Goal: Information Seeking & Learning: Check status

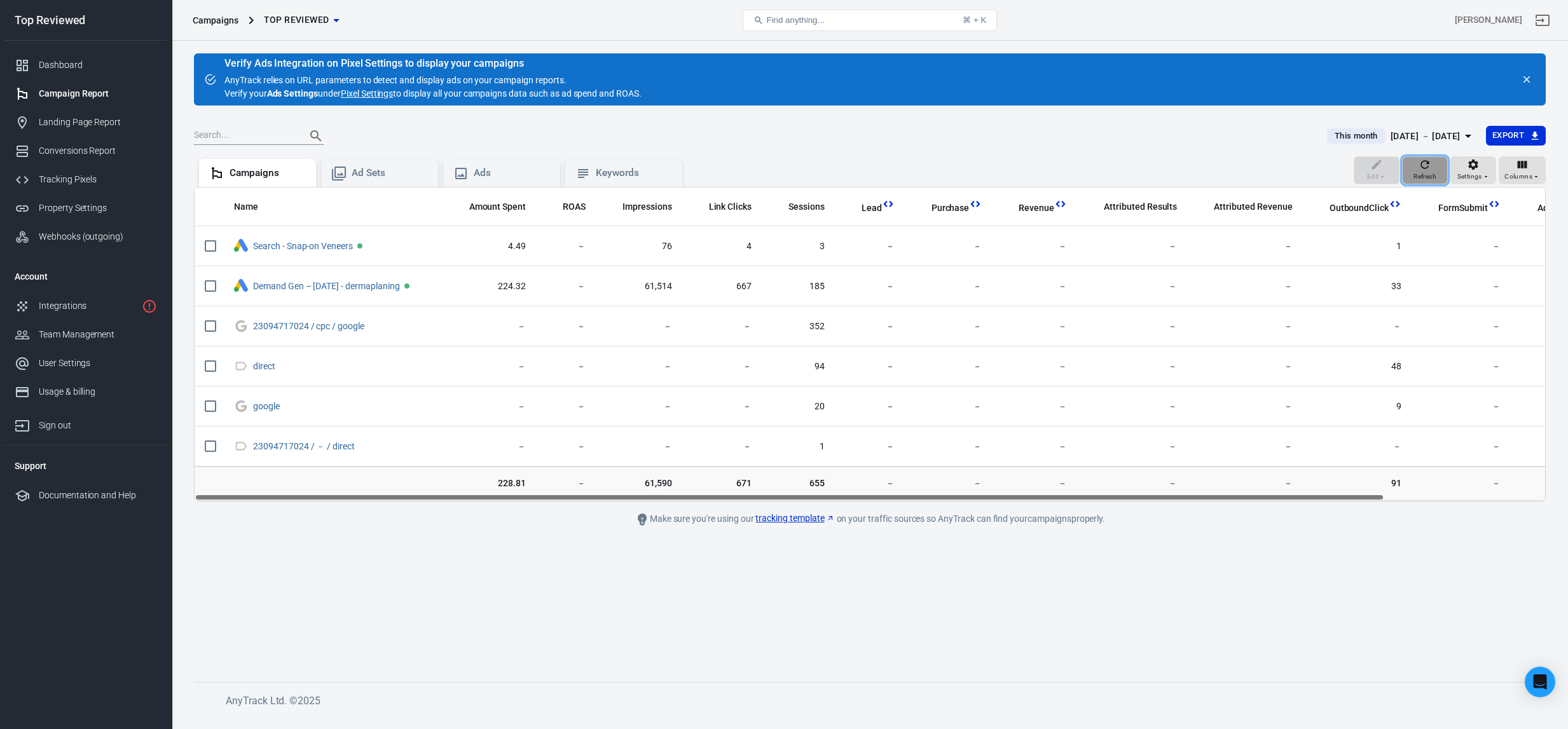
click at [1414, 166] on button "Refresh" at bounding box center [1426, 170] width 46 height 28
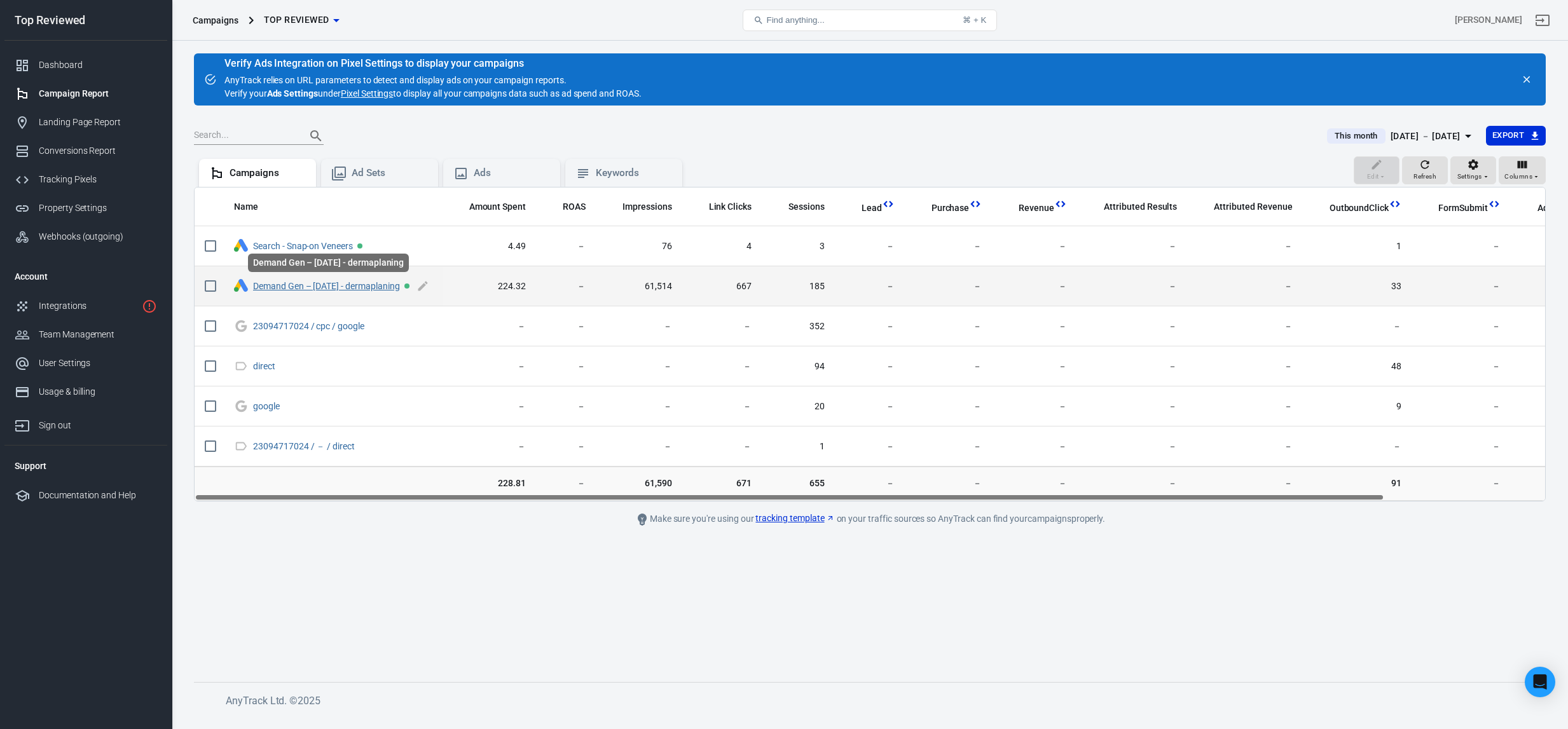
click at [381, 285] on link "Demand Gen – [DATE] - dermaplaning" at bounding box center [327, 286] width 147 height 11
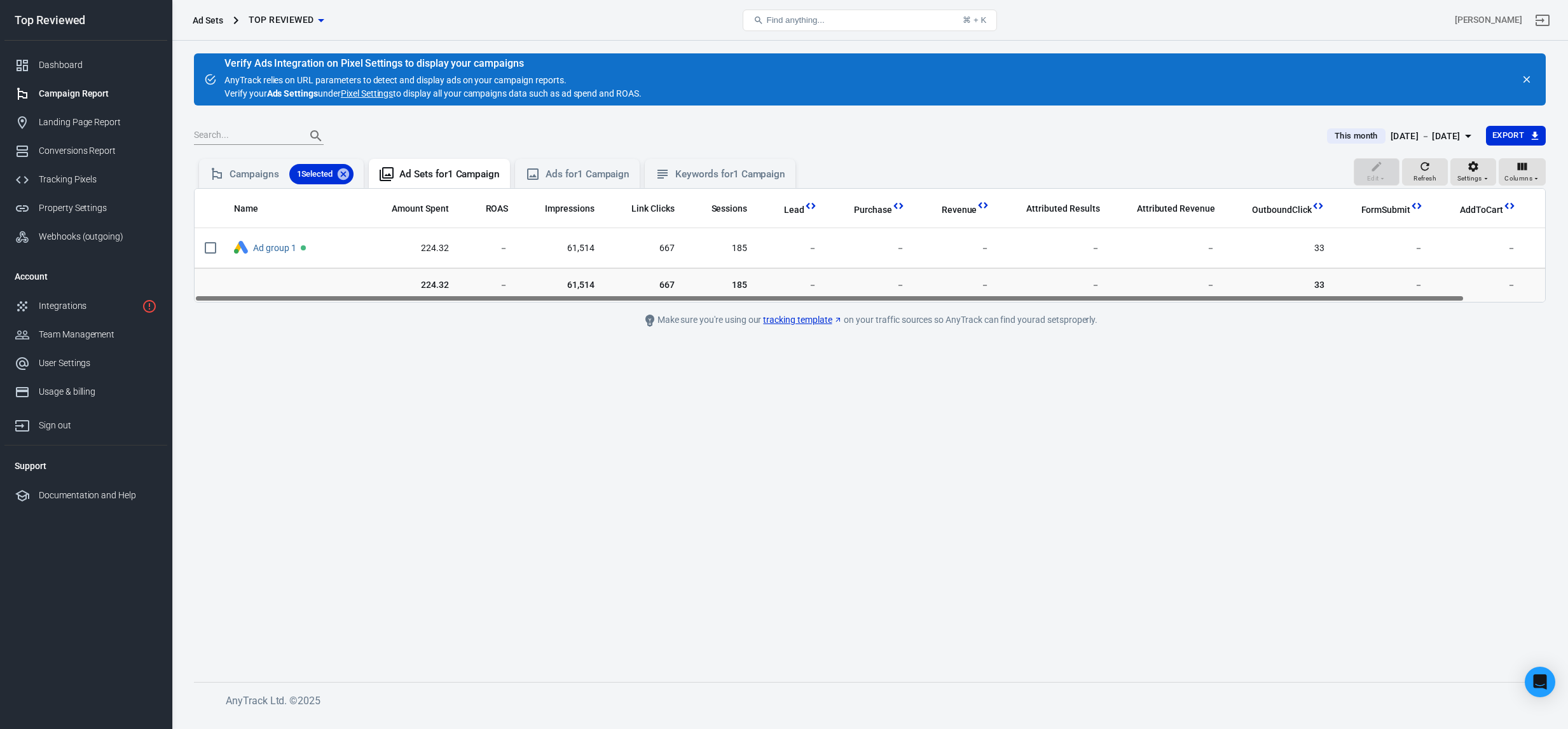
drag, startPoint x: 608, startPoint y: 298, endPoint x: 448, endPoint y: 268, distance: 162.8
click at [440, 289] on div "Name Amount Spent ROAS Impressions Link Clicks Sessions Lead Purchase Revenue A…" at bounding box center [870, 246] width 1352 height 115
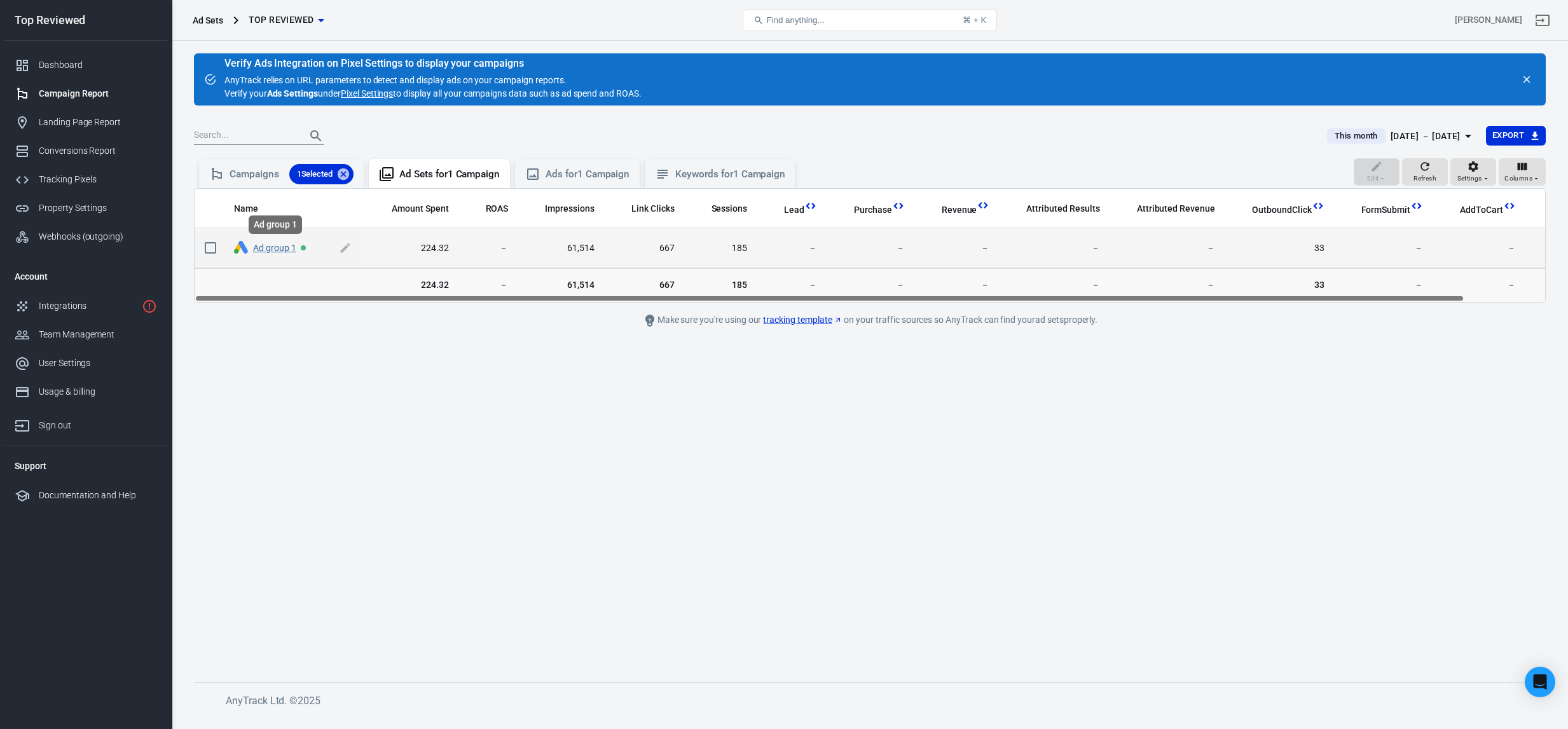
click at [260, 245] on link "Ad group 1" at bounding box center [274, 247] width 43 height 11
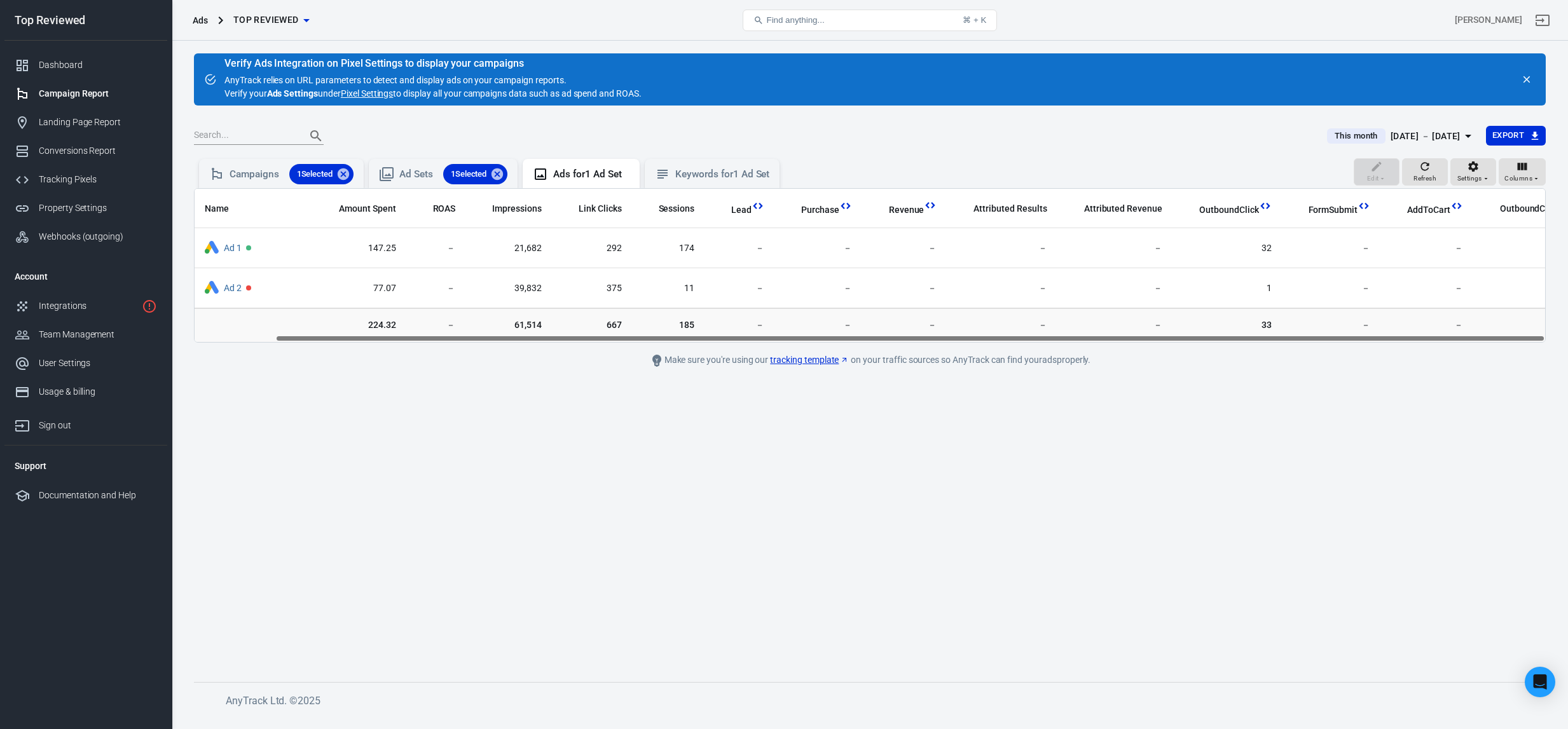
scroll to position [0, 85]
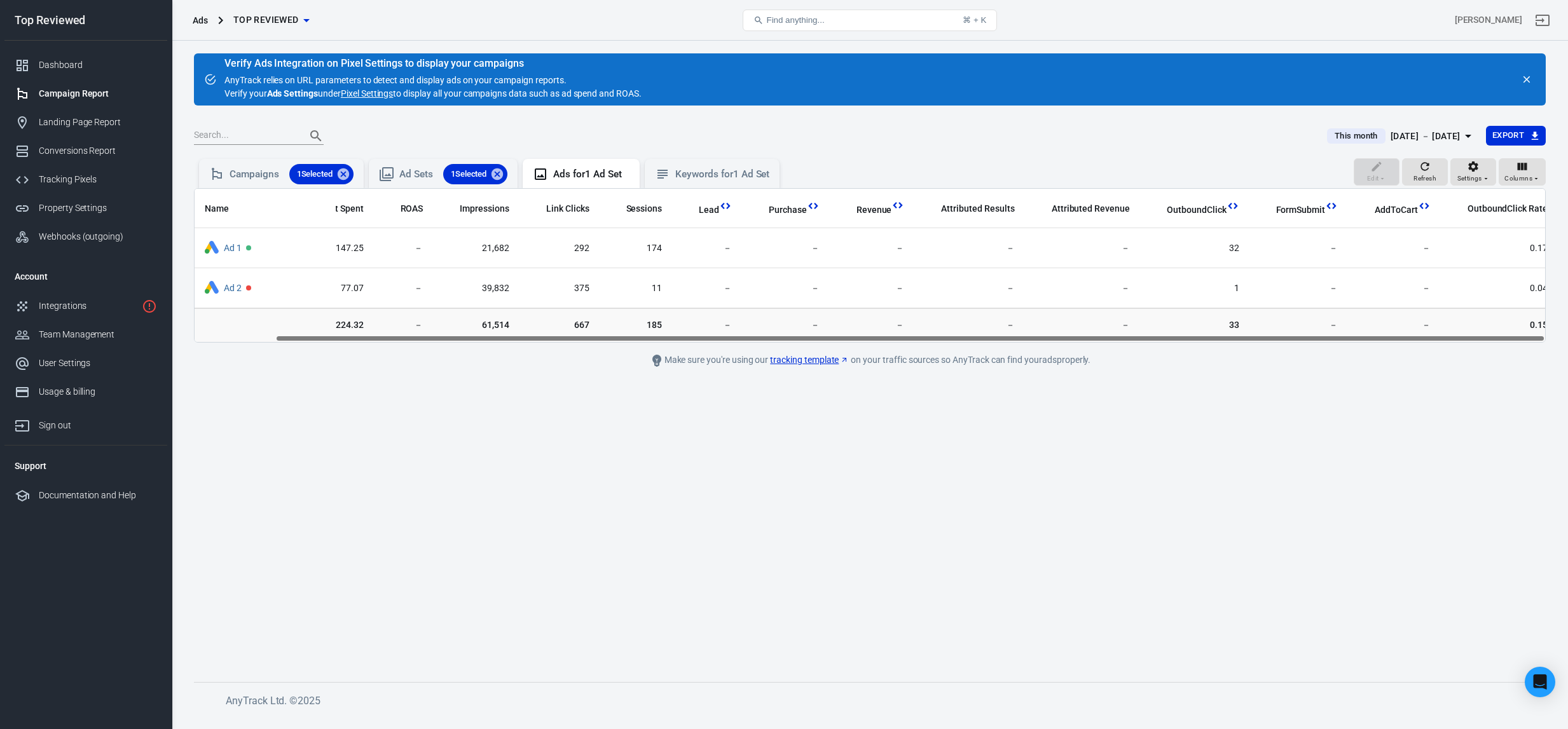
drag, startPoint x: 706, startPoint y: 348, endPoint x: 631, endPoint y: 332, distance: 76.7
click at [631, 332] on div "Name Amount Spent ROAS Impressions Link Clicks Sessions Lead Purchase Revenue A…" at bounding box center [870, 266] width 1352 height 155
click at [888, 338] on div "Name Amount Spent ROAS Impressions Link Clicks Sessions Lead Purchase Revenue A…" at bounding box center [870, 266] width 1351 height 153
click at [530, 513] on main "Verify Ads Integration on Pixel Settings to display your campaigns AnyTrack rel…" at bounding box center [870, 357] width 1352 height 609
drag, startPoint x: 879, startPoint y: 337, endPoint x: 891, endPoint y: 335, distance: 12.2
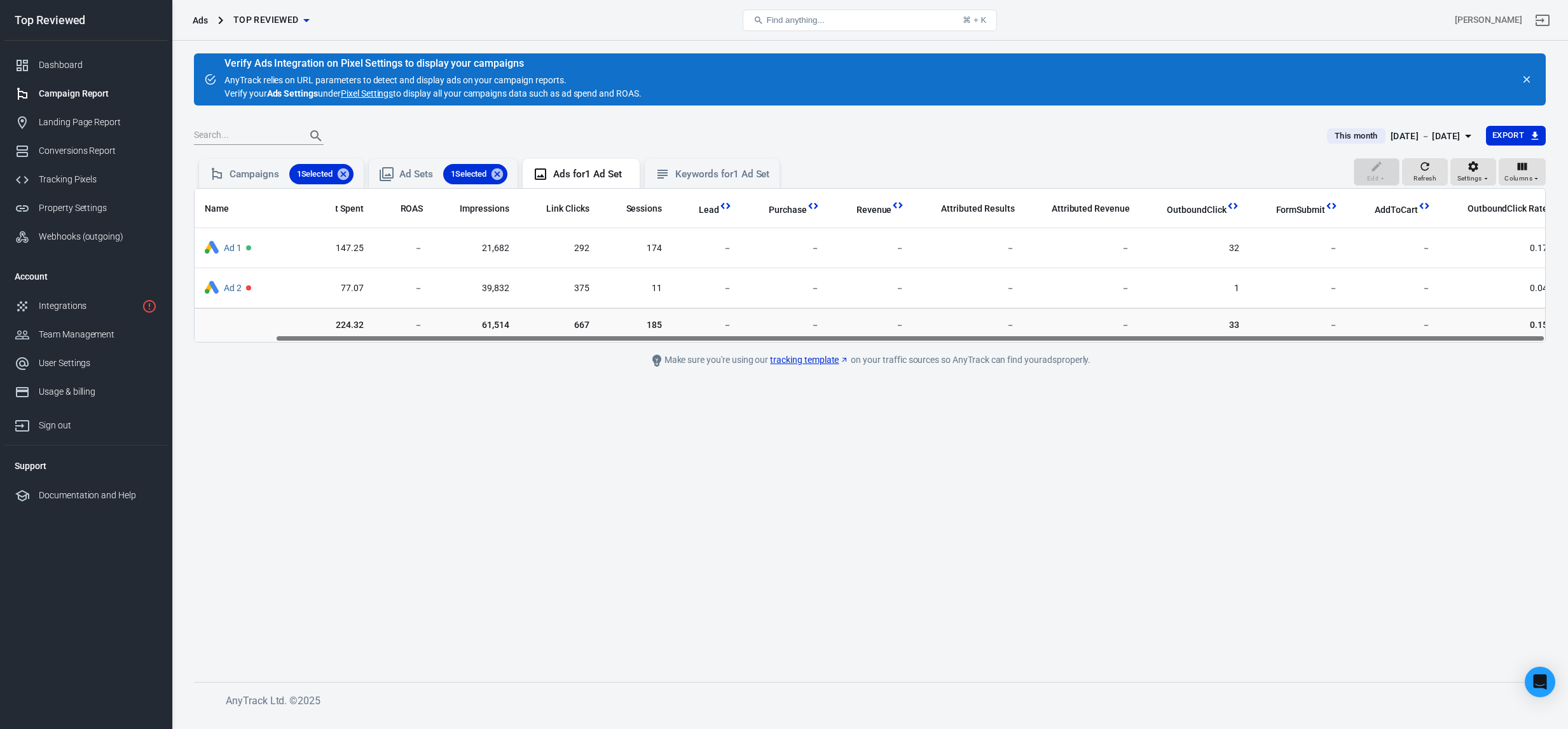
click at [891, 335] on div "Name Amount Spent ROAS Impressions Link Clicks Sessions Lead Purchase Revenue A…" at bounding box center [870, 266] width 1351 height 153
drag, startPoint x: 896, startPoint y: 335, endPoint x: 921, endPoint y: 333, distance: 25.1
click at [921, 333] on div "Name Amount Spent ROAS Impressions Link Clicks Sessions Lead Purchase Revenue A…" at bounding box center [870, 266] width 1352 height 155
click at [417, 175] on div "Ad Sets 1 Selected" at bounding box center [453, 174] width 108 height 20
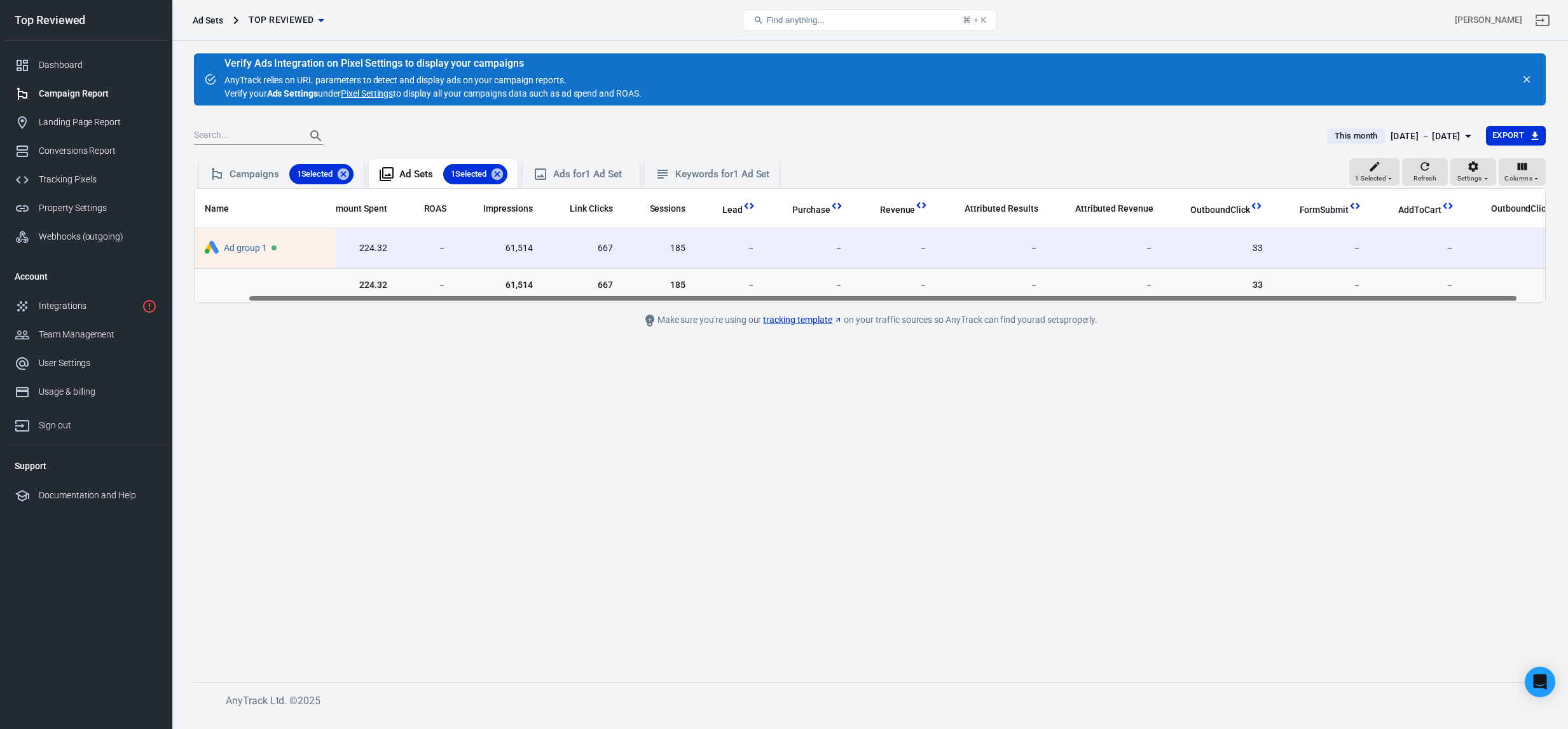
scroll to position [0, 85]
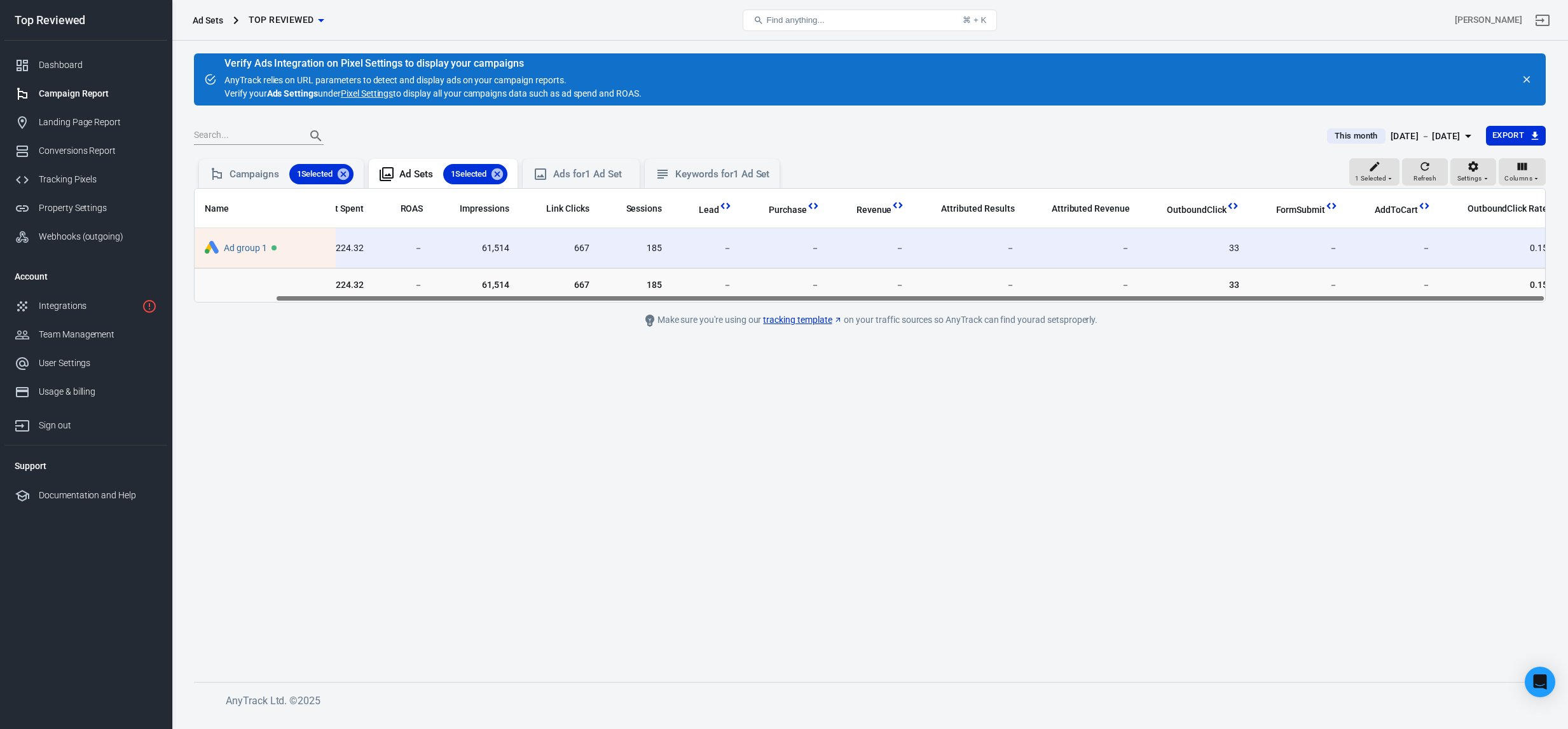
drag, startPoint x: 1103, startPoint y: 299, endPoint x: 1205, endPoint y: 297, distance: 102.0
click at [1205, 297] on div "Name Amount Spent ROAS Impressions Link Clicks Sessions Lead Purchase Revenue A…" at bounding box center [870, 246] width 1351 height 113
click at [499, 471] on main "Verify Ads Integration on Pixel Settings to display your campaigns AnyTrack rel…" at bounding box center [870, 357] width 1352 height 609
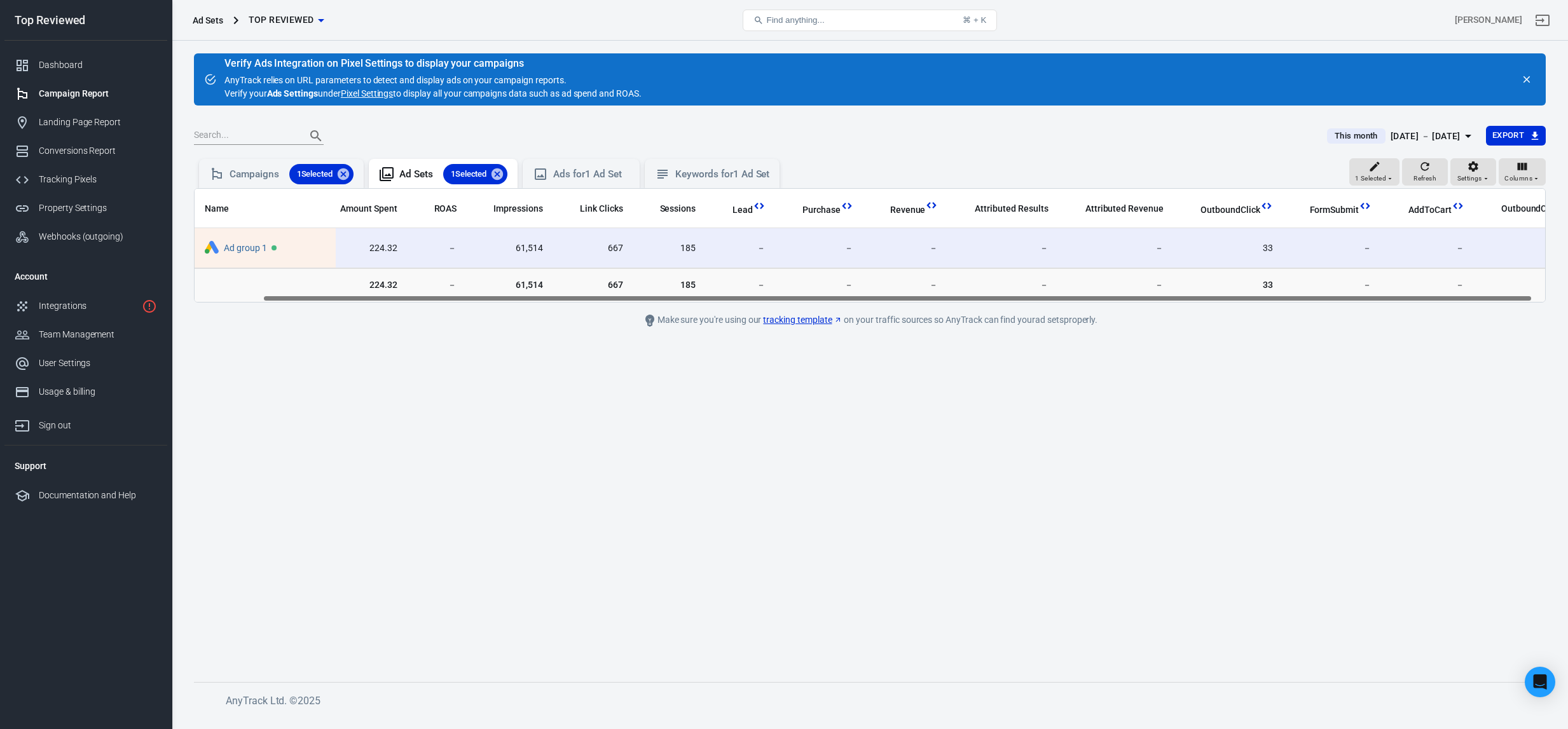
scroll to position [0, 0]
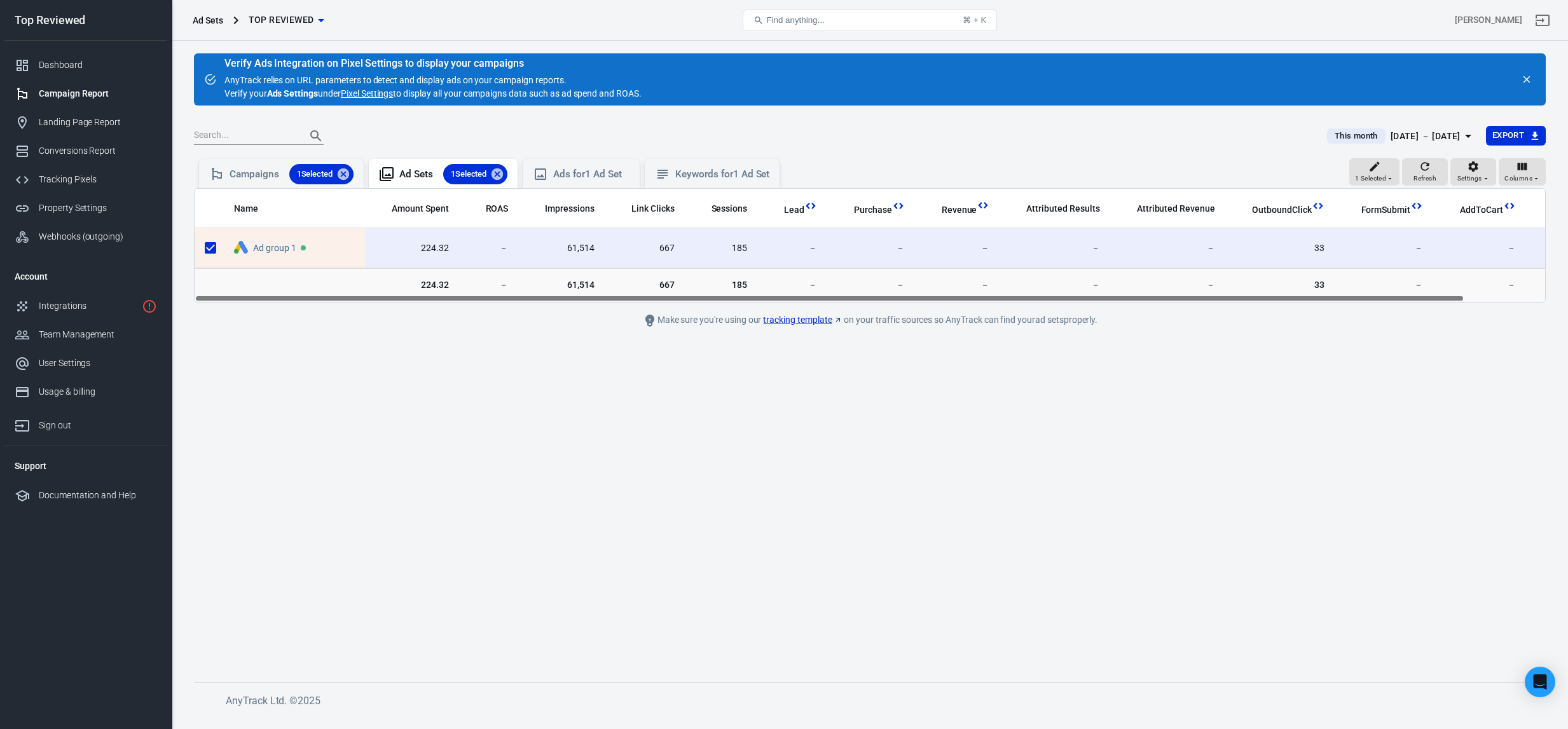
drag, startPoint x: 672, startPoint y: 299, endPoint x: 461, endPoint y: 289, distance: 211.2
click at [459, 287] on div "Name Amount Spent ROAS Impressions Link Clicks Sessions Lead Purchase Revenue A…" at bounding box center [870, 246] width 1352 height 115
click at [1514, 171] on div "Columns" at bounding box center [1522, 172] width 35 height 24
click at [1465, 402] on li "Customize columns…" at bounding box center [1484, 403] width 121 height 21
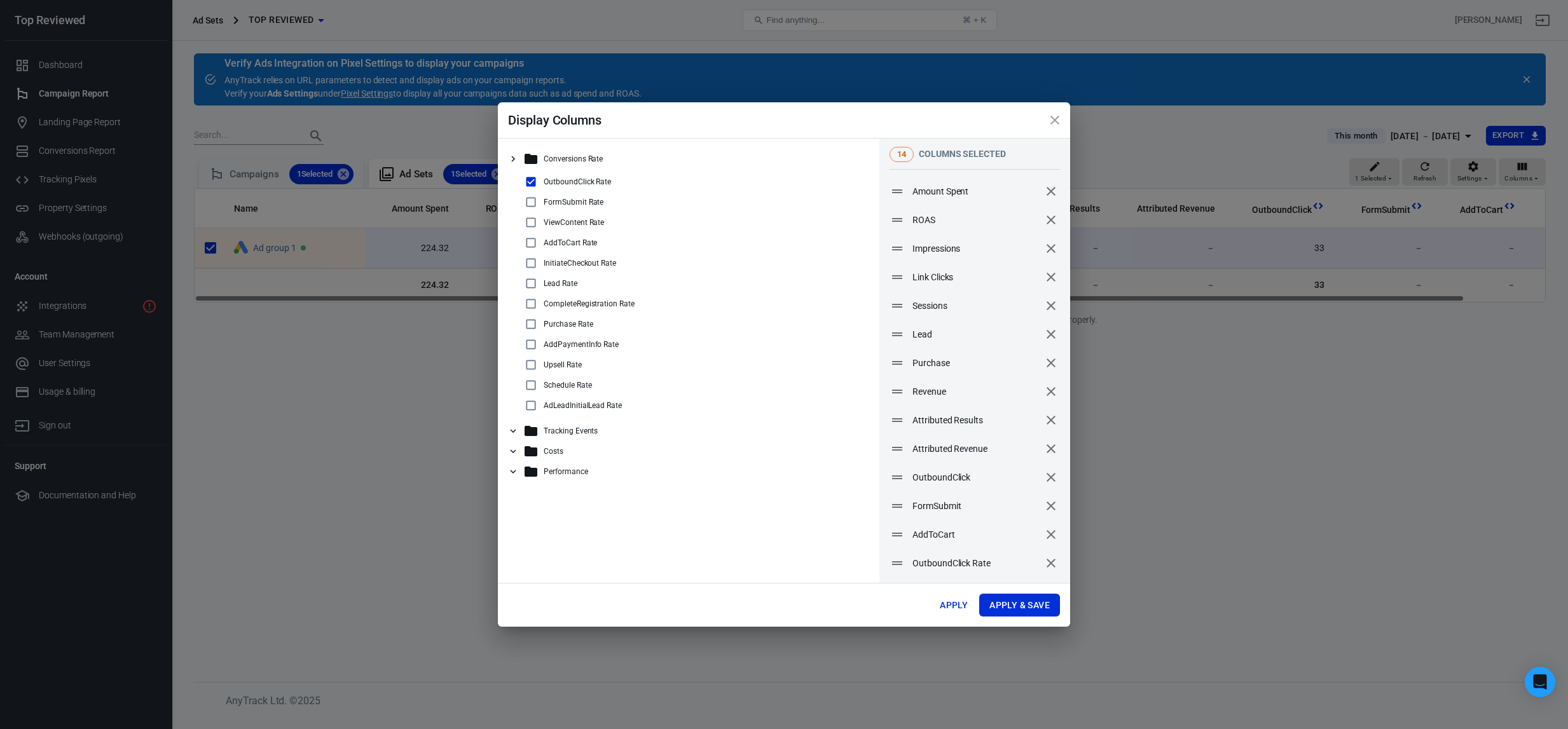
click at [1047, 118] on button "close" at bounding box center [1055, 120] width 31 height 31
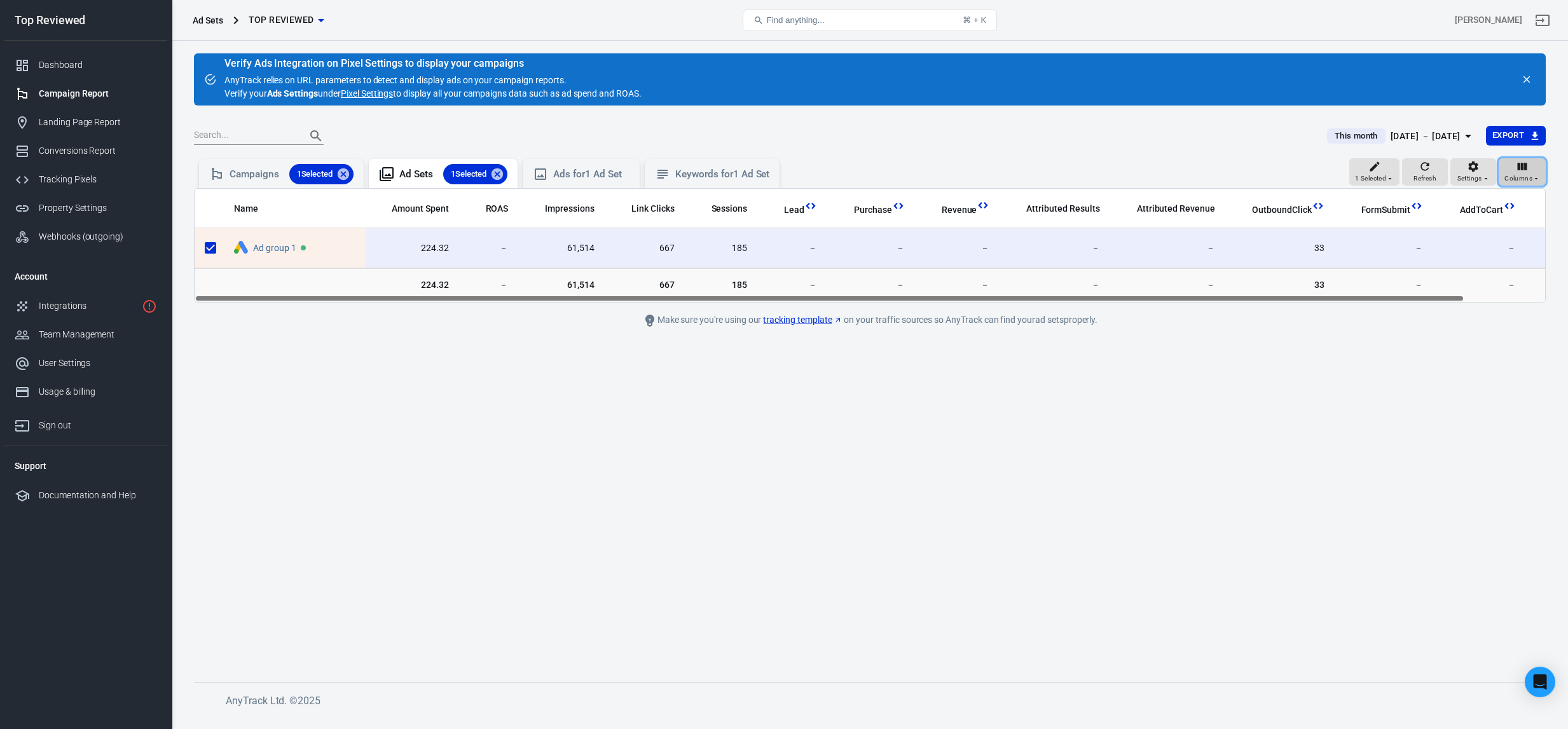
click at [1517, 180] on span "Columns" at bounding box center [1518, 179] width 28 height 11
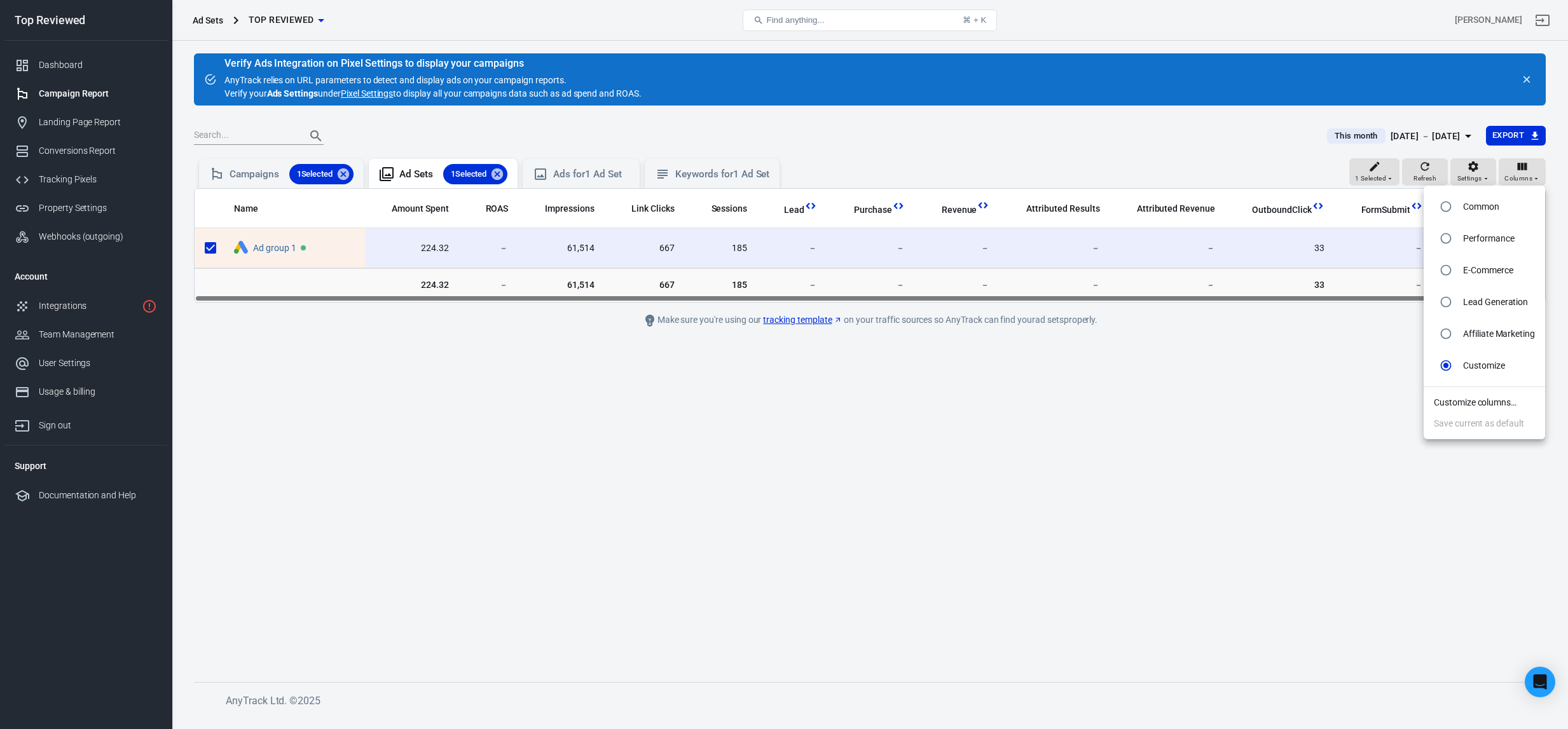
click at [1473, 338] on p "Affiliate Marketing" at bounding box center [1499, 334] width 72 height 13
radio input "true"
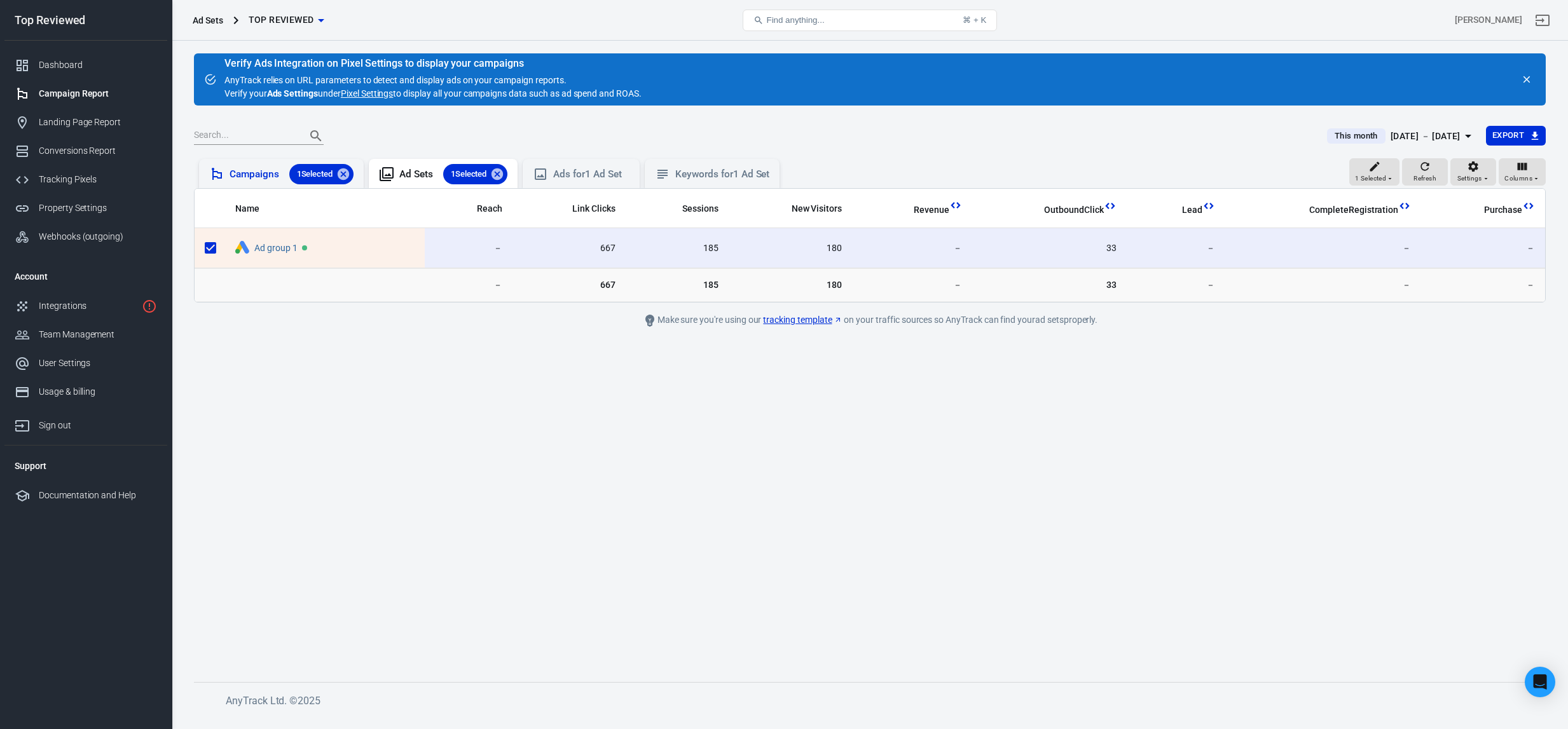
click at [269, 172] on div "Campaigns 1 Selected" at bounding box center [291, 174] width 124 height 20
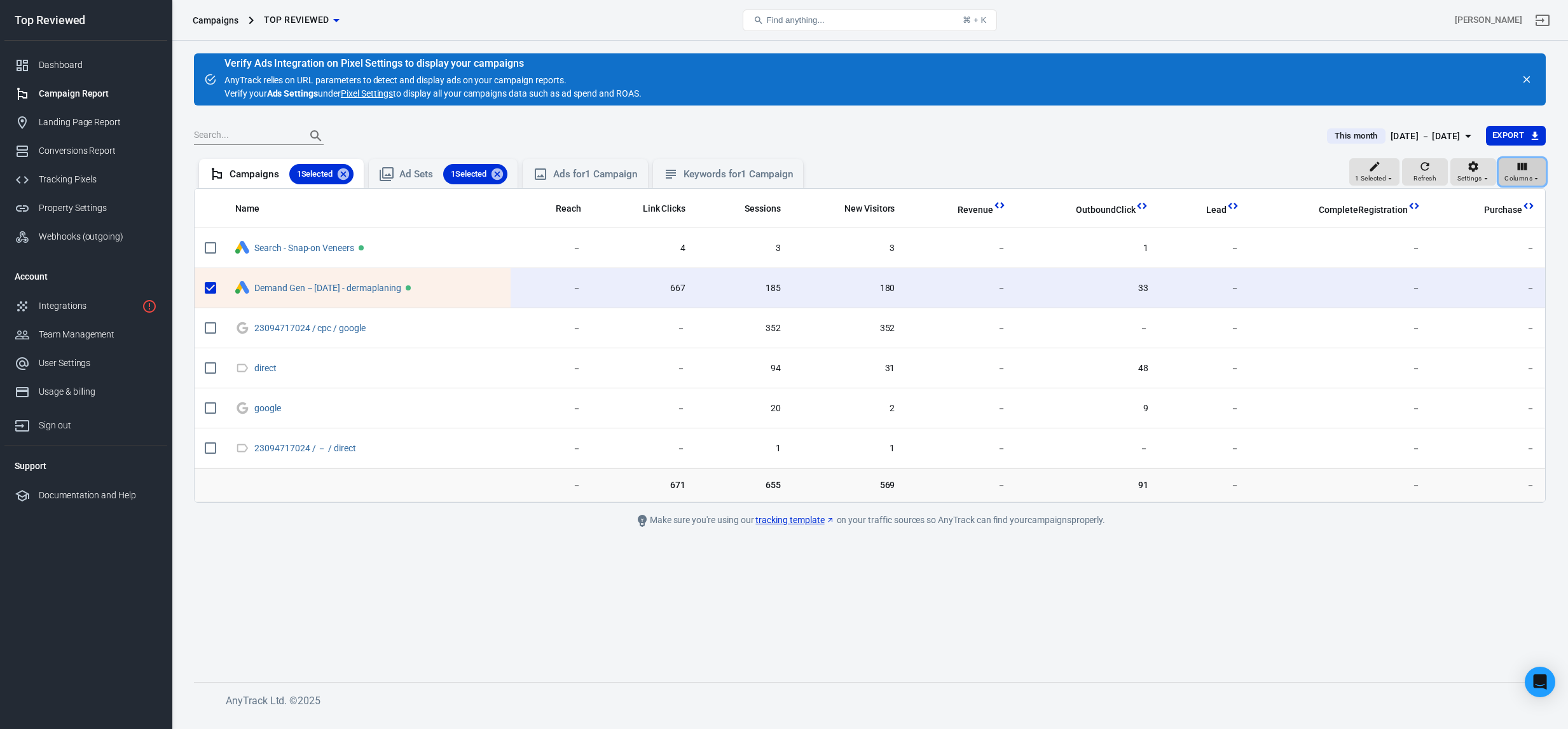
click at [1515, 170] on div "Columns" at bounding box center [1522, 172] width 35 height 24
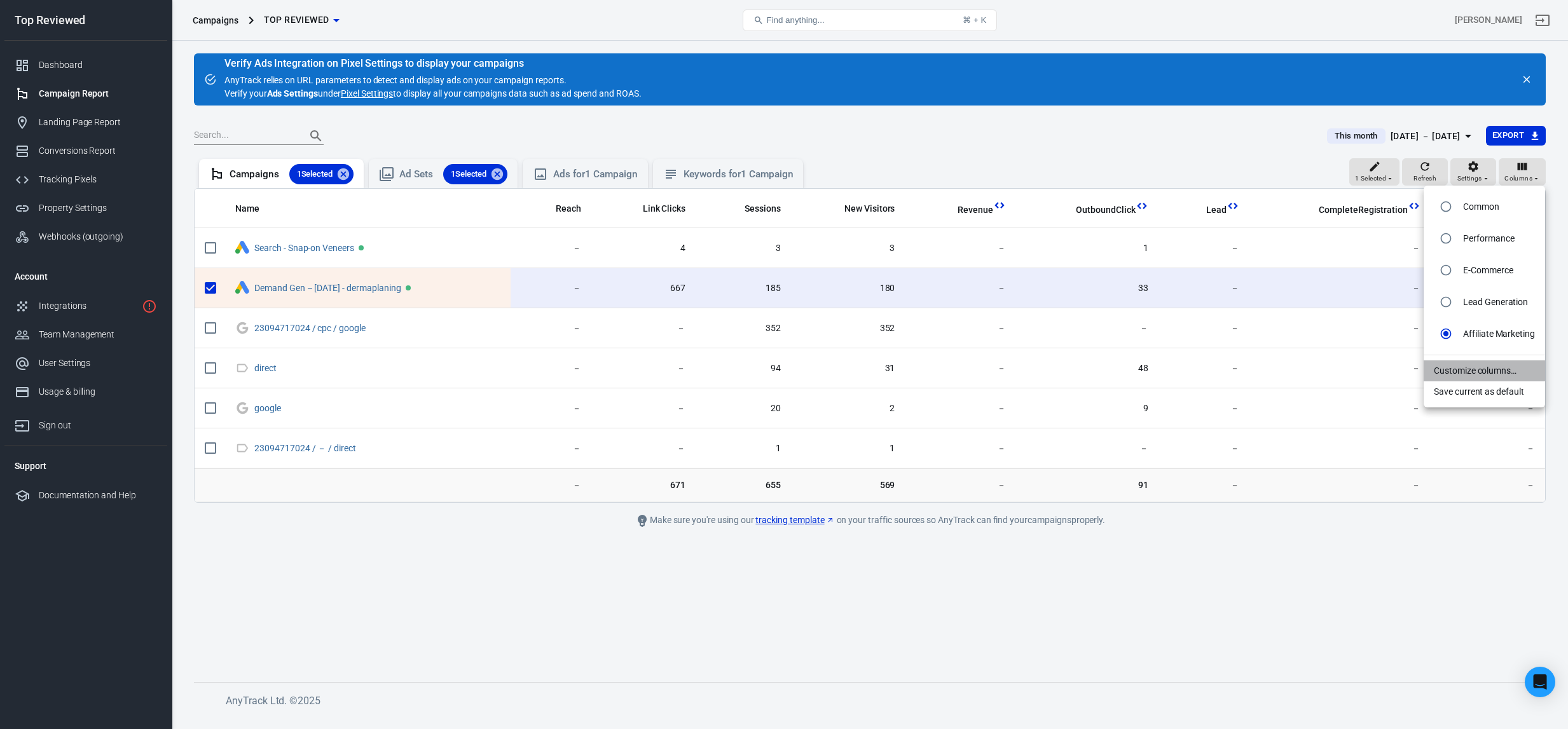
click at [1458, 374] on li "Customize columns…" at bounding box center [1484, 371] width 121 height 21
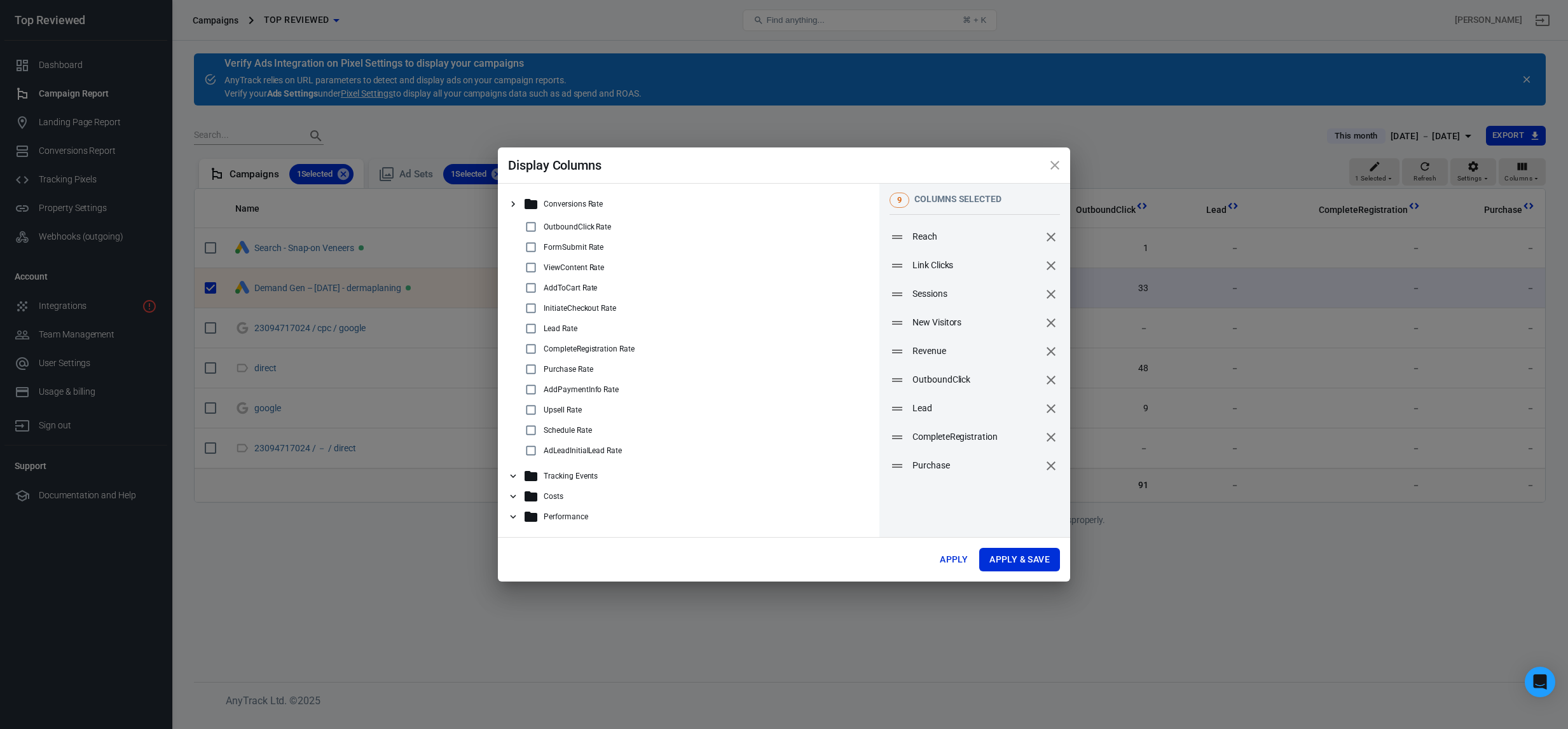
click at [528, 228] on input "checkbox" at bounding box center [531, 227] width 15 height 15
checkbox input "true"
click at [514, 477] on icon at bounding box center [513, 477] width 6 height 4
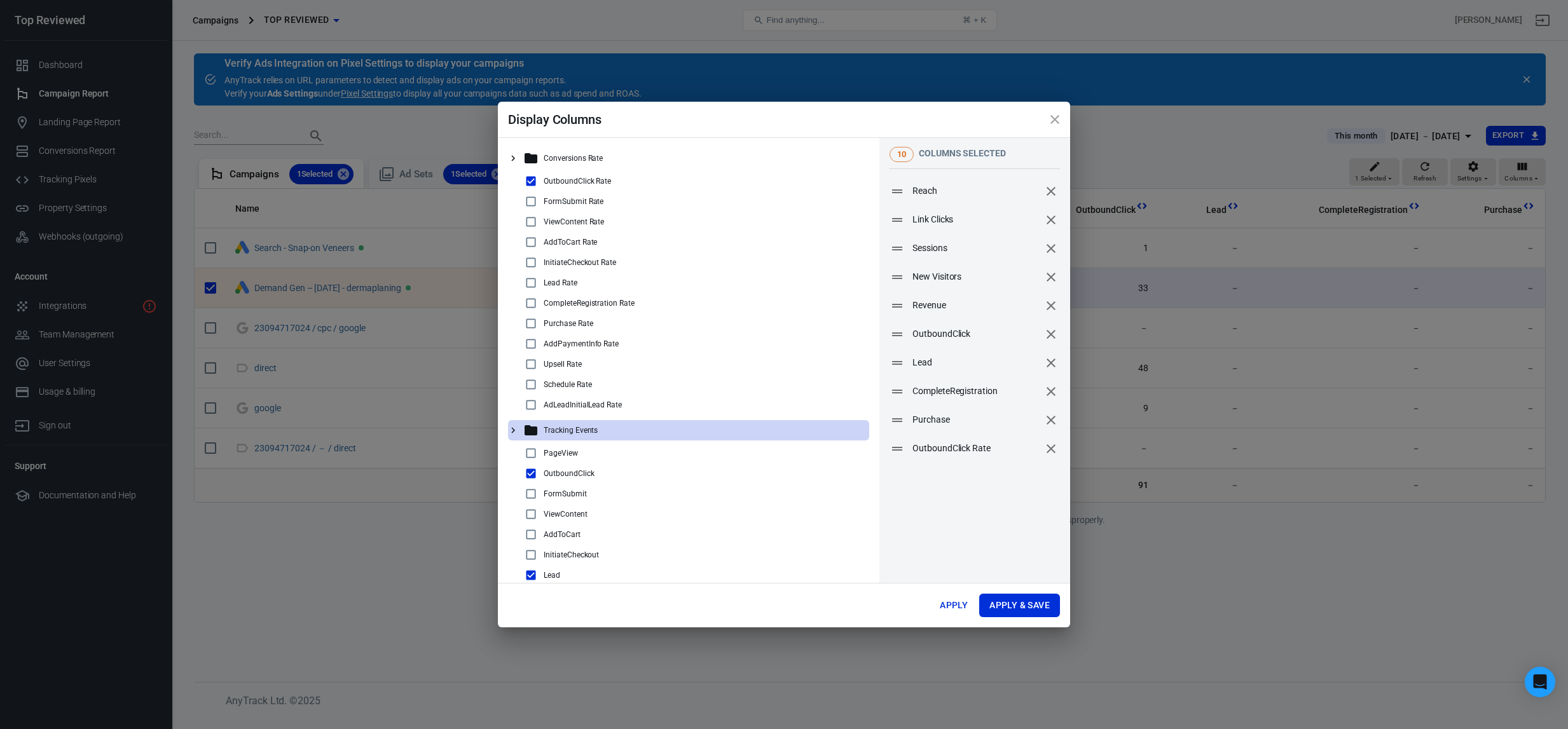
scroll to position [20, 0]
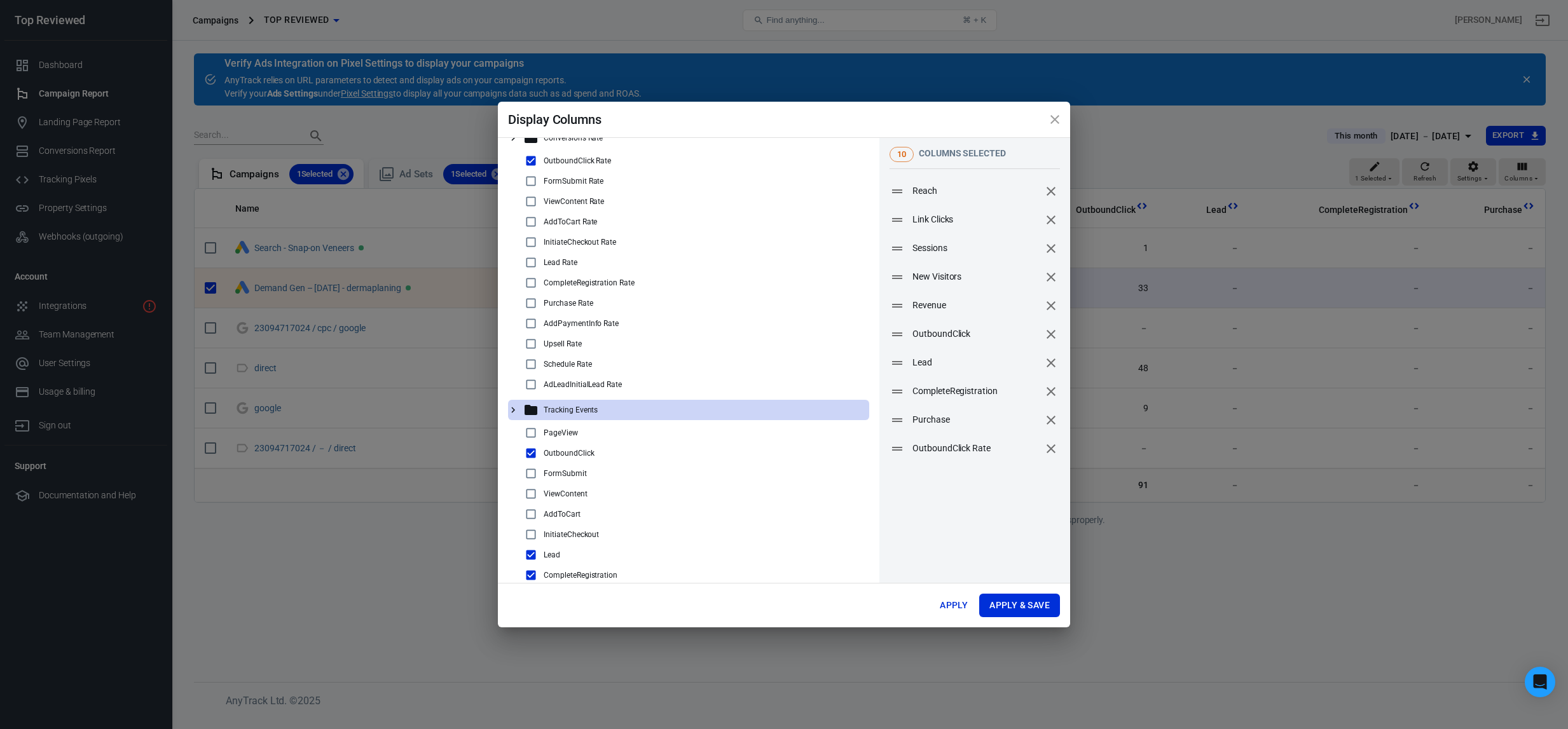
click at [528, 431] on input "checkbox" at bounding box center [531, 433] width 15 height 15
checkbox input "true"
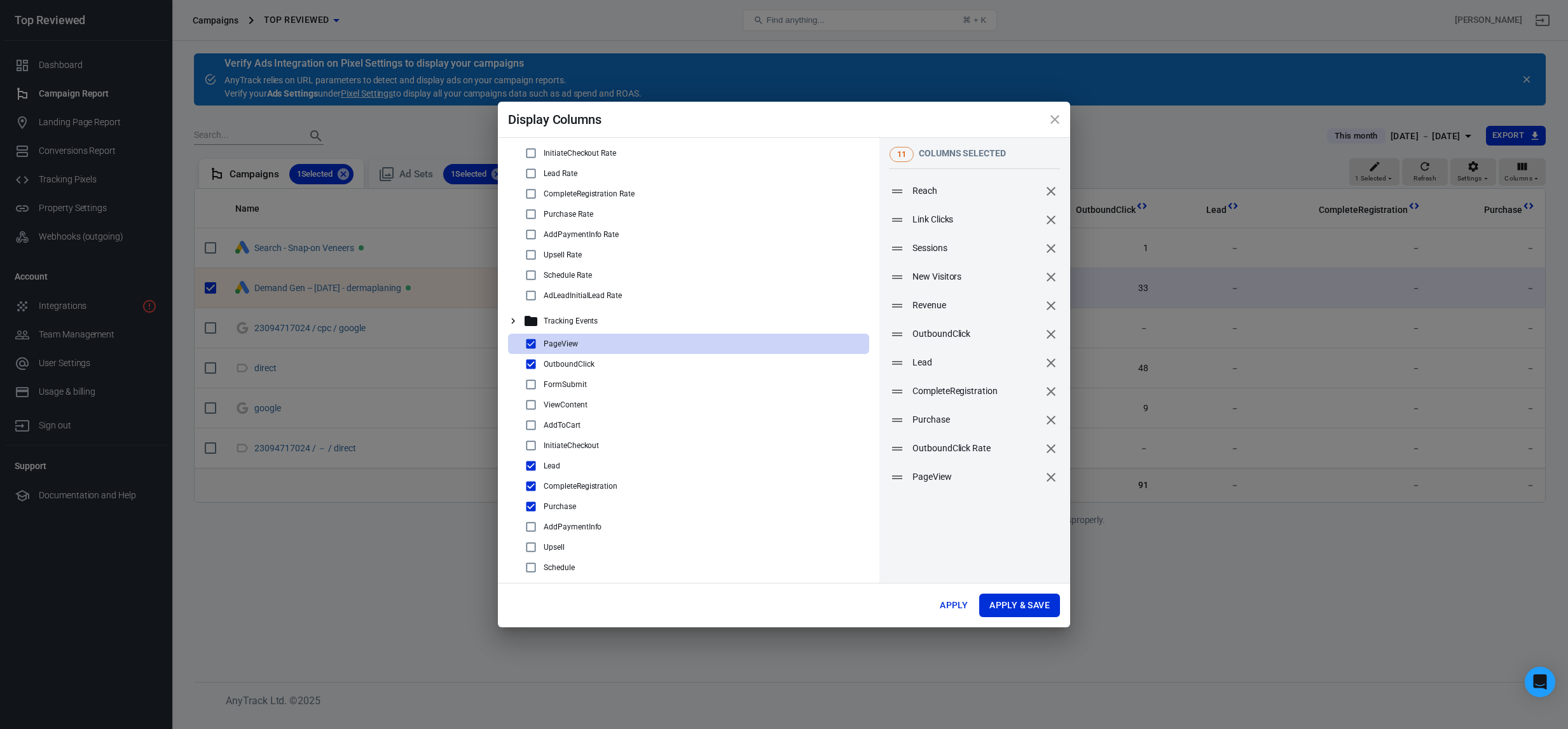
scroll to position [181, 0]
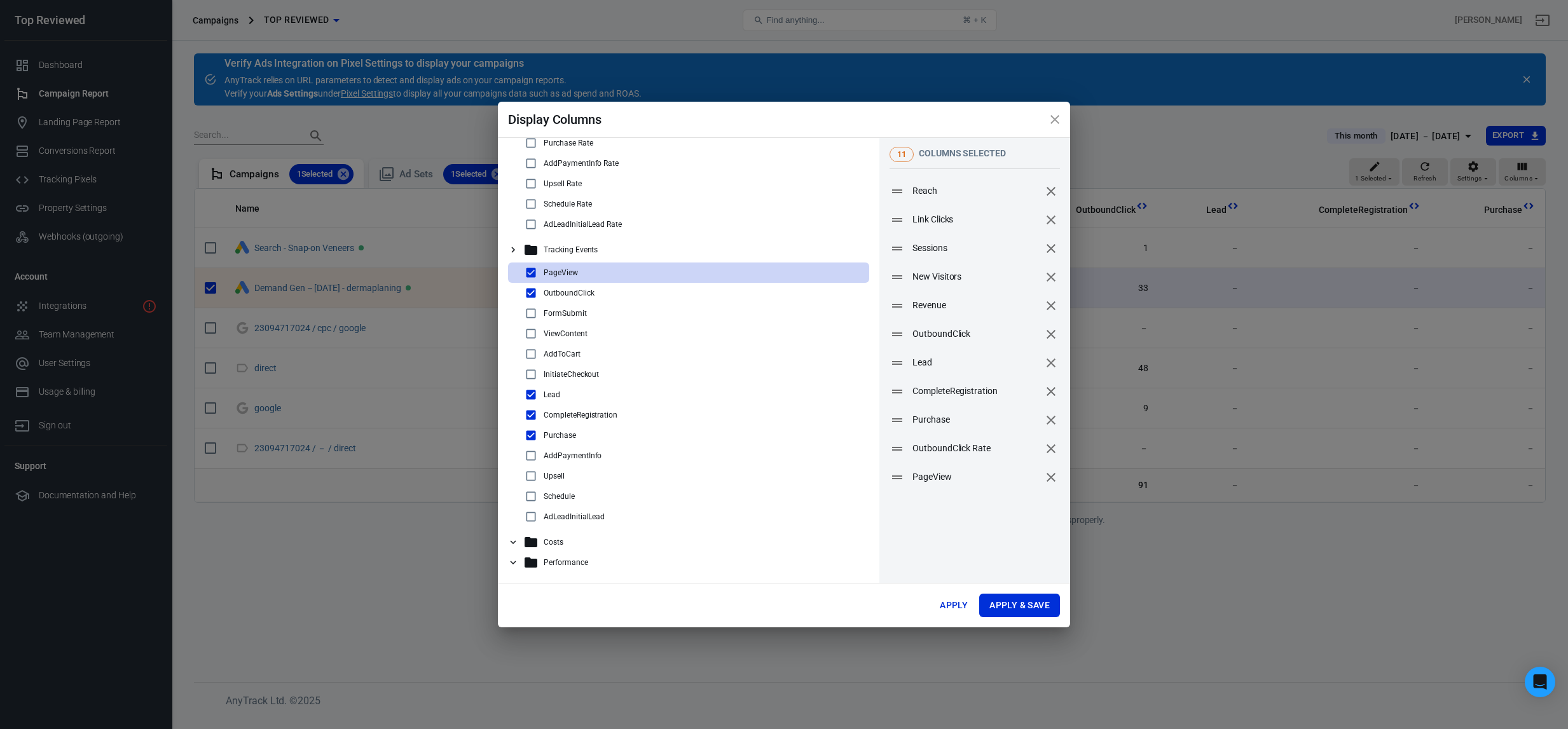
click at [533, 398] on input "checkbox" at bounding box center [531, 395] width 15 height 15
checkbox input "false"
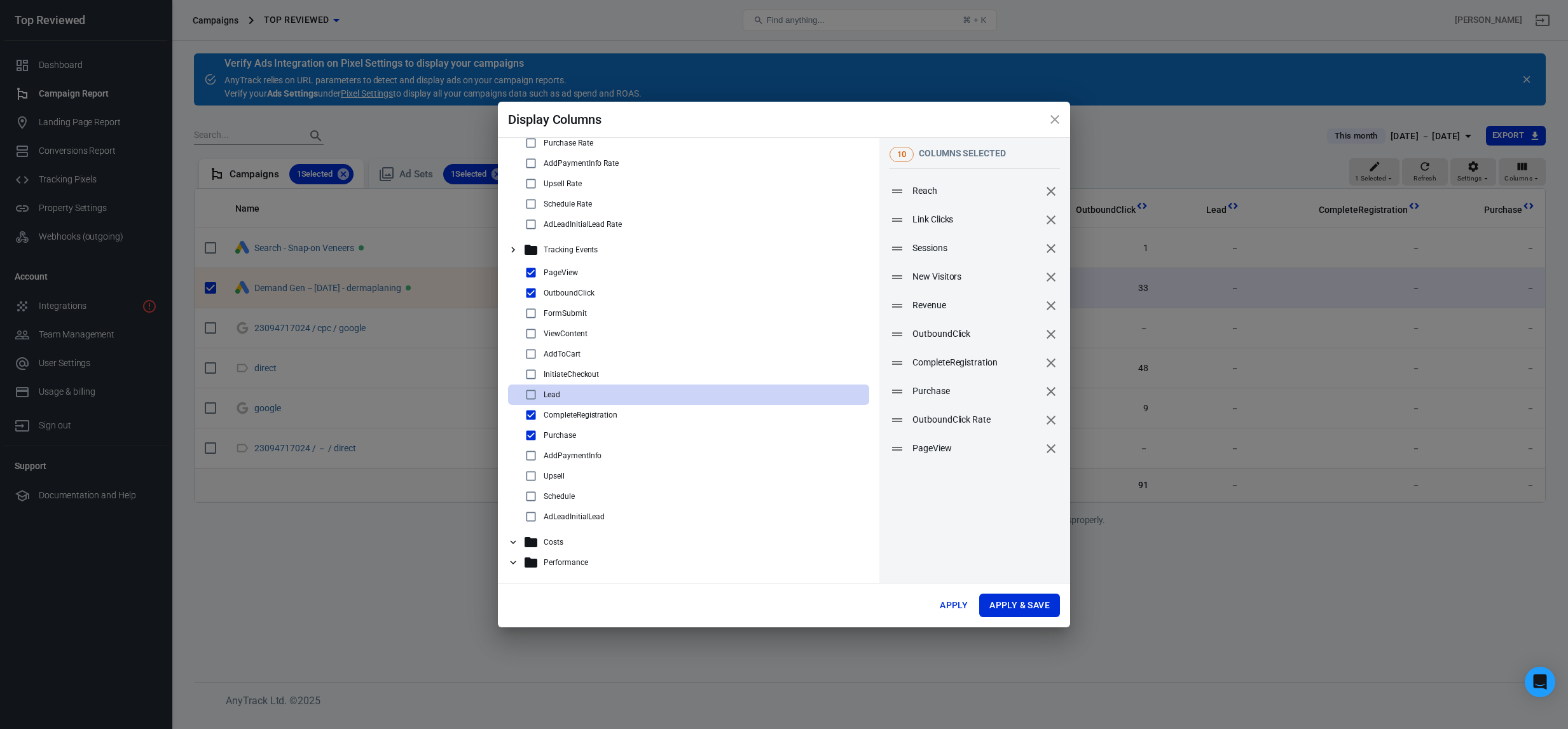
click at [529, 418] on input "checkbox" at bounding box center [531, 416] width 15 height 15
checkbox input "false"
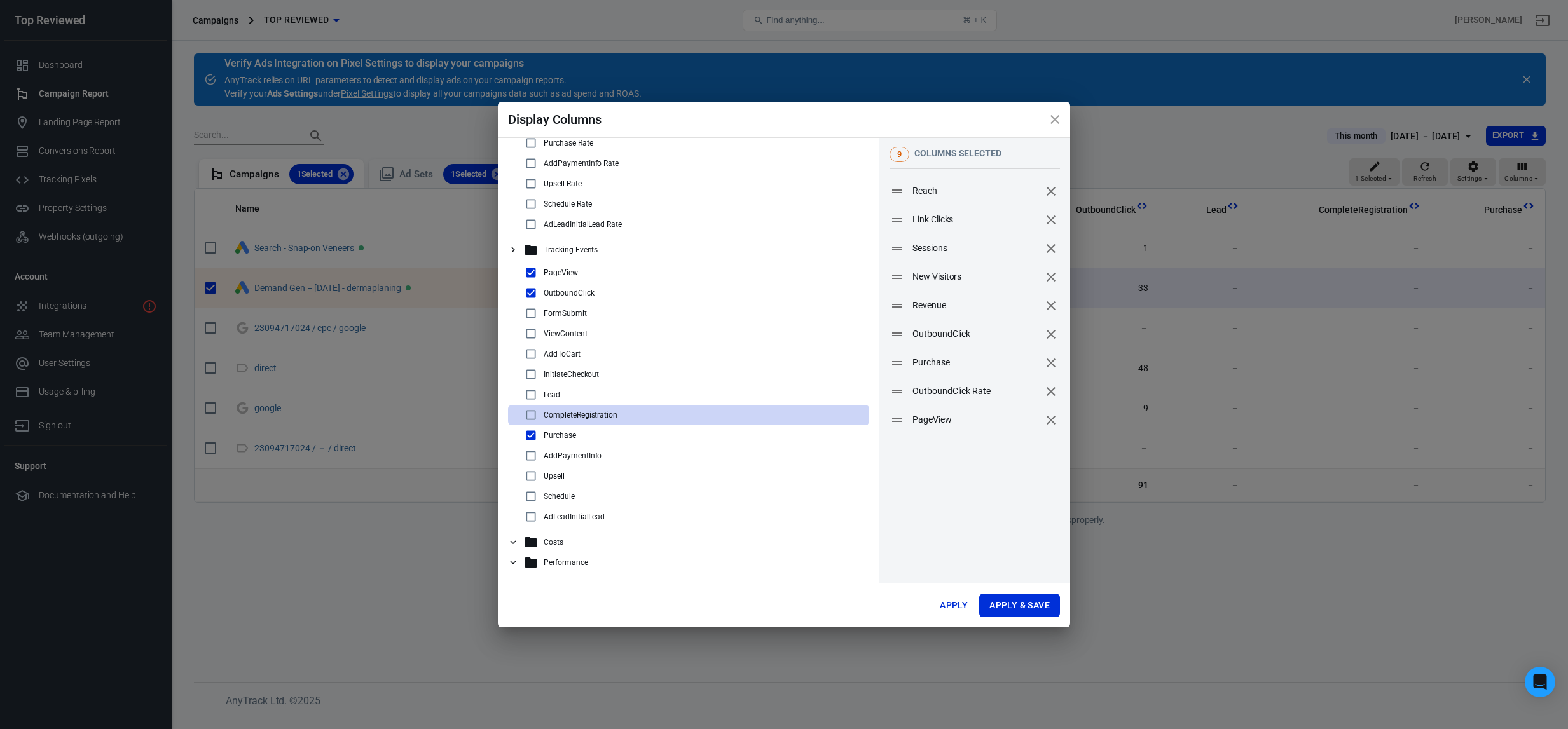
click at [519, 540] on div "Costs" at bounding box center [689, 542] width 361 height 20
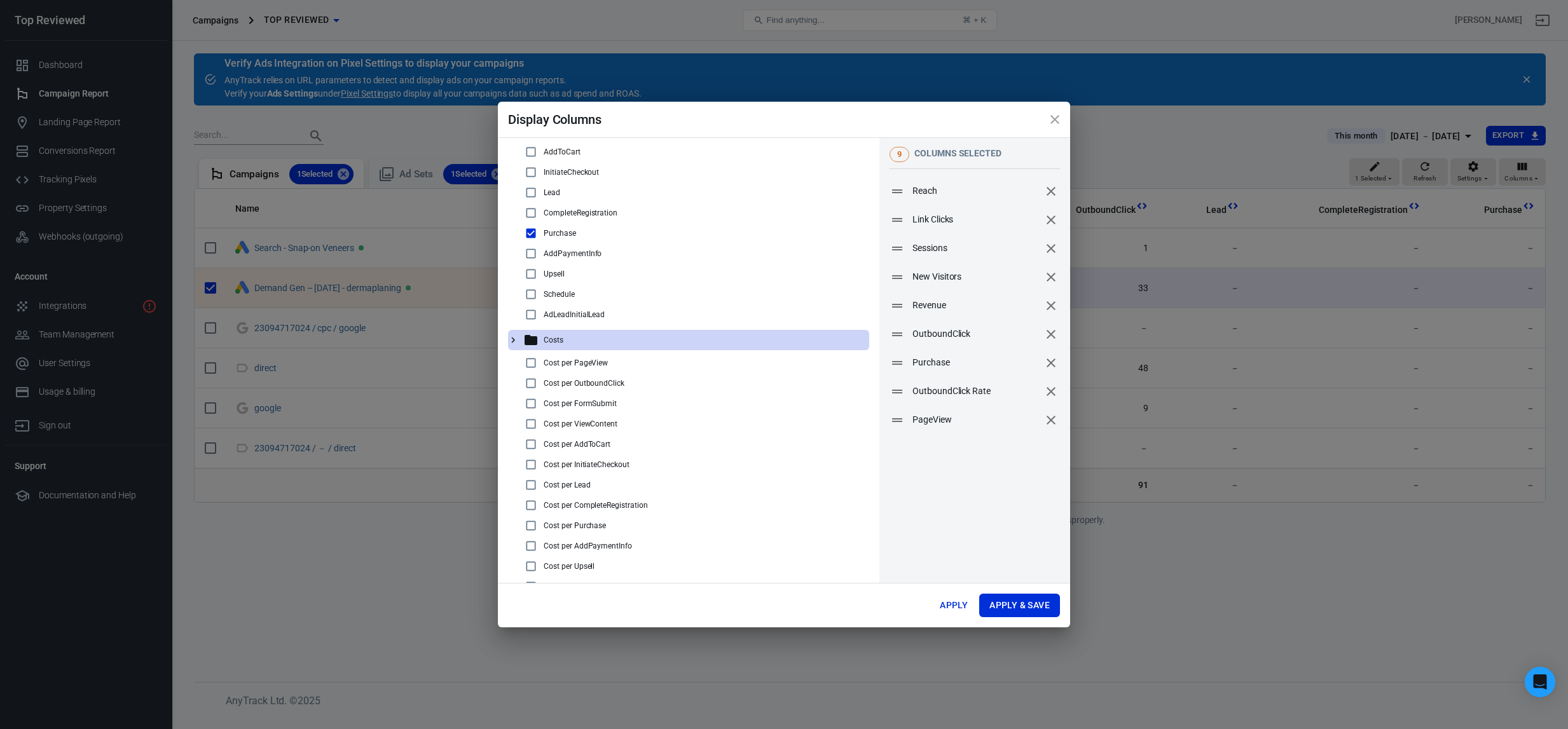
scroll to position [453, 0]
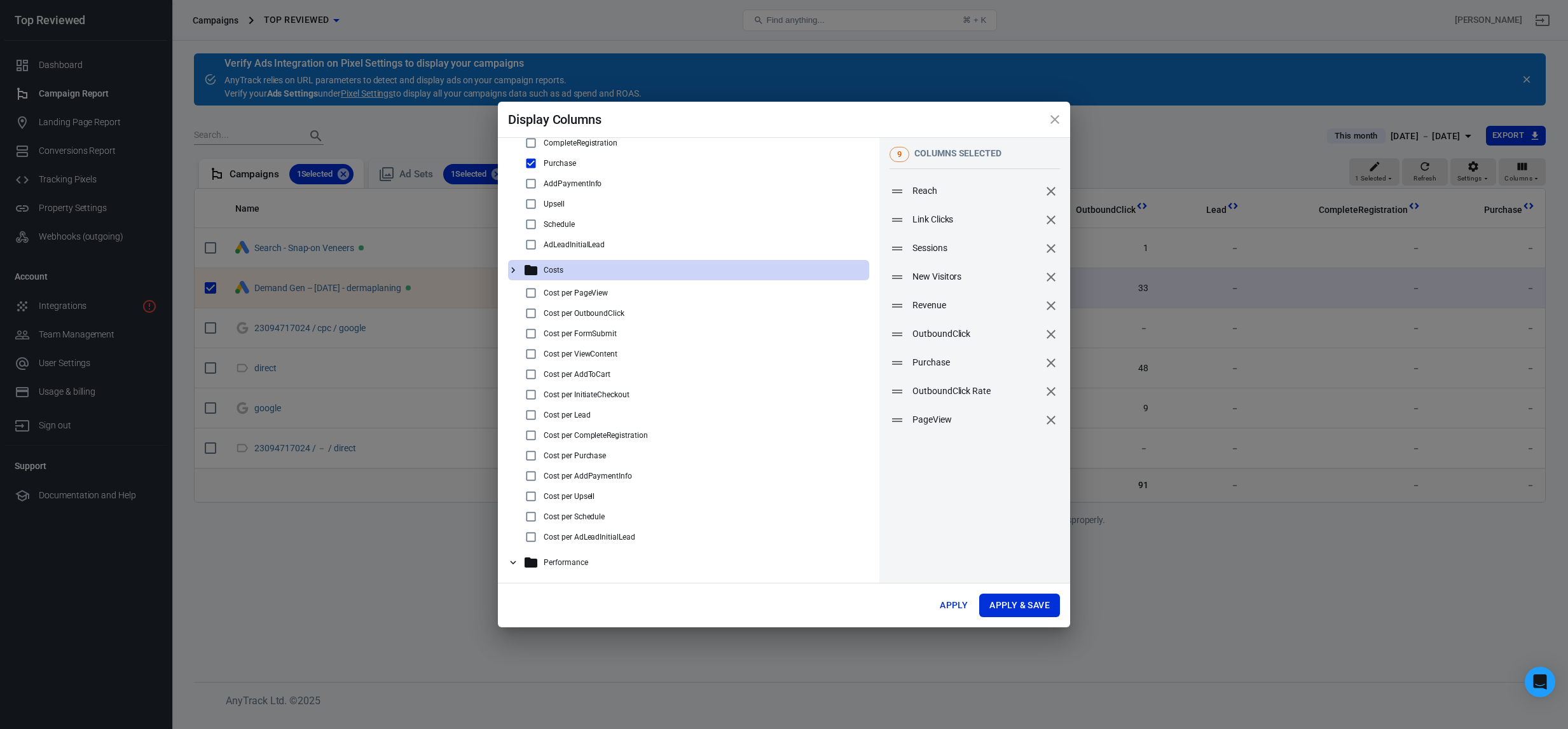
click at [536, 454] on input "checkbox" at bounding box center [531, 456] width 15 height 15
checkbox input "true"
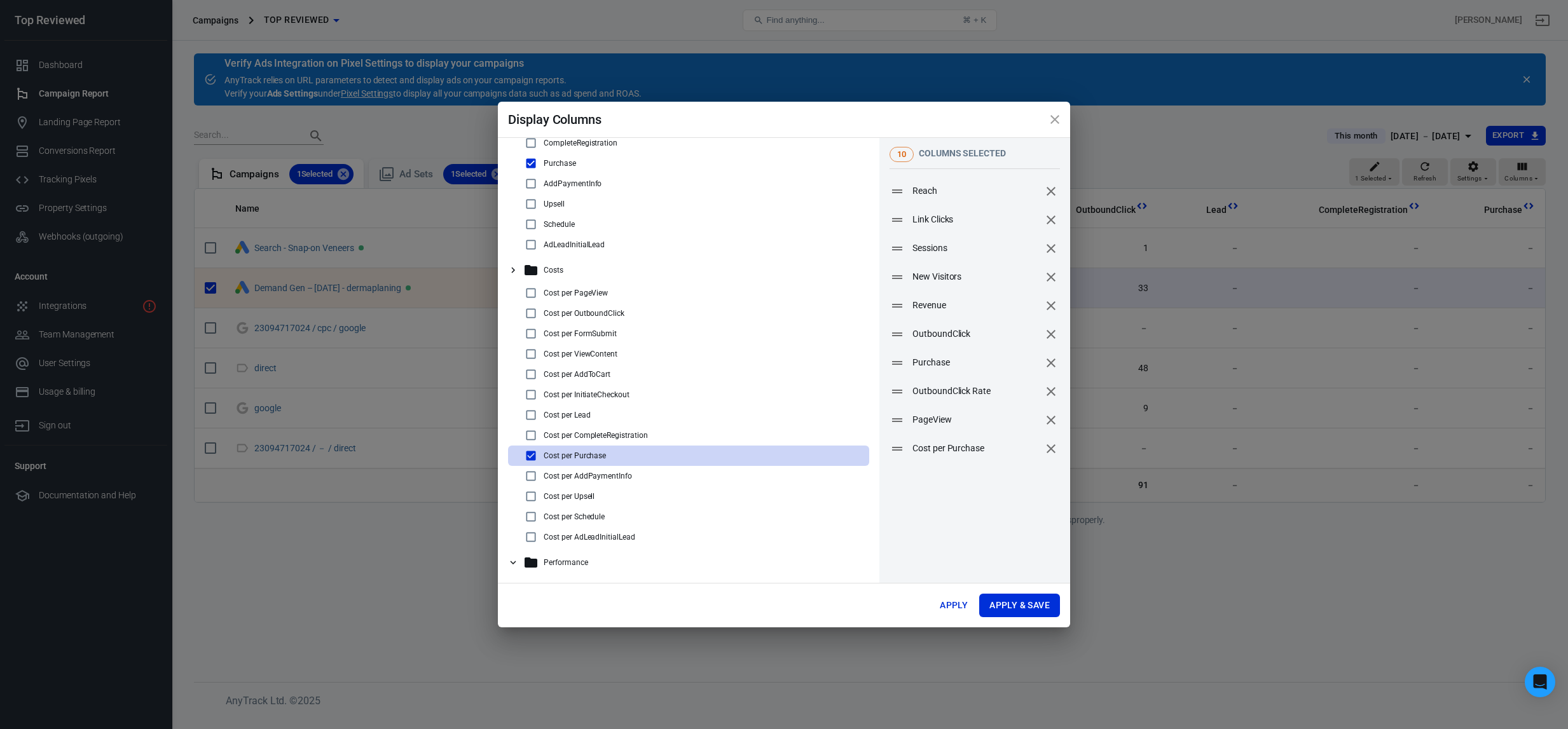
click at [514, 560] on icon at bounding box center [513, 563] width 11 height 11
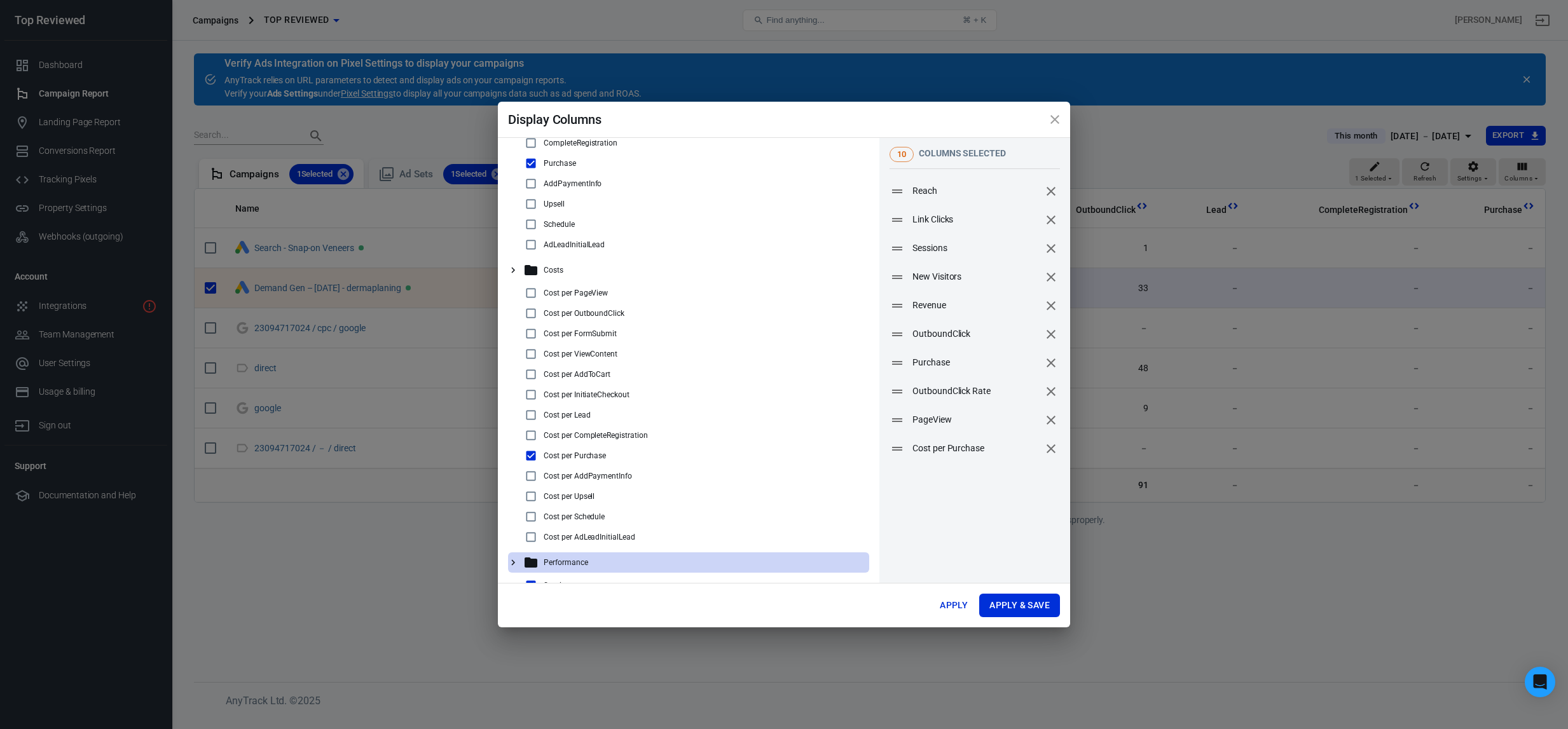
scroll to position [846, 0]
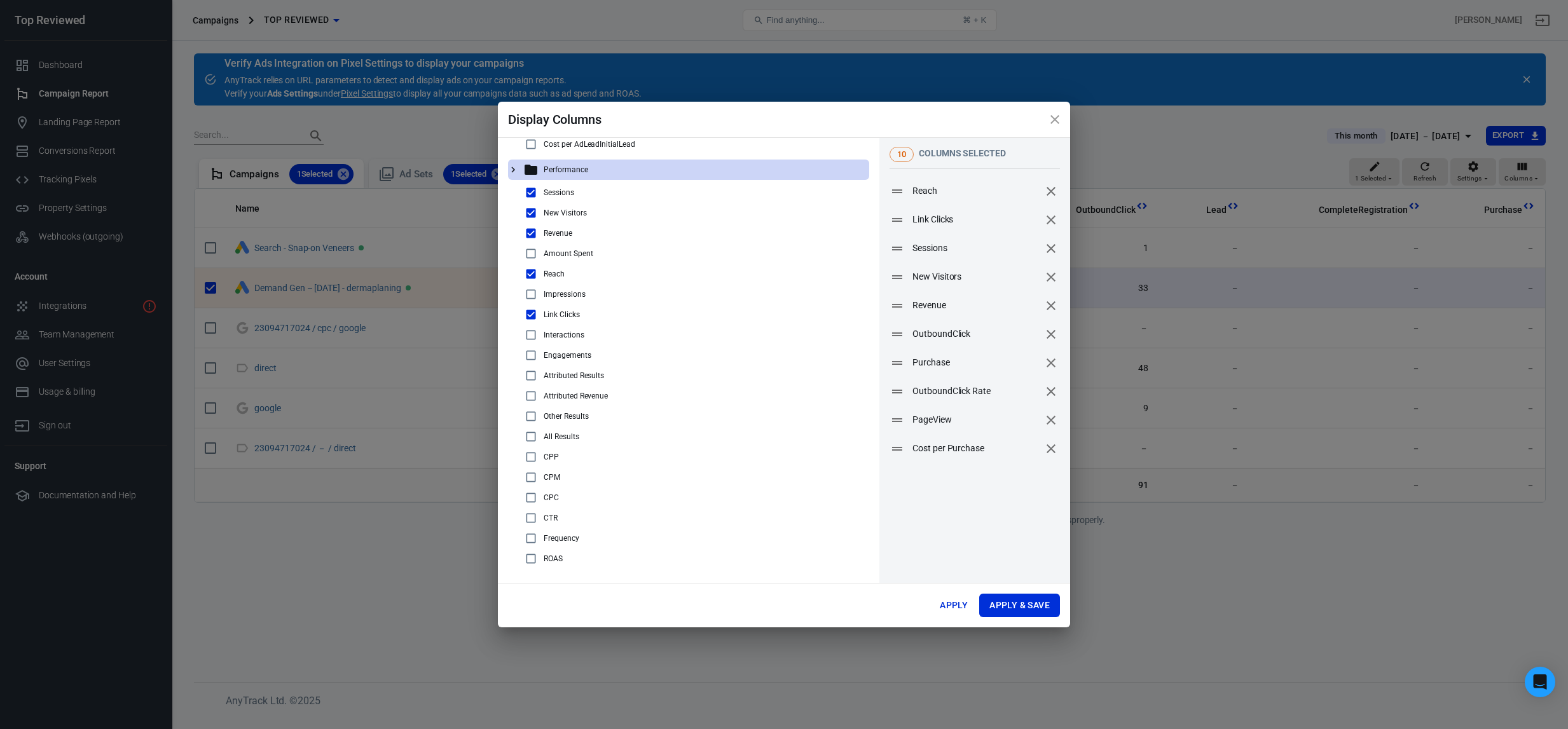
click at [606, 258] on div "Amount Spent" at bounding box center [694, 254] width 341 height 15
checkbox input "true"
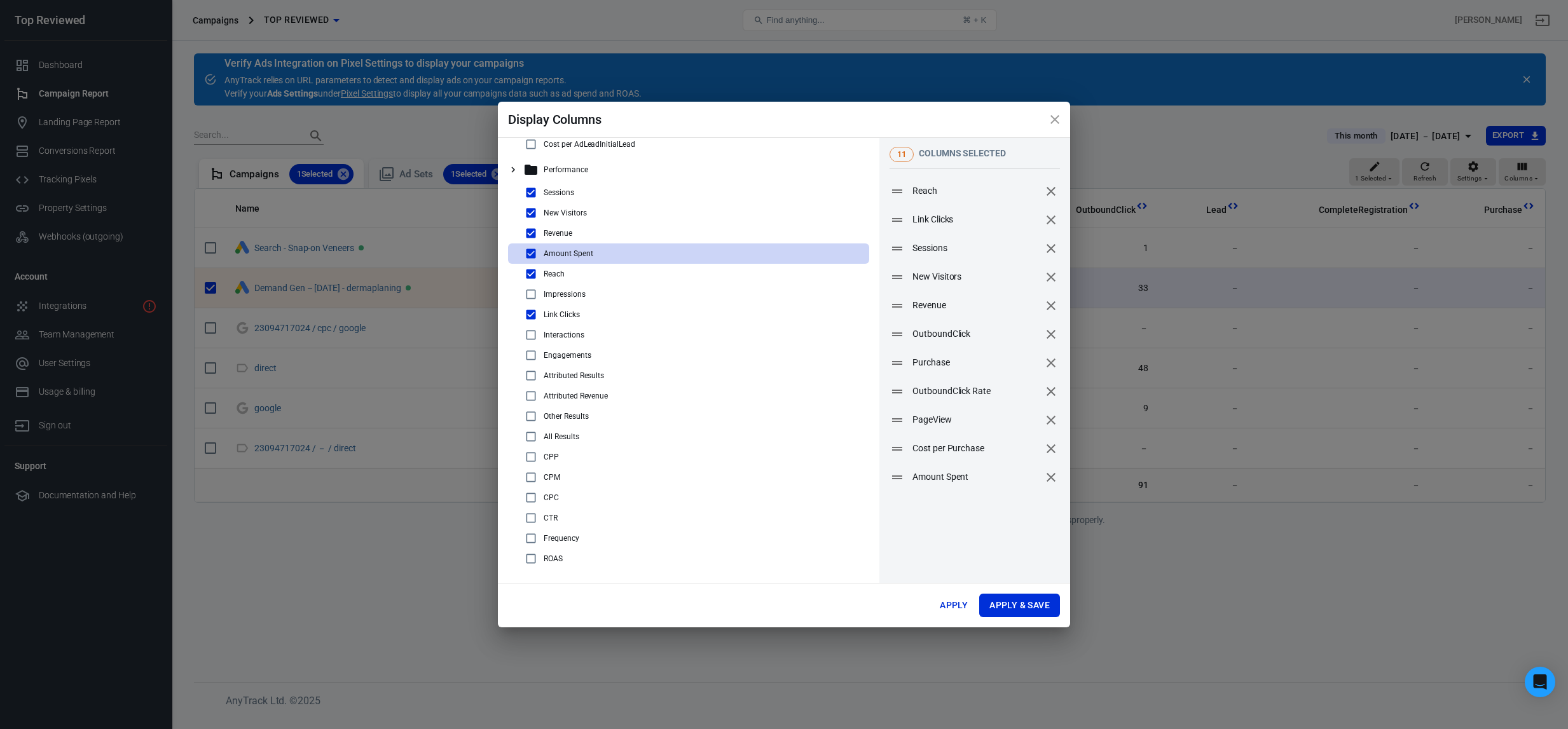
scroll to position [847, 0]
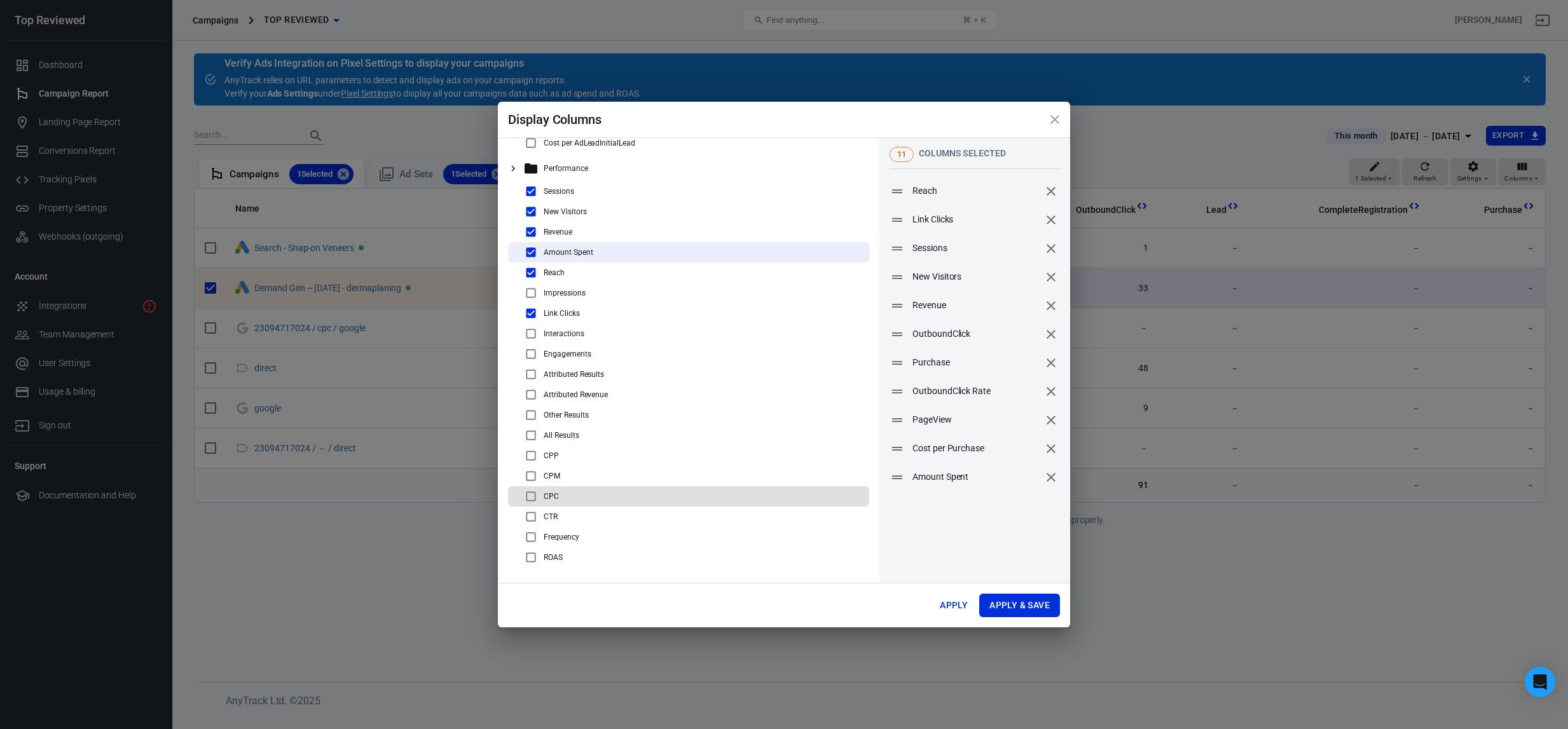
click at [615, 503] on div "CPC" at bounding box center [694, 497] width 341 height 15
checkbox input "true"
click at [1048, 605] on button "Apply & Save" at bounding box center [1020, 606] width 81 height 24
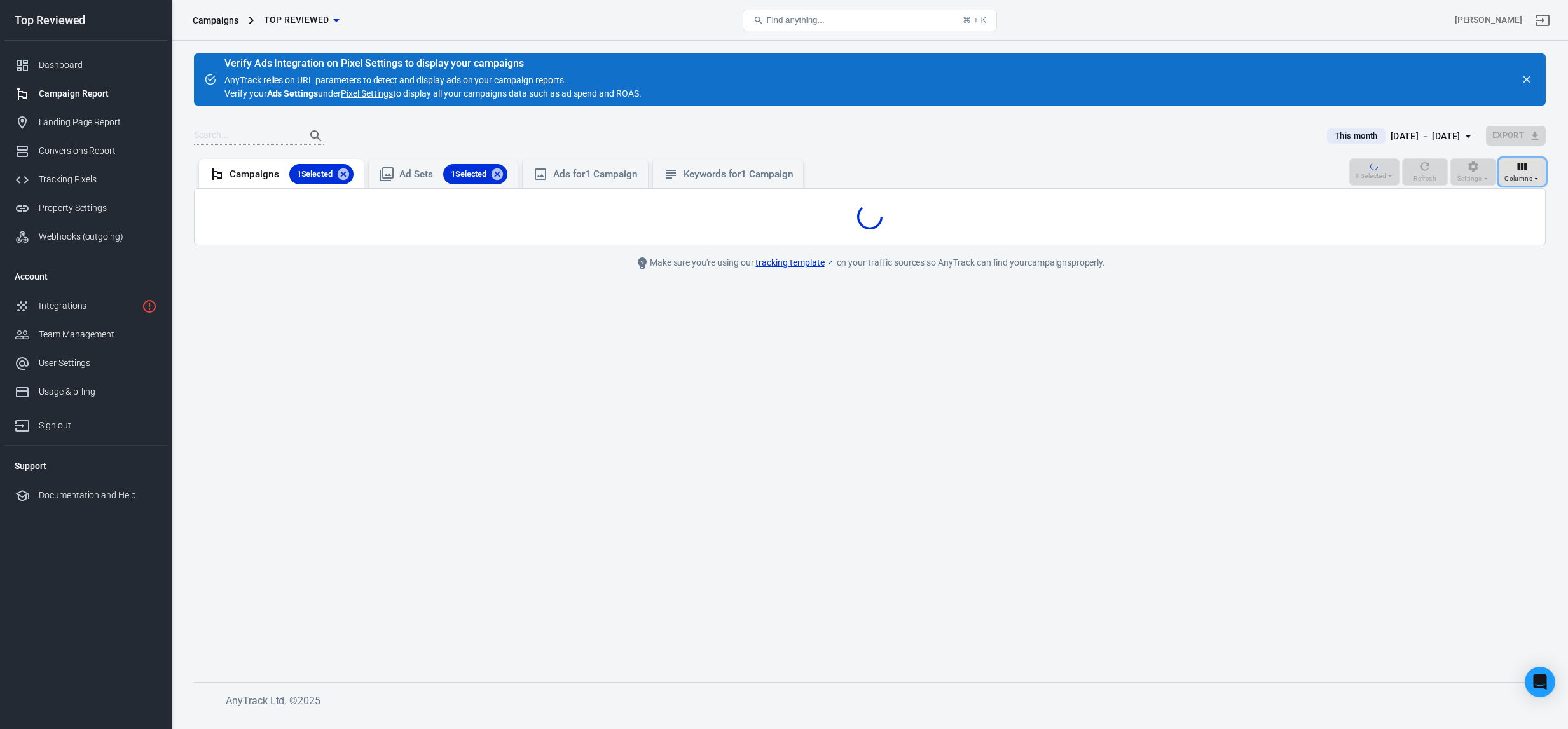
radio input "false"
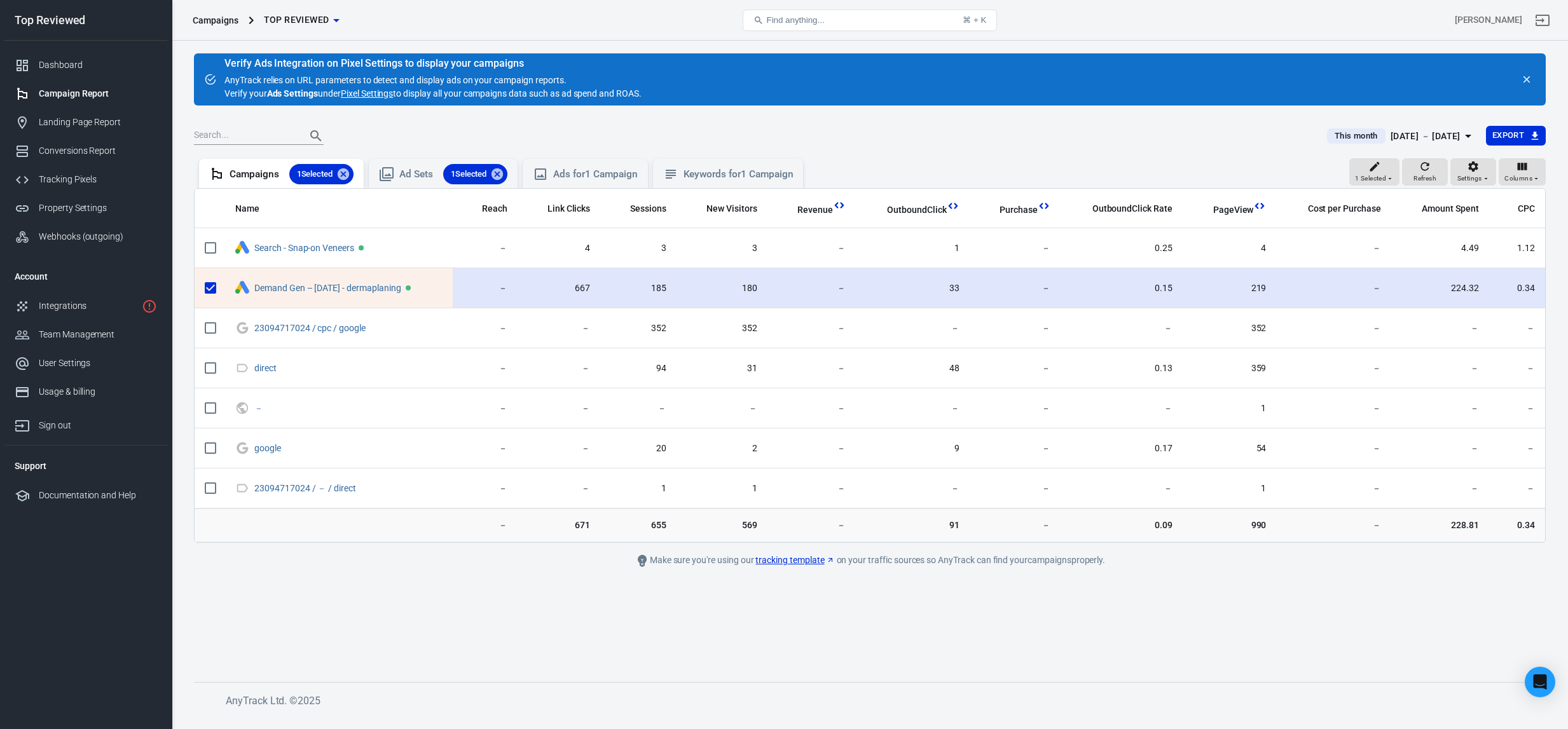
click at [210, 287] on input "scrollable content" at bounding box center [210, 289] width 27 height 27
checkbox input "false"
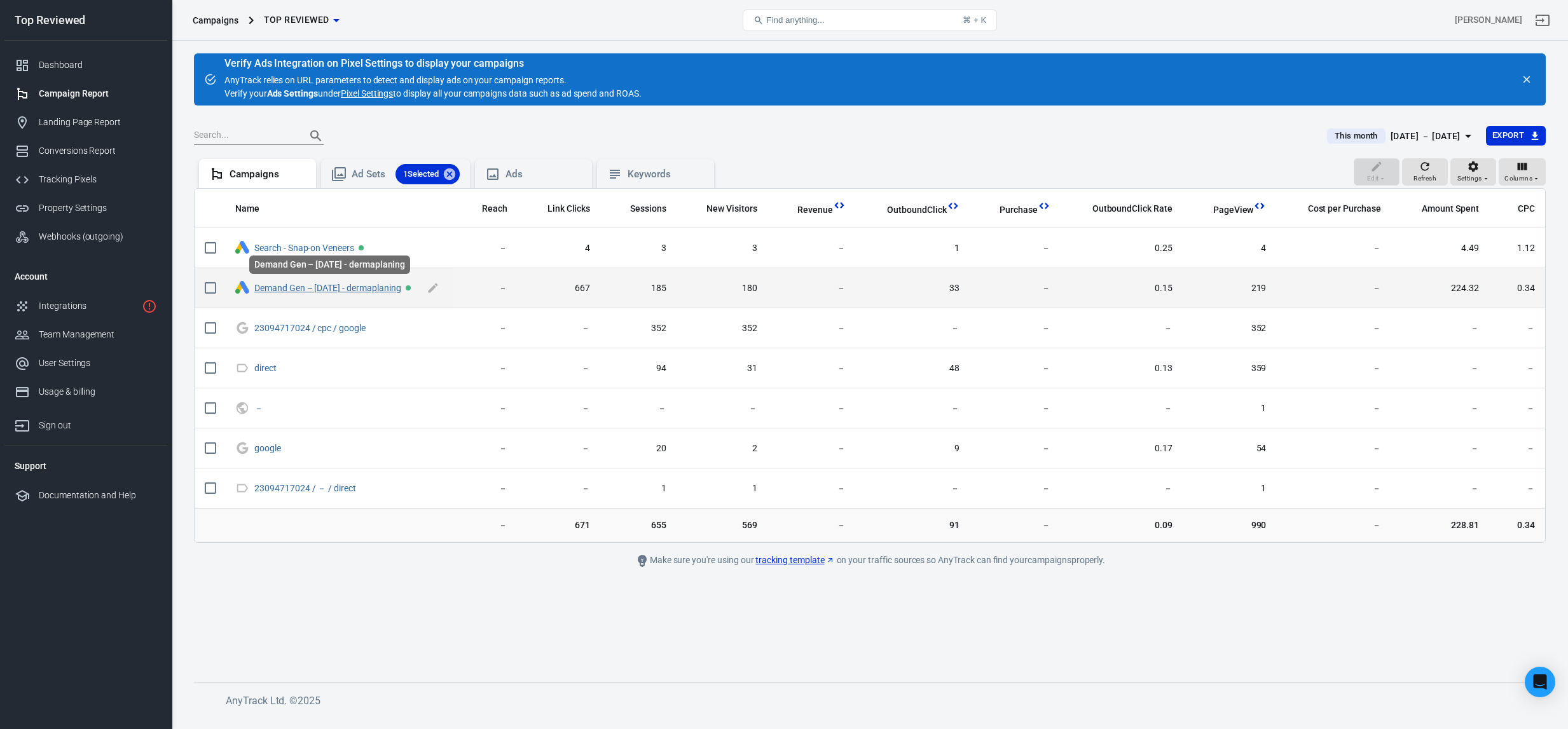
click at [355, 290] on link "Demand Gen – [DATE] - dermaplaning" at bounding box center [328, 288] width 147 height 11
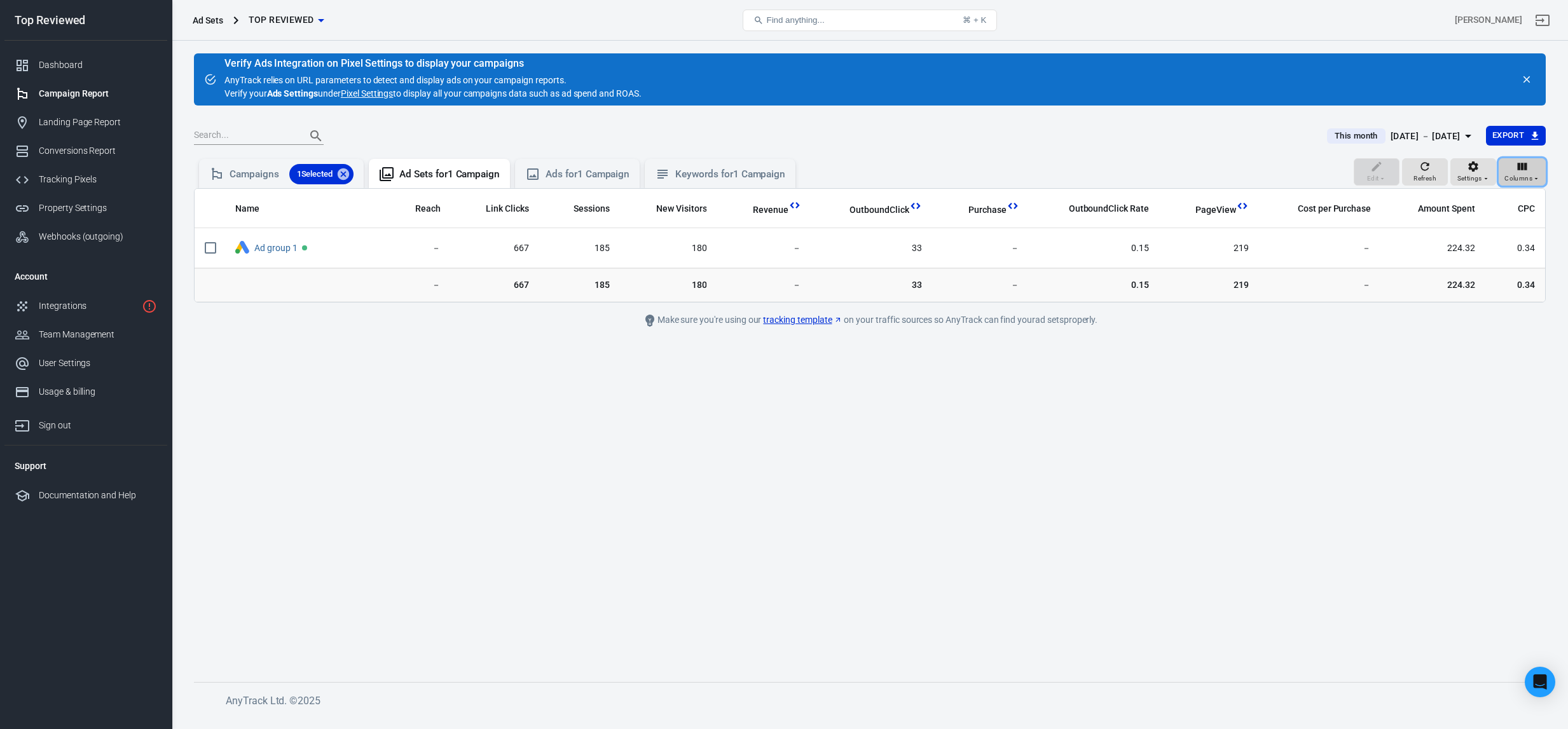
click at [1516, 173] on span "Columns" at bounding box center [1518, 179] width 28 height 11
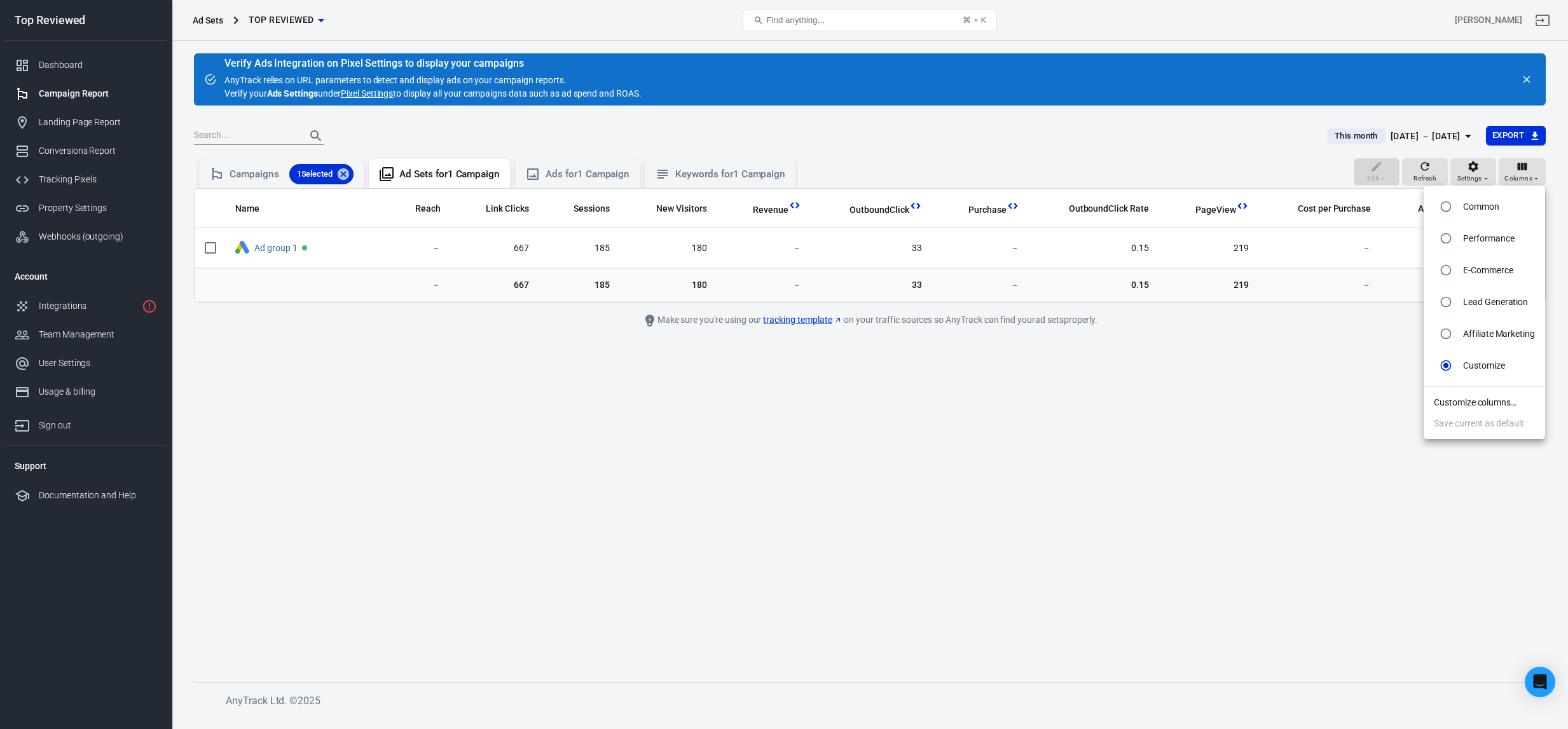
click at [885, 414] on div at bounding box center [784, 364] width 1568 height 729
click at [270, 175] on div "Campaigns 1 Selected" at bounding box center [291, 174] width 124 height 20
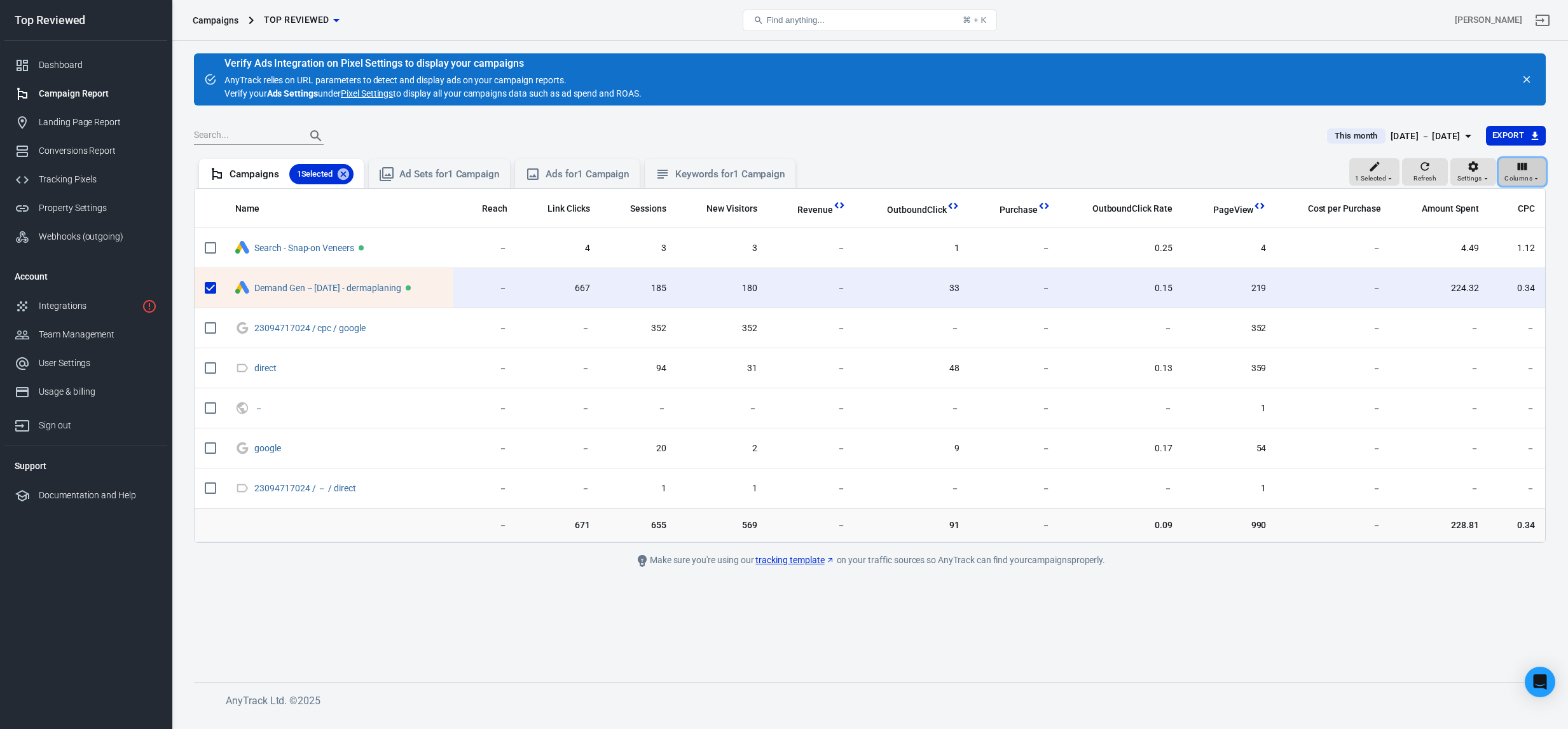
click at [1531, 183] on span "Columns" at bounding box center [1518, 179] width 28 height 11
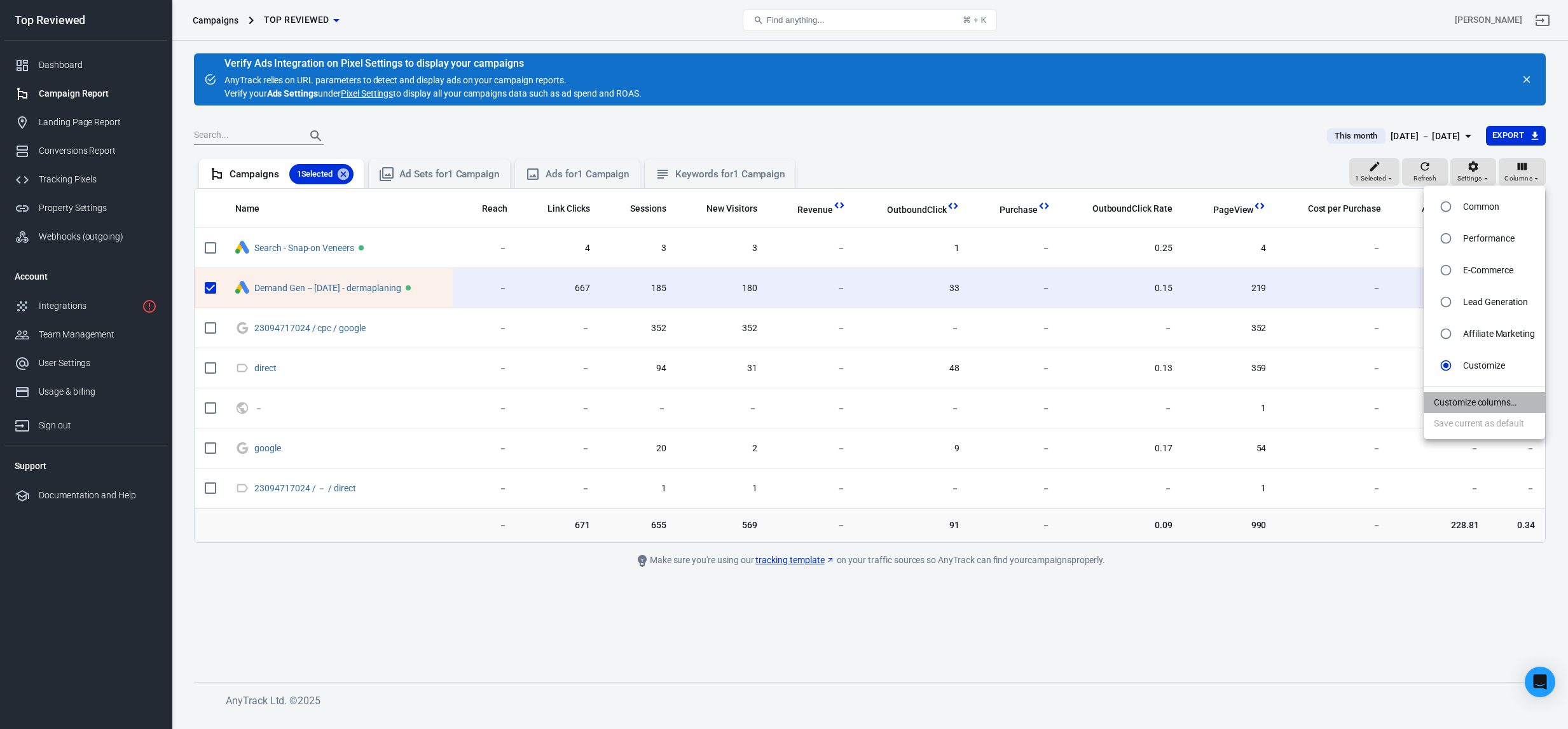
click at [1488, 403] on li "Customize columns…" at bounding box center [1484, 403] width 121 height 21
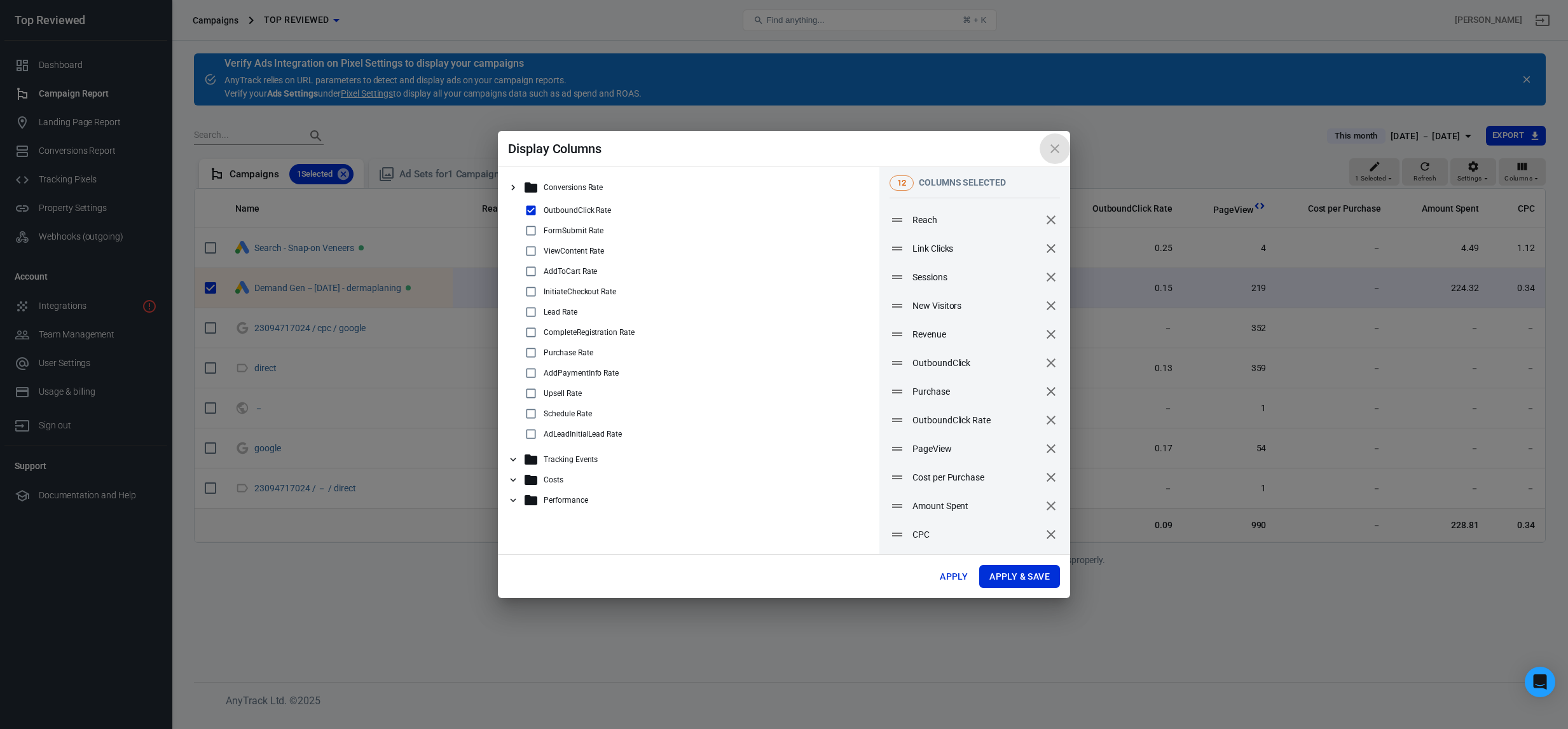
click at [1055, 150] on icon "close" at bounding box center [1055, 148] width 9 height 9
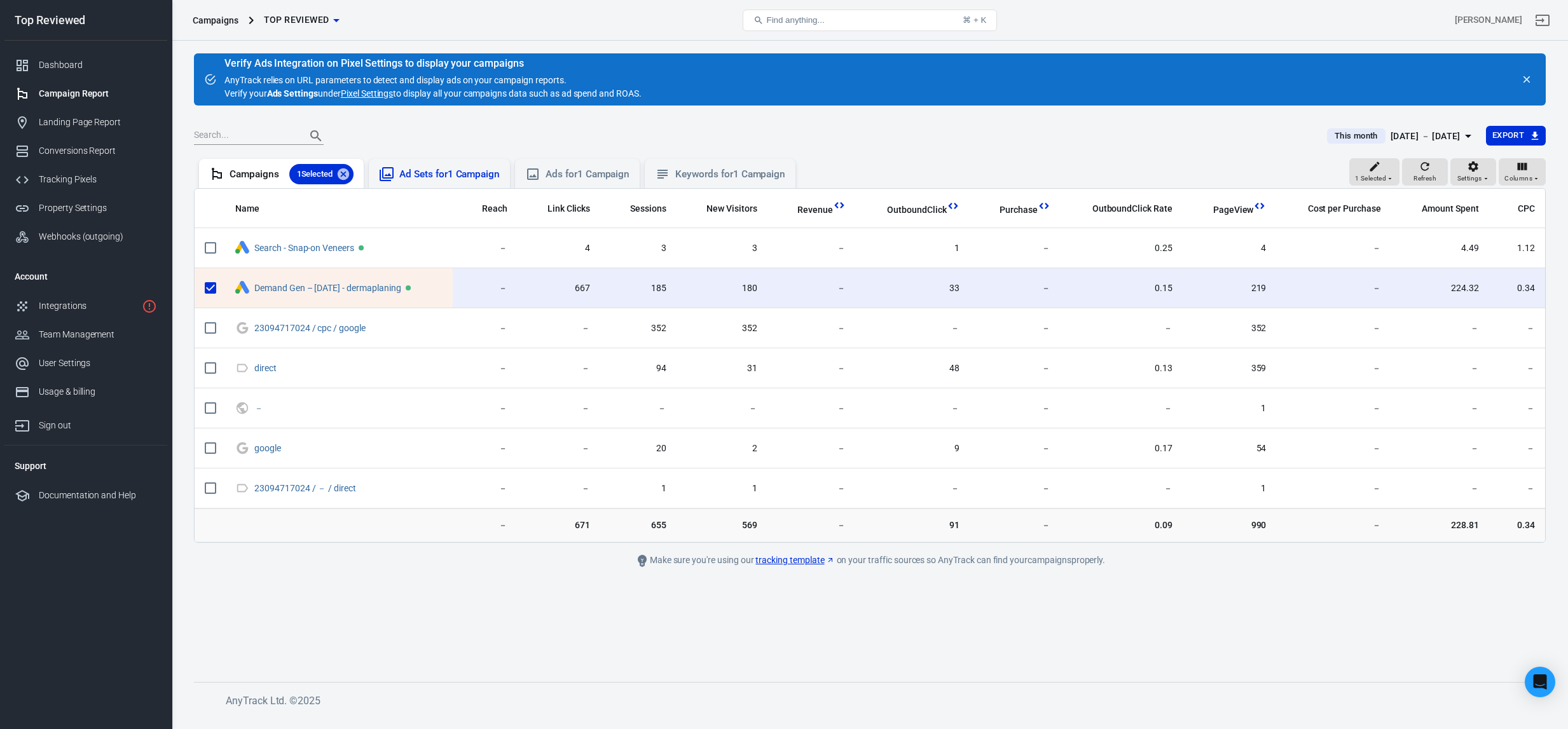
click at [460, 166] on div "Ad Sets for 1 Campaign" at bounding box center [440, 174] width 120 height 15
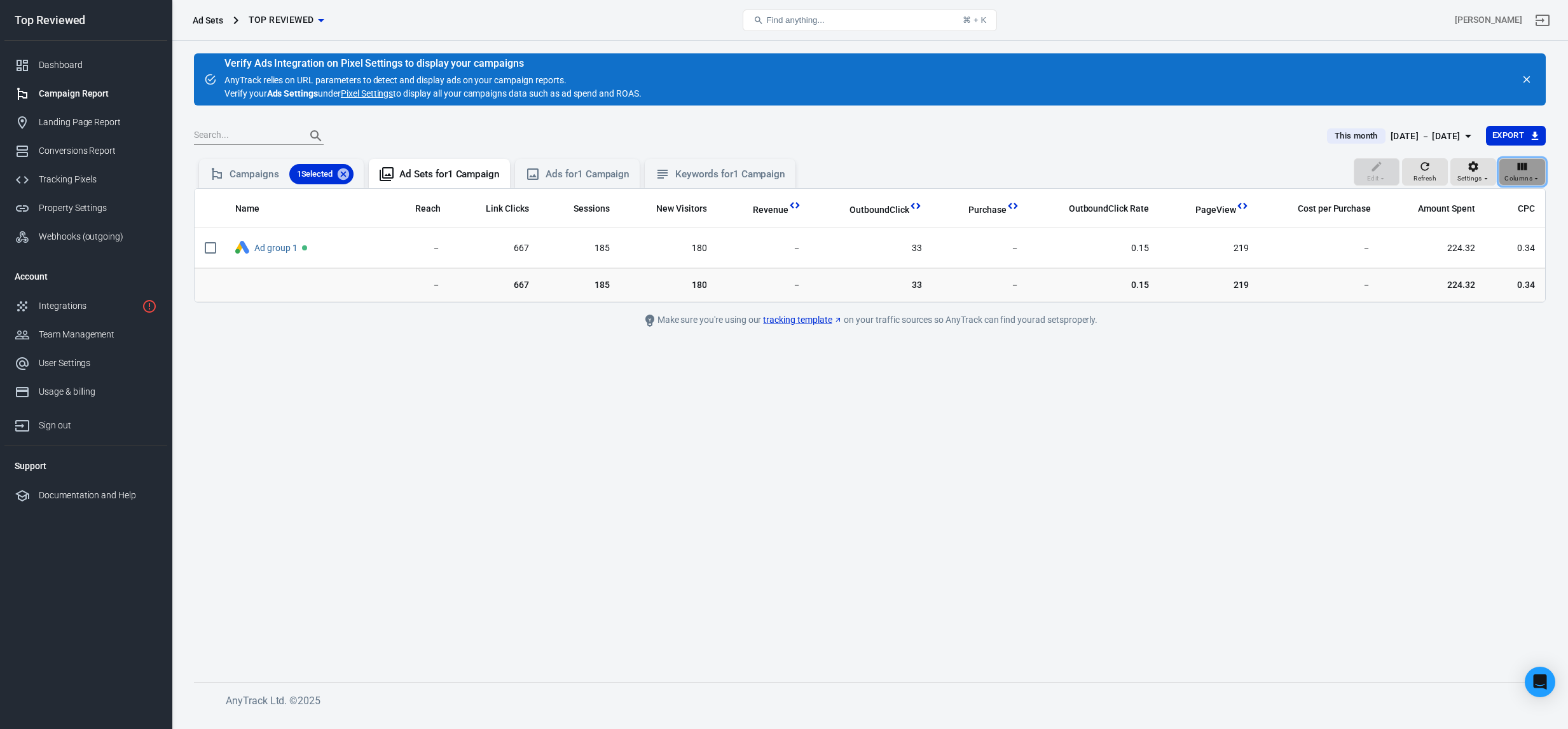
click at [1534, 166] on div "Columns" at bounding box center [1522, 172] width 35 height 24
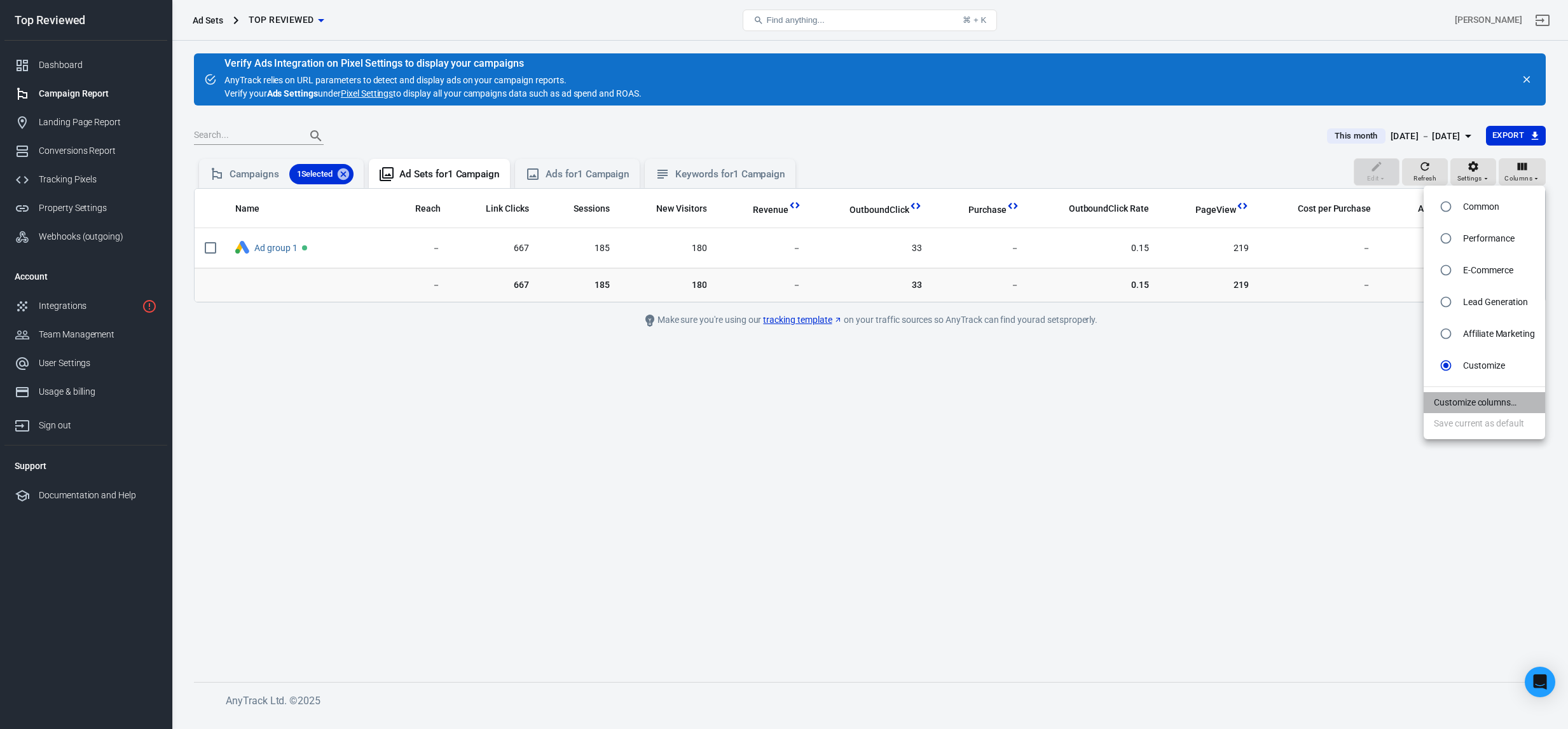
click at [1466, 400] on li "Customize columns…" at bounding box center [1484, 403] width 121 height 21
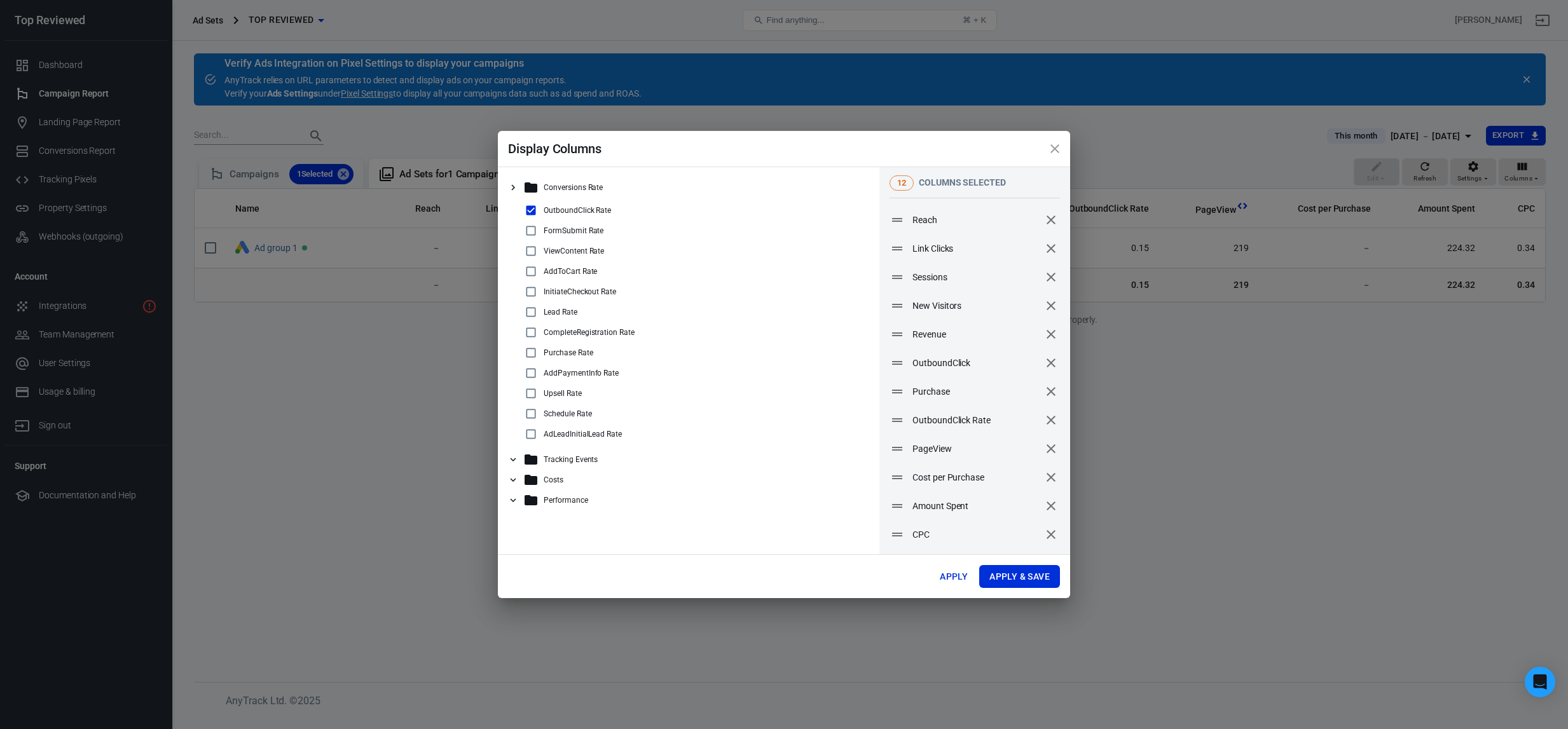
click at [1060, 151] on icon "close" at bounding box center [1055, 149] width 15 height 15
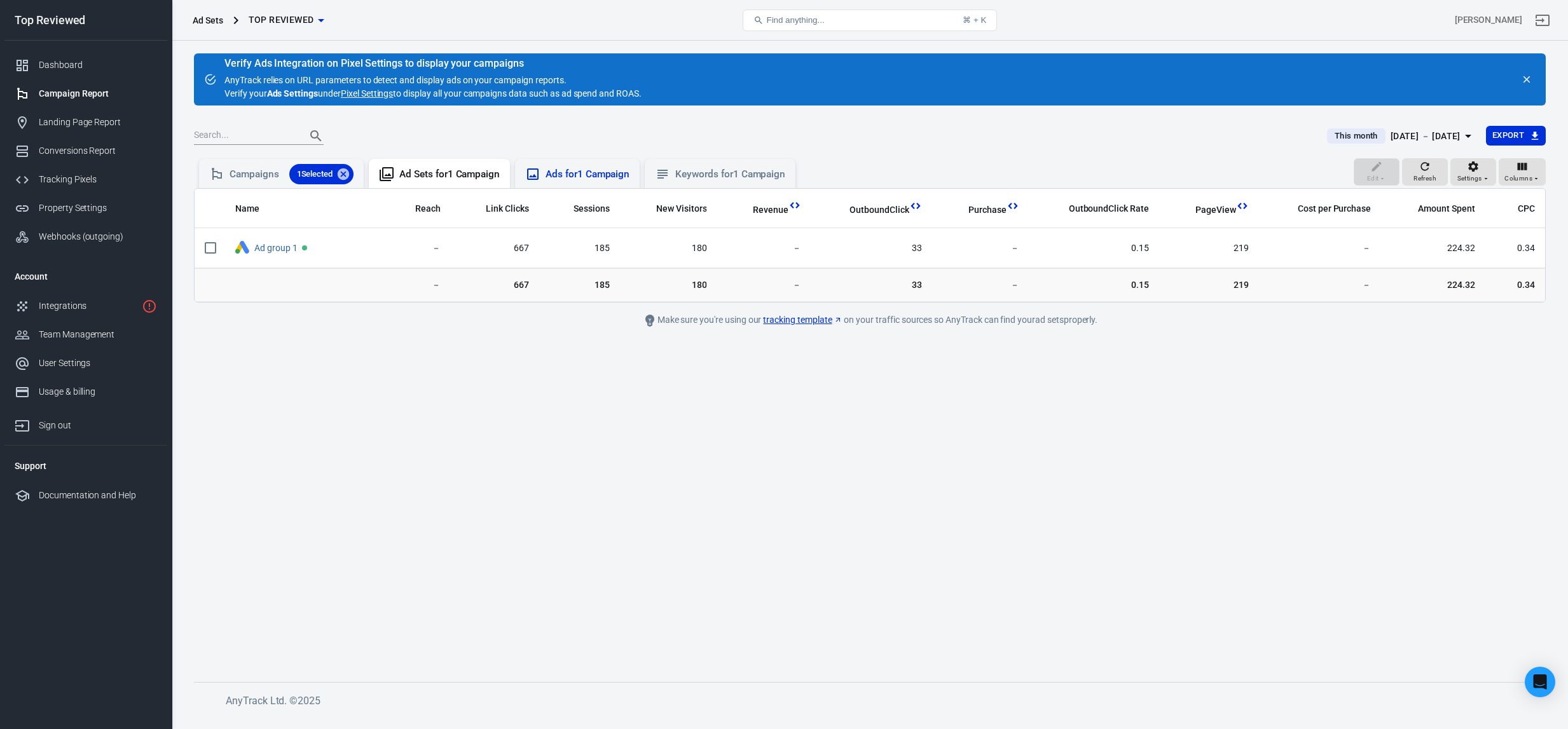
click at [573, 174] on div "Ads for 1 Campaign" at bounding box center [588, 175] width 84 height 13
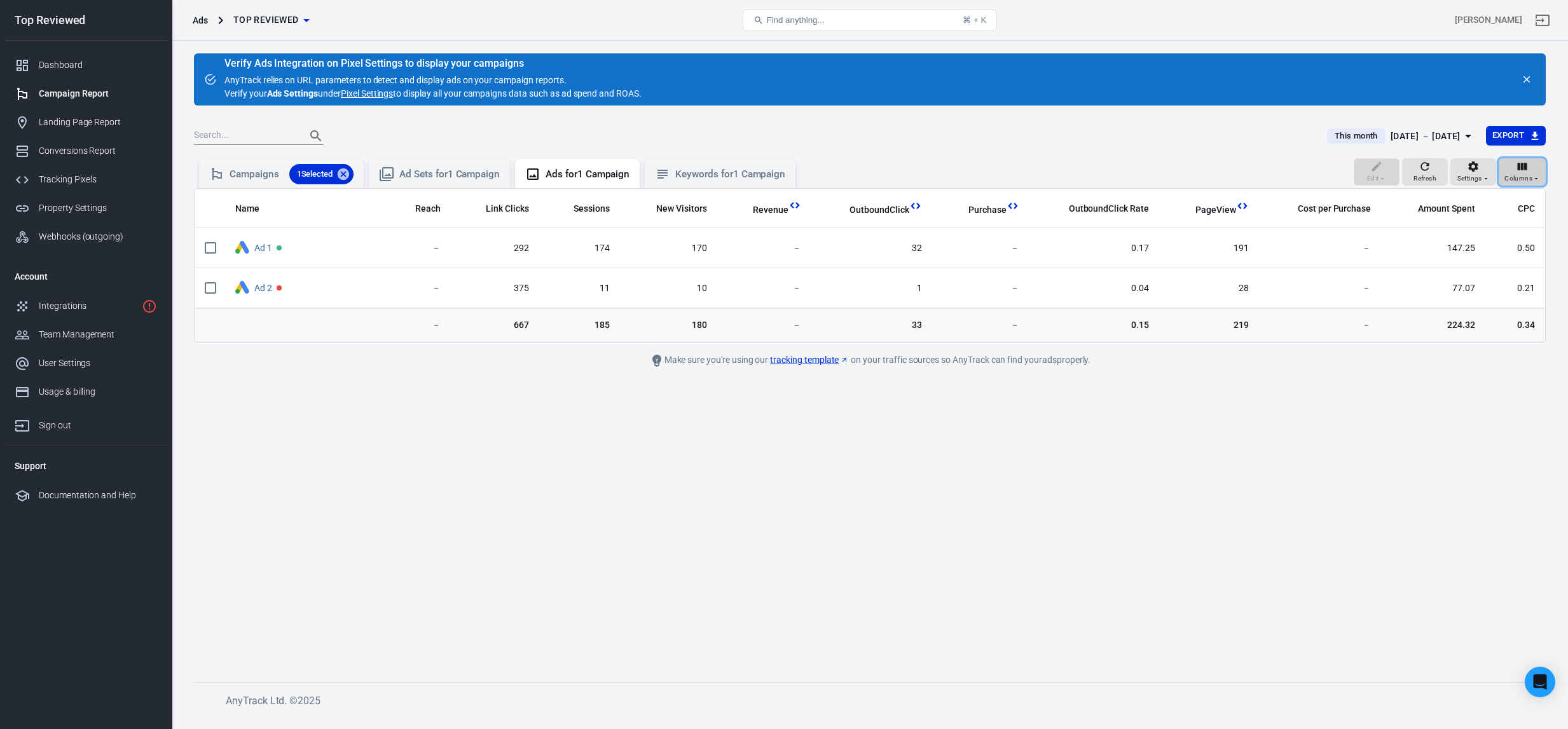
click at [1524, 173] on span "Columns" at bounding box center [1518, 179] width 28 height 11
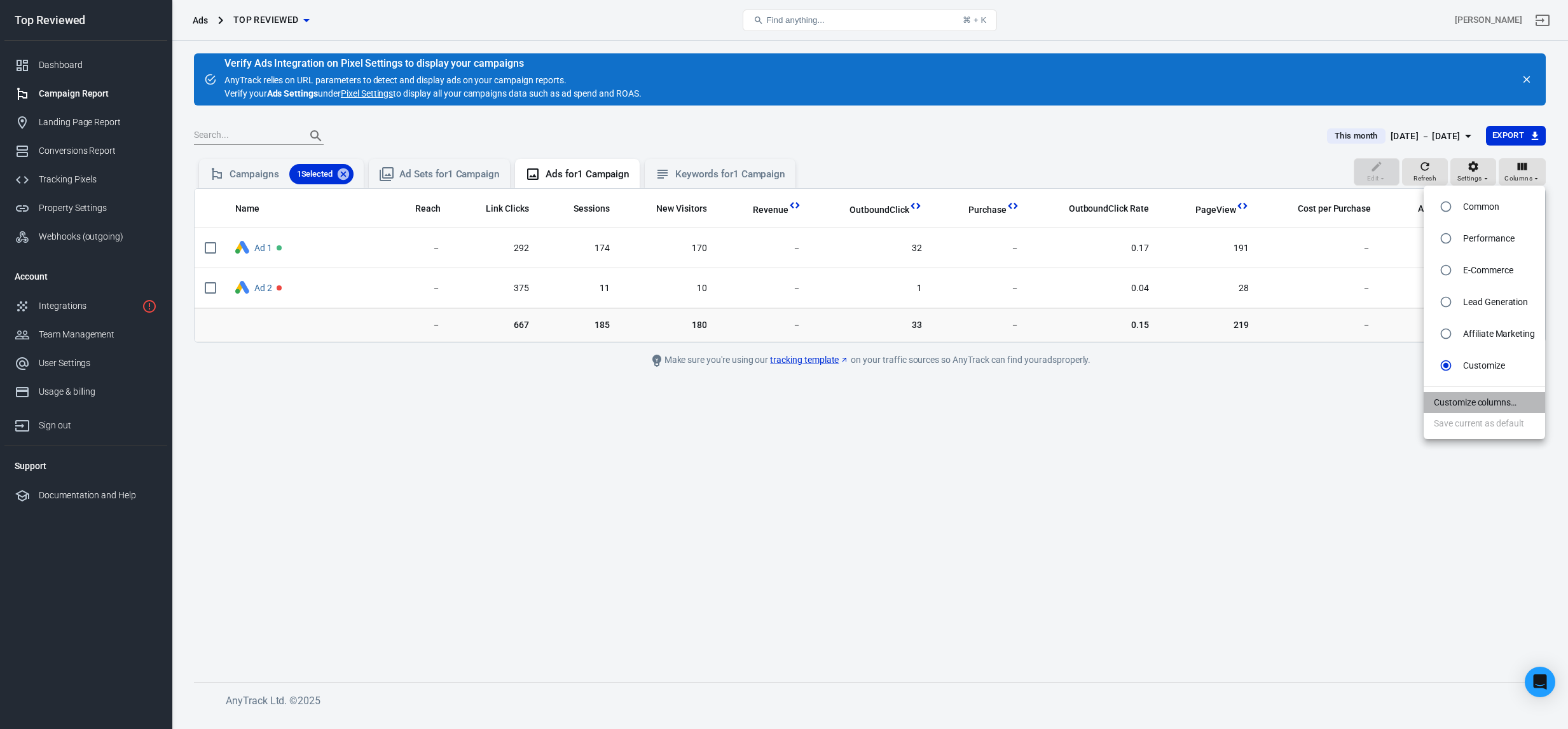
click at [1479, 404] on li "Customize columns…" at bounding box center [1484, 403] width 121 height 21
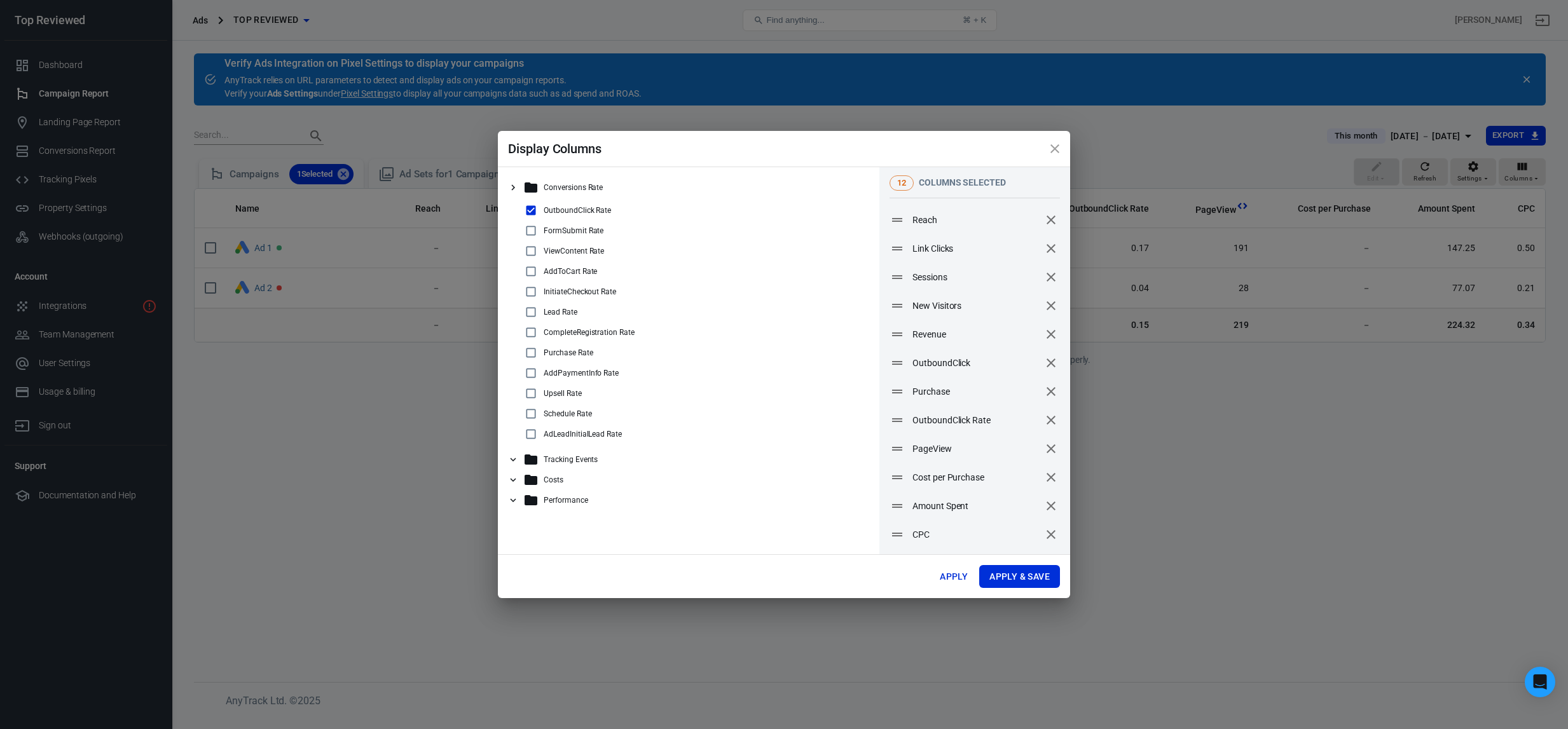
click at [524, 460] on icon at bounding box center [531, 460] width 15 height 15
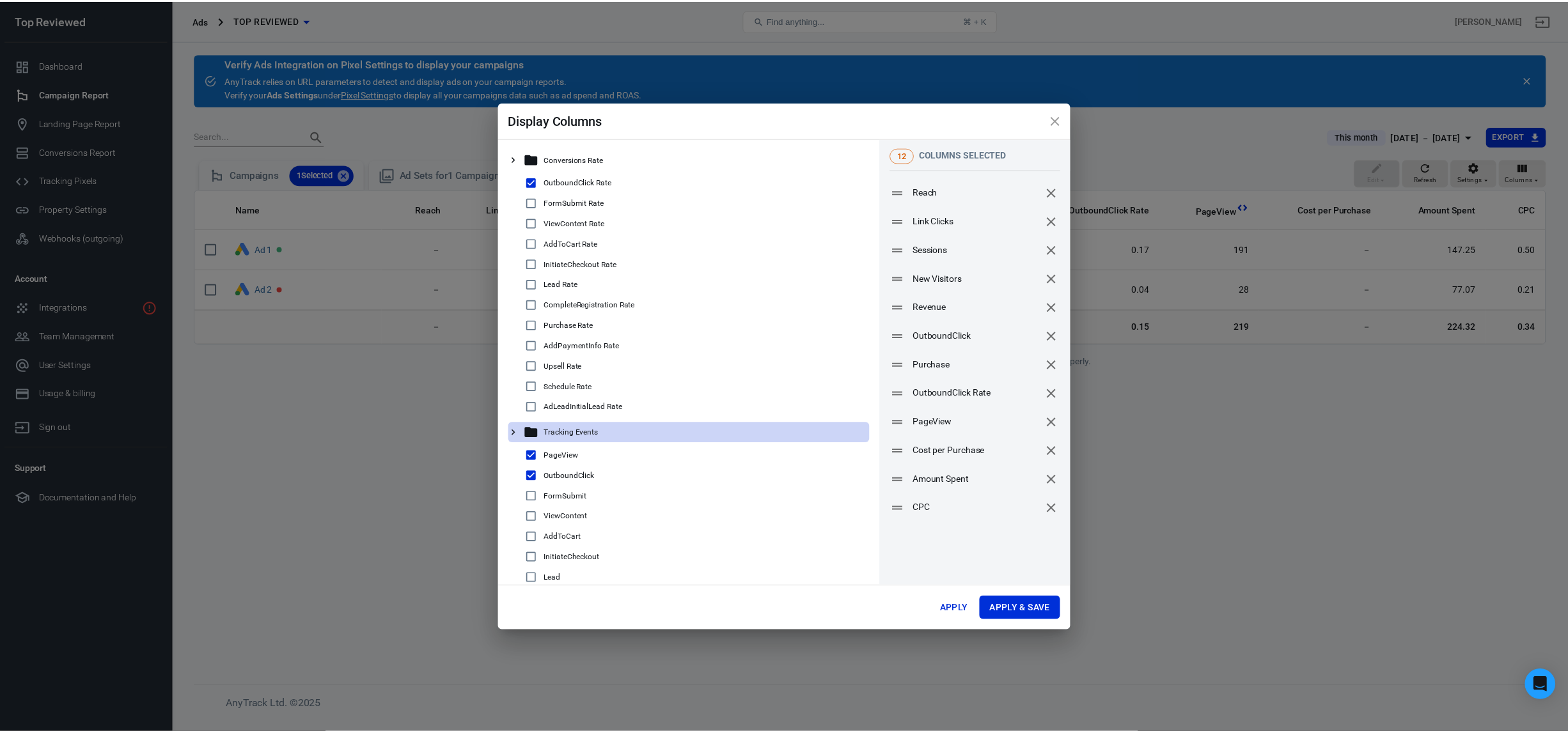
scroll to position [21, 0]
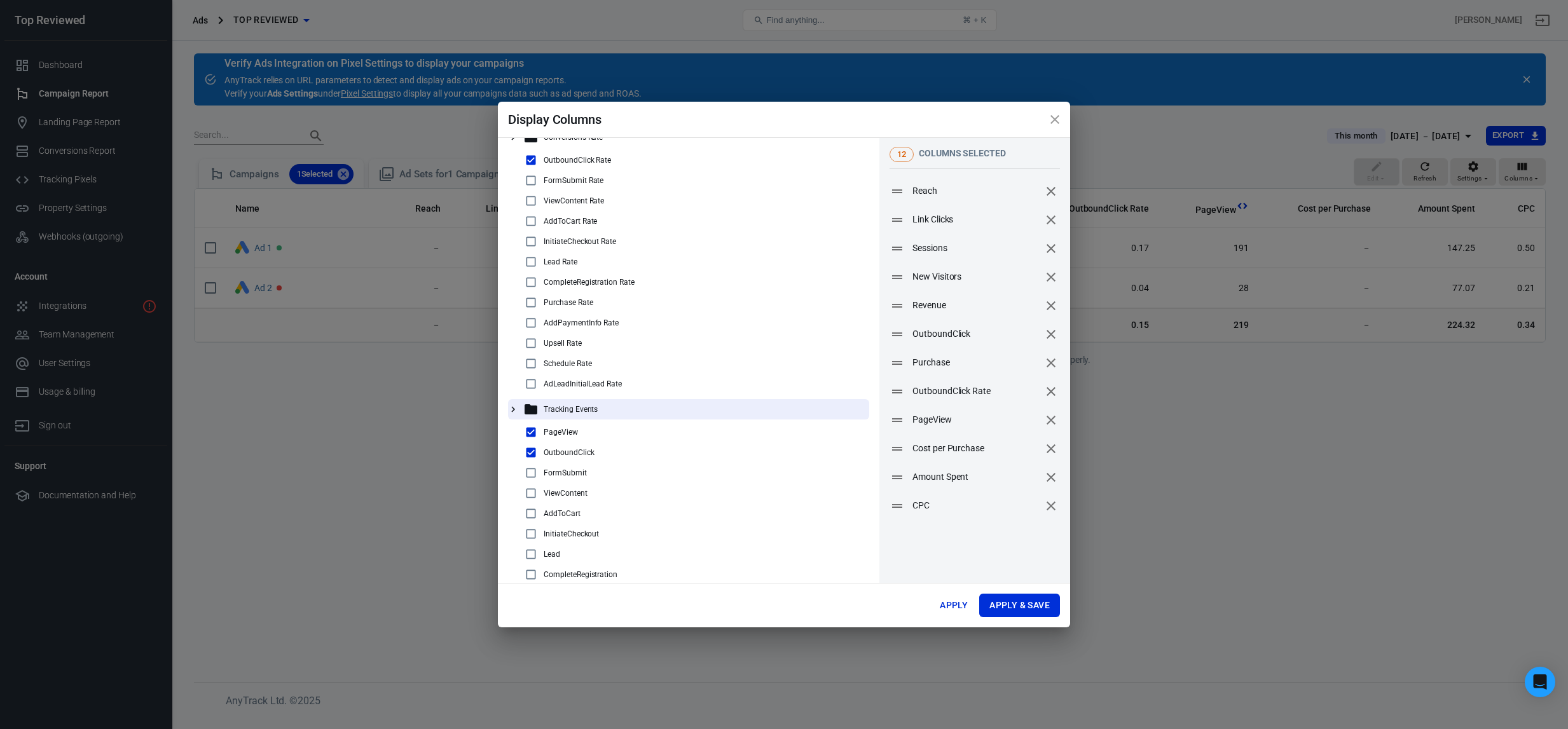
click at [461, 422] on div "Display Columns Conversions Rate OutboundClick Rate FormSubmit Rate ViewContent…" at bounding box center [784, 364] width 1568 height 729
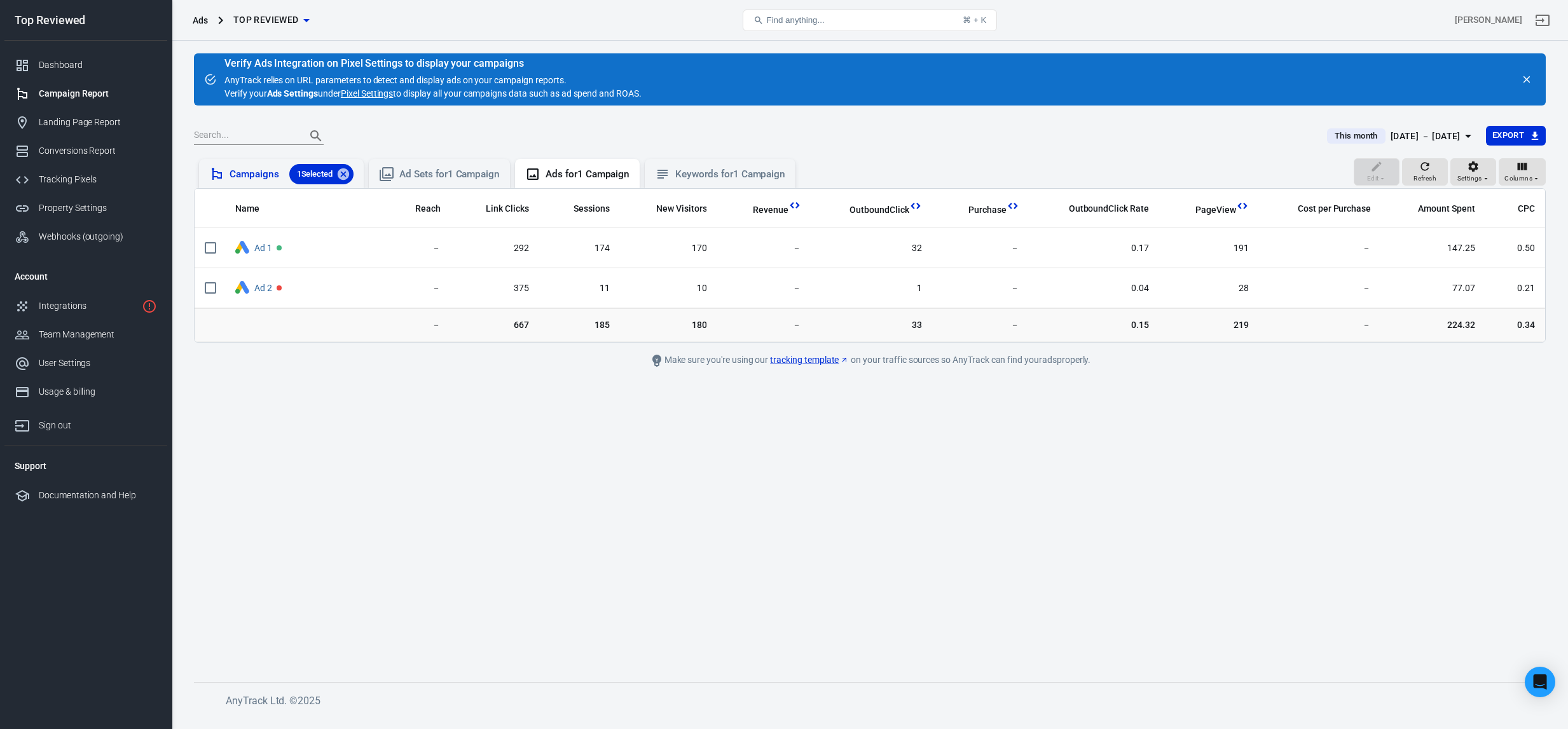
click at [243, 169] on div "Campaigns 1 Selected" at bounding box center [291, 174] width 124 height 20
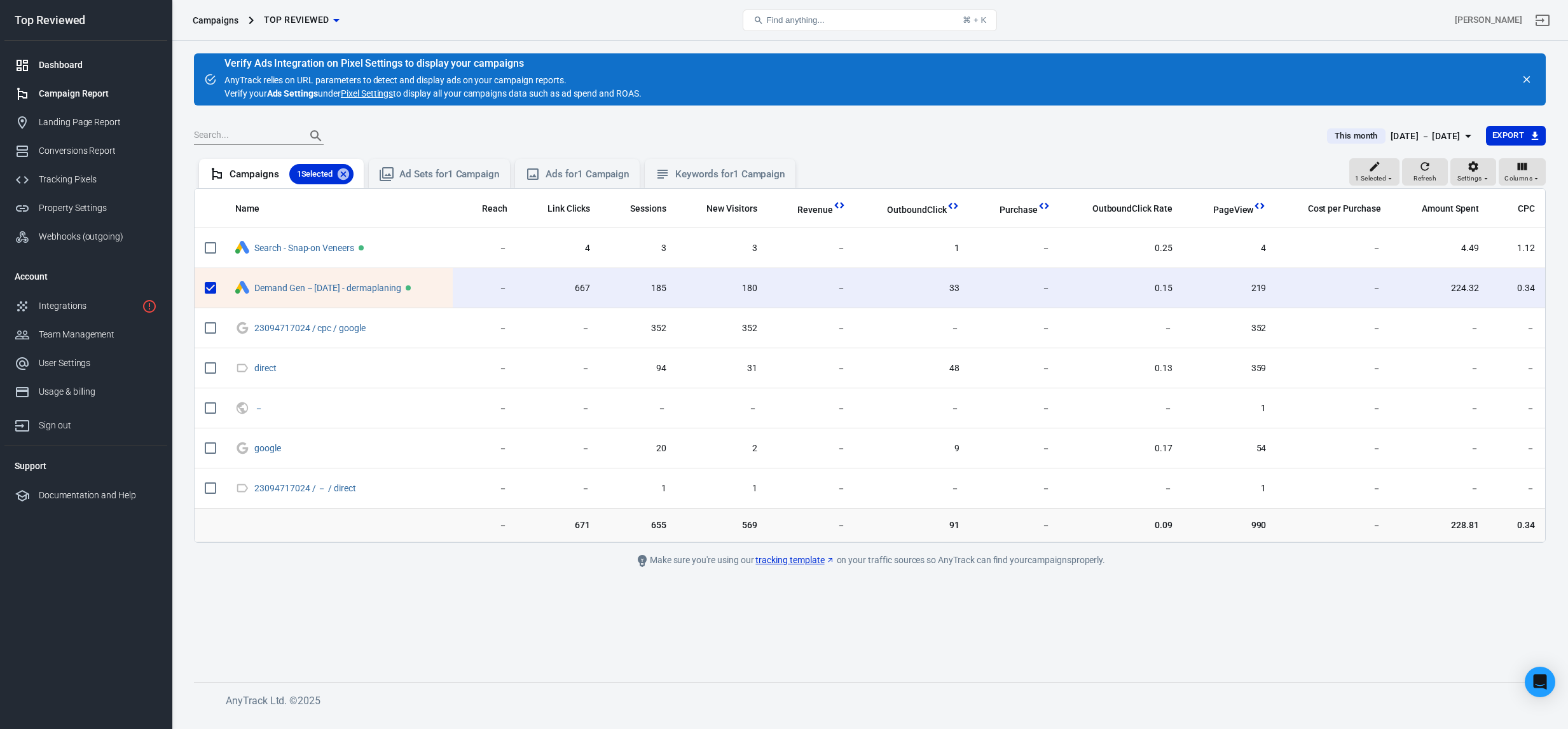
click at [77, 61] on div "Dashboard" at bounding box center [98, 65] width 118 height 13
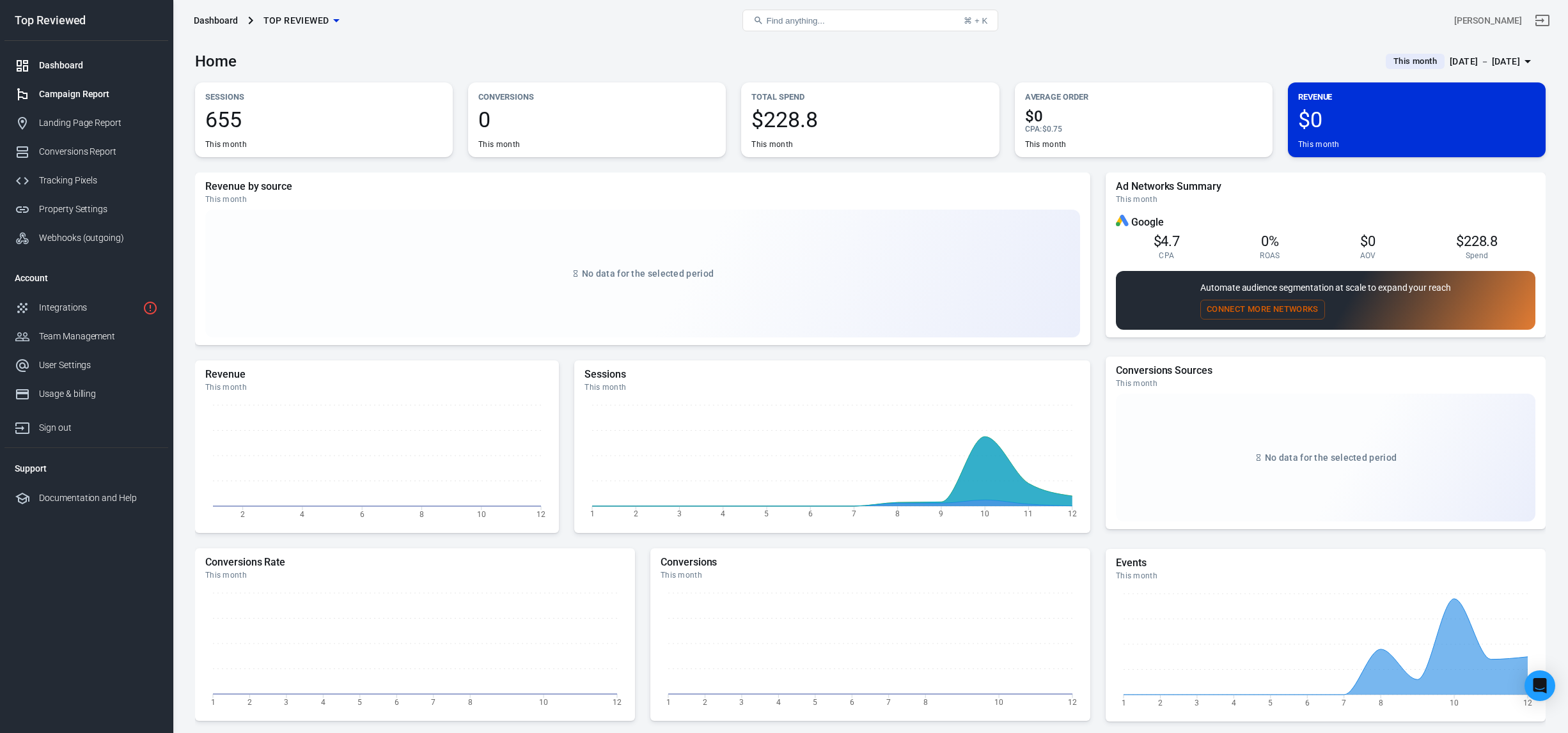
click at [86, 93] on div "Campaign Report" at bounding box center [99, 94] width 119 height 13
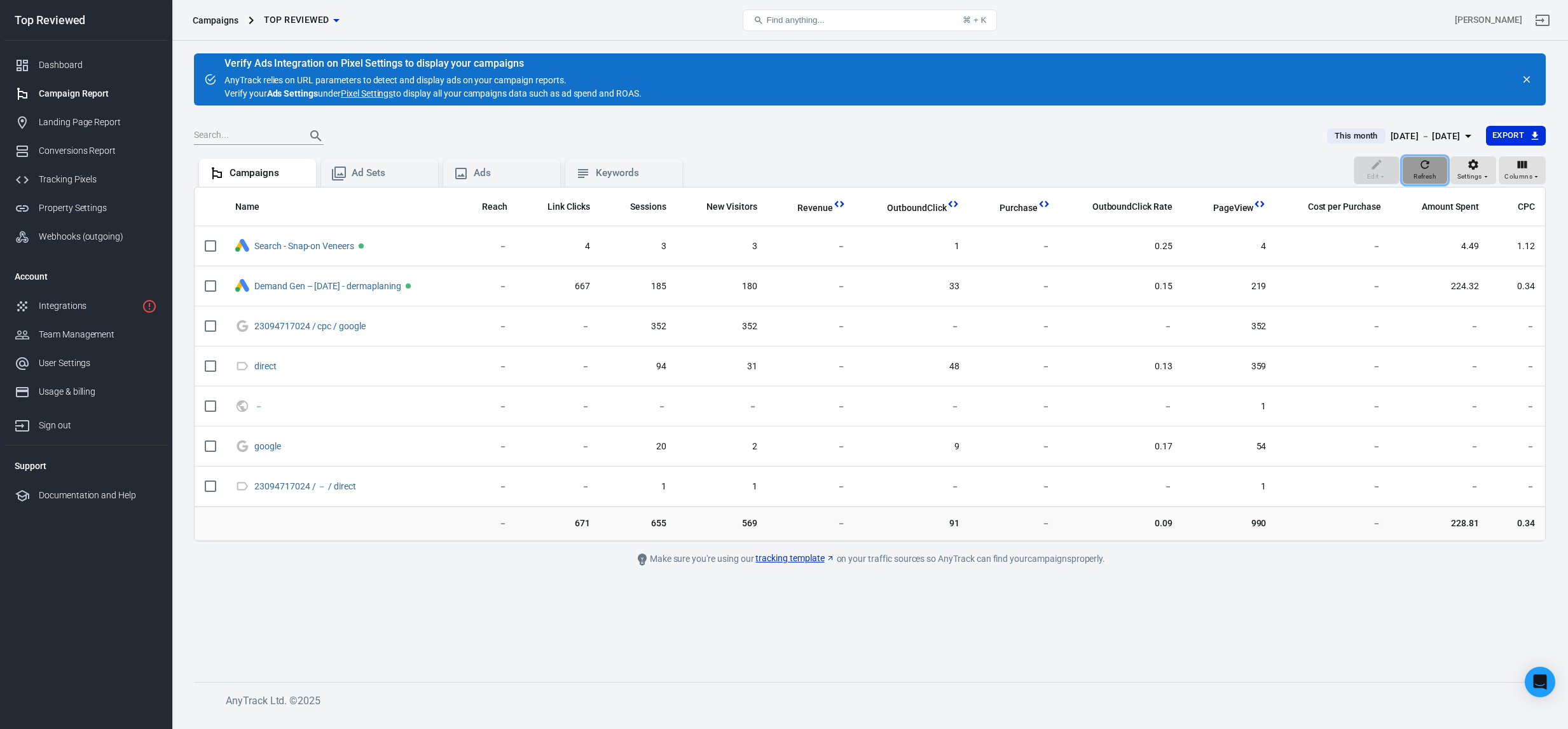
click at [1431, 167] on icon "button" at bounding box center [1425, 164] width 12 height 12
click at [70, 59] on div "Dashboard" at bounding box center [98, 65] width 118 height 13
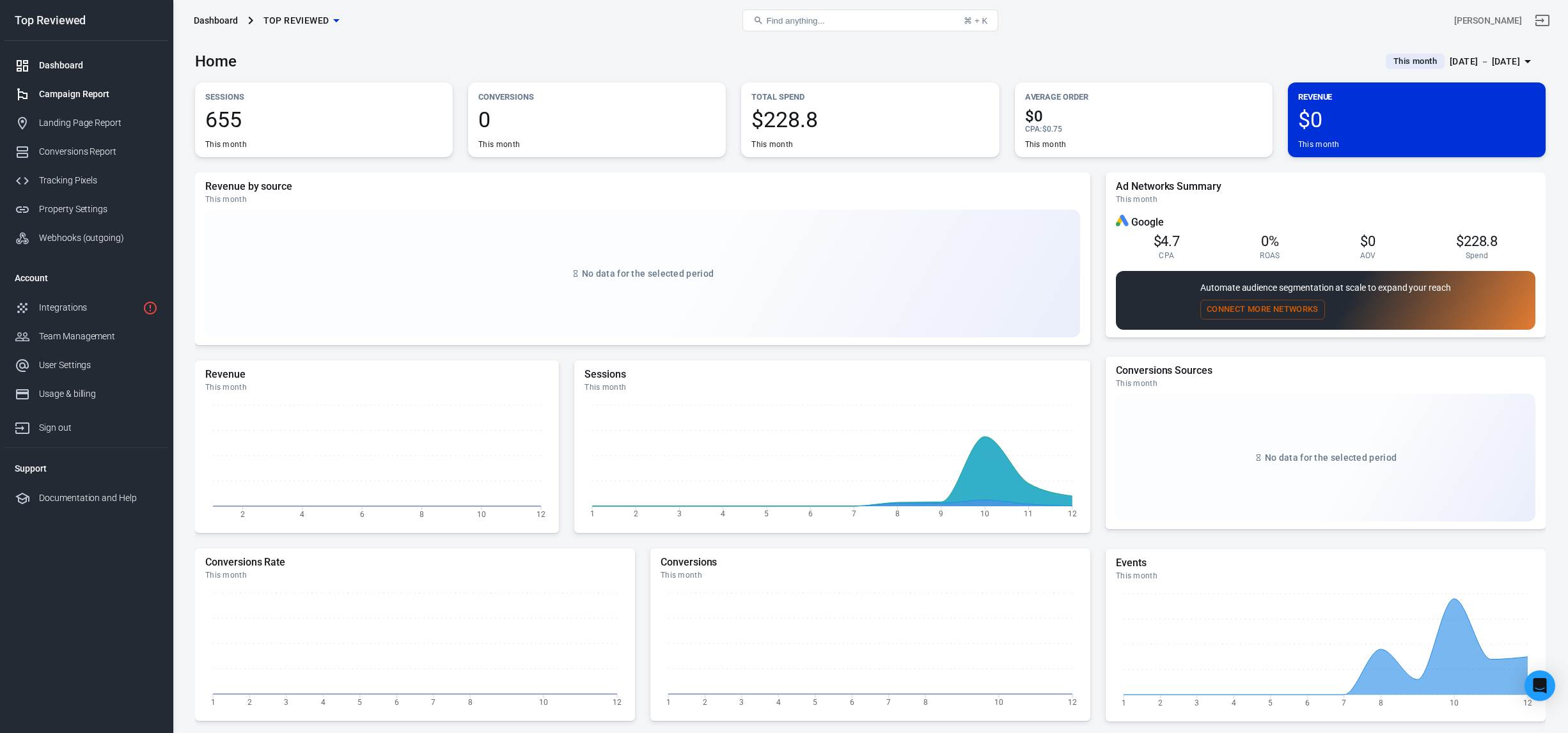
click at [87, 98] on div "Campaign Report" at bounding box center [99, 94] width 119 height 13
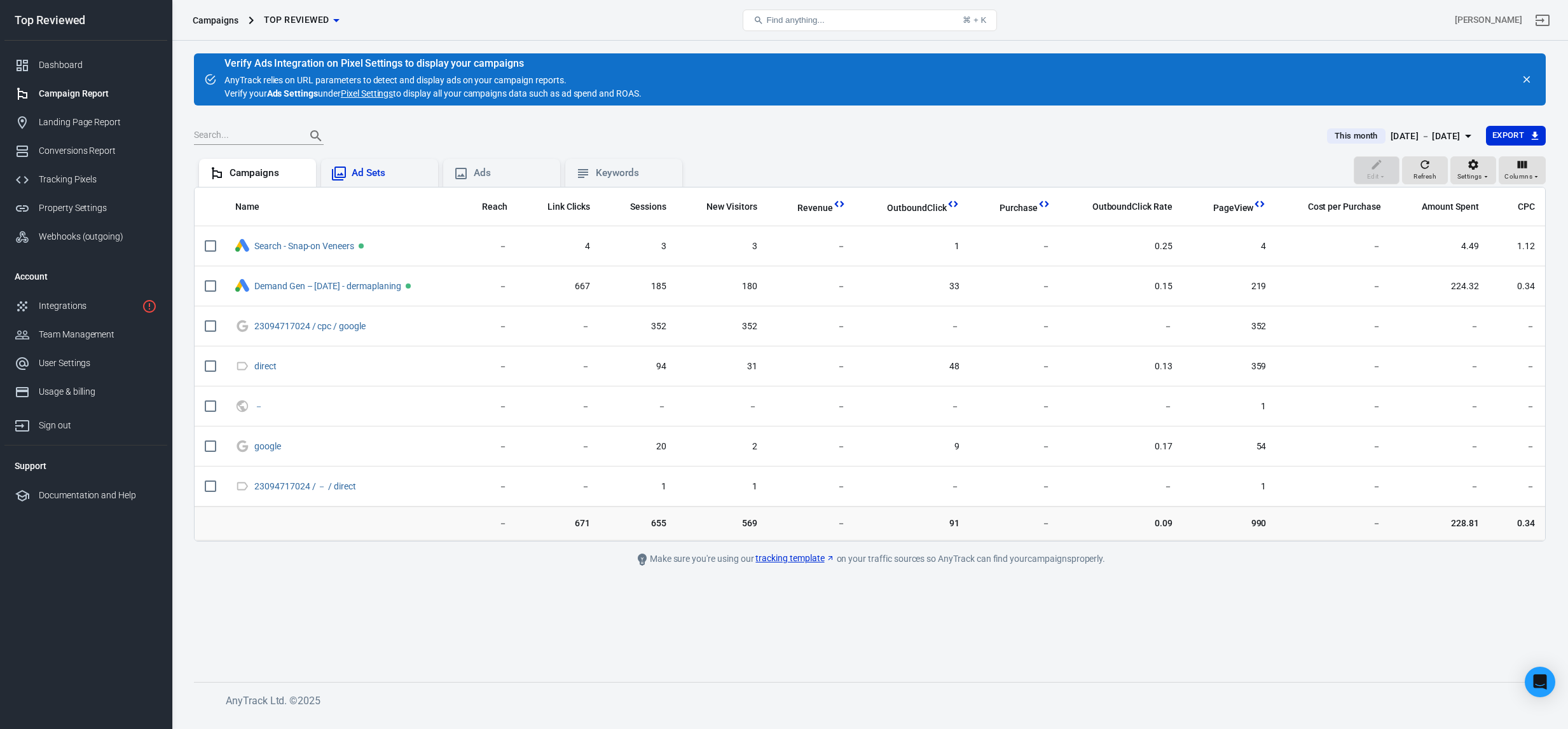
click at [363, 182] on div "Ad Sets" at bounding box center [379, 172] width 117 height 28
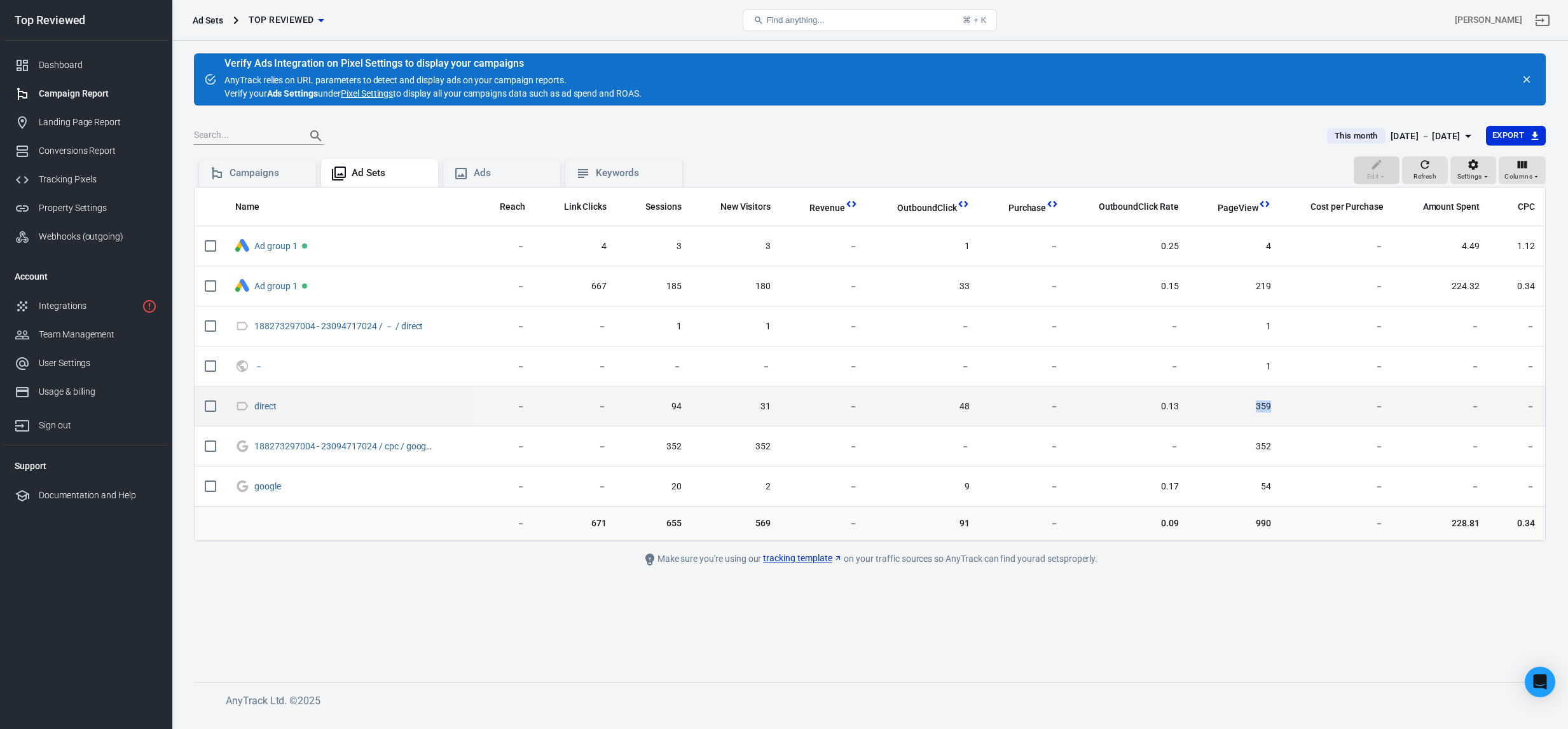
drag, startPoint x: 1268, startPoint y: 404, endPoint x: 1279, endPoint y: 406, distance: 11.2
click at [1278, 404] on td "359" at bounding box center [1235, 407] width 93 height 40
click at [1261, 410] on span "359" at bounding box center [1235, 406] width 72 height 12
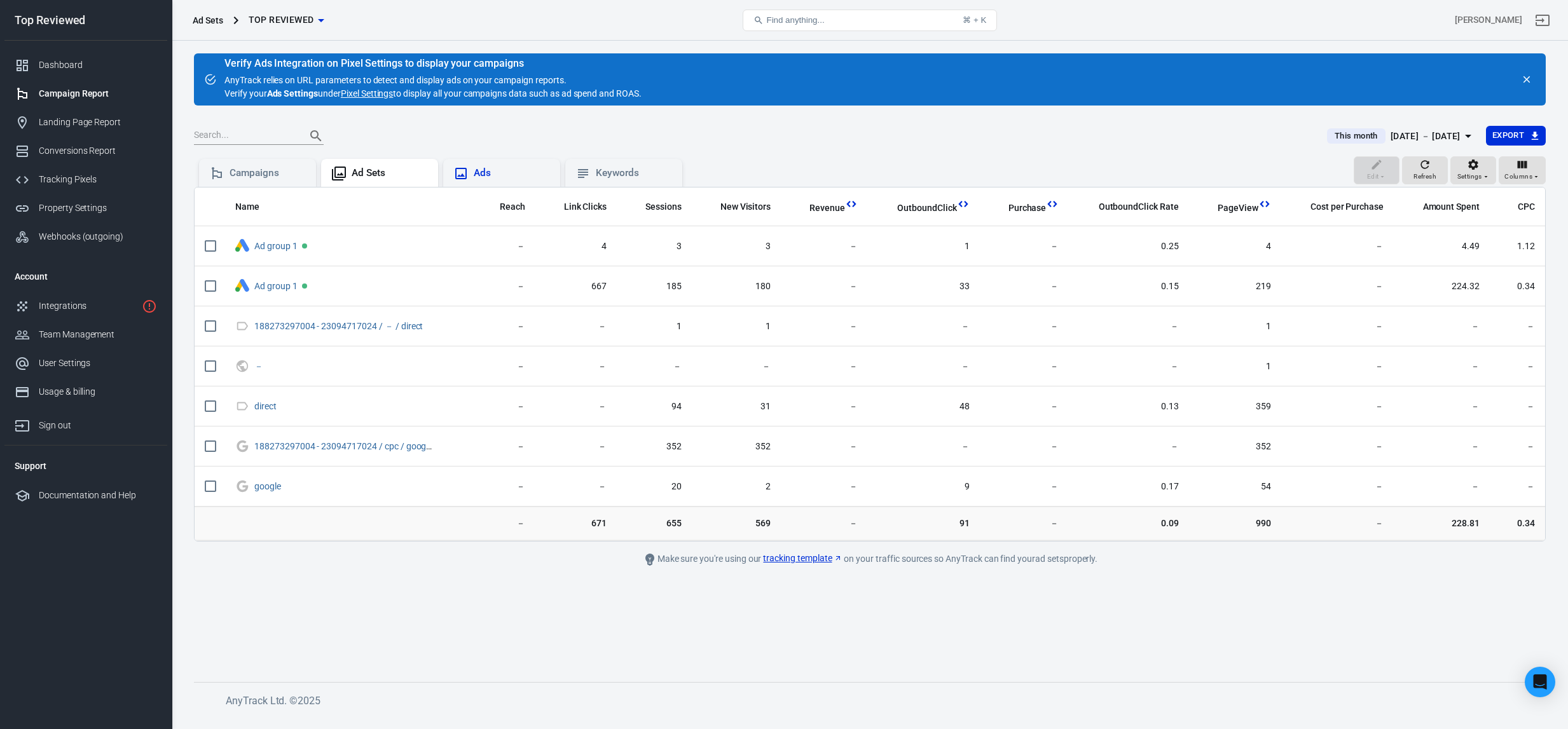
click at [467, 183] on div "Ads" at bounding box center [502, 172] width 117 height 28
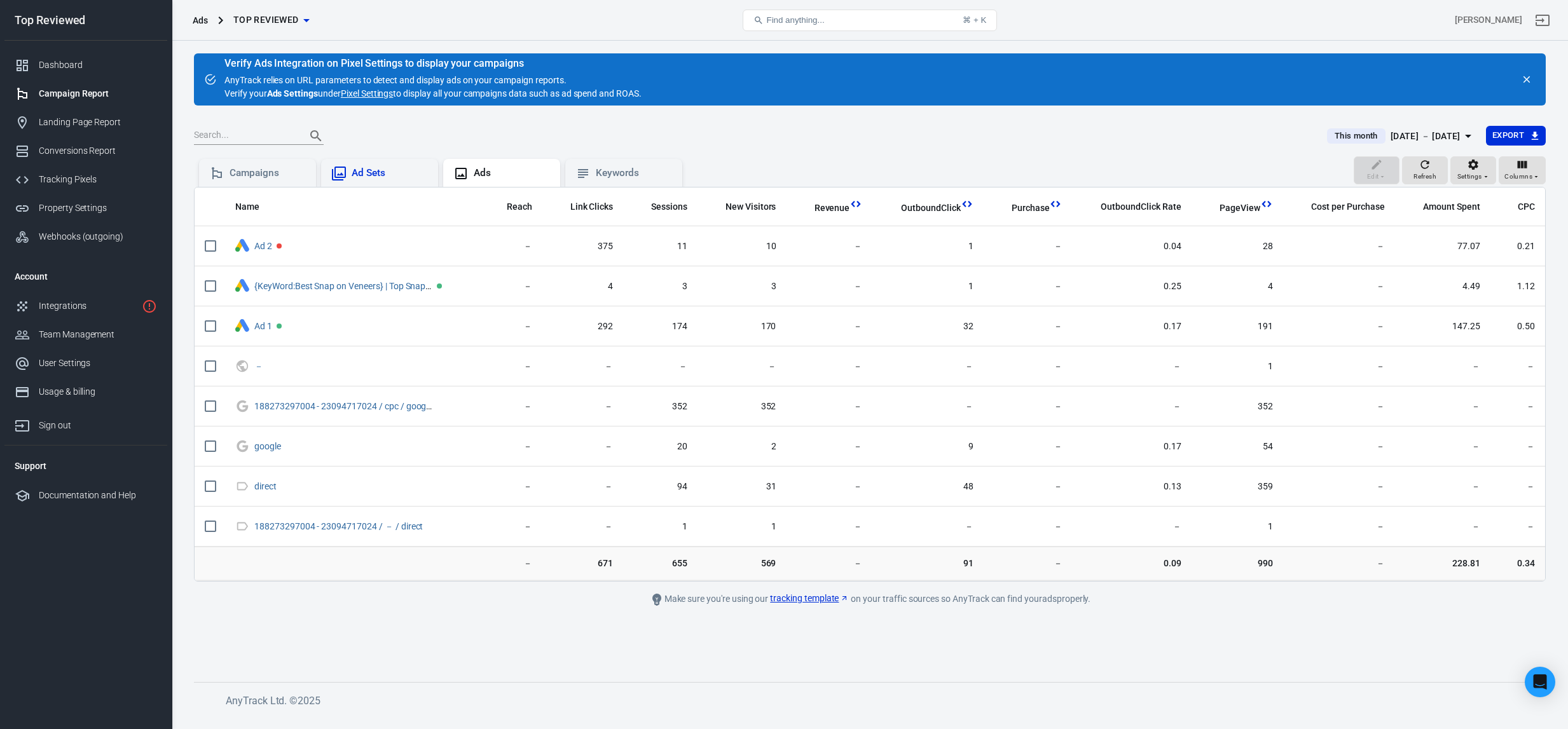
click at [407, 172] on div "Ad Sets" at bounding box center [390, 173] width 76 height 13
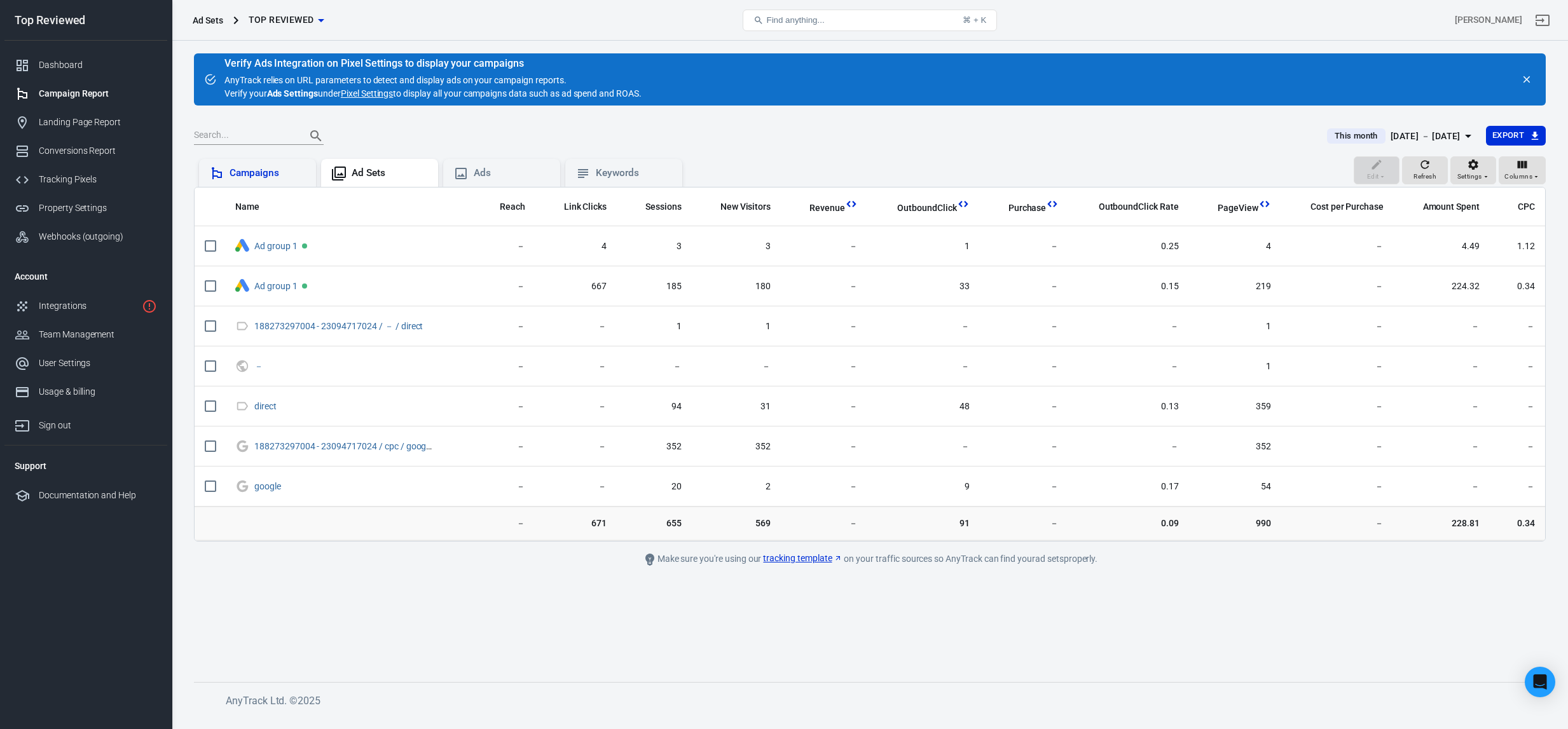
click at [279, 166] on div "Campaigns" at bounding box center [257, 174] width 97 height 15
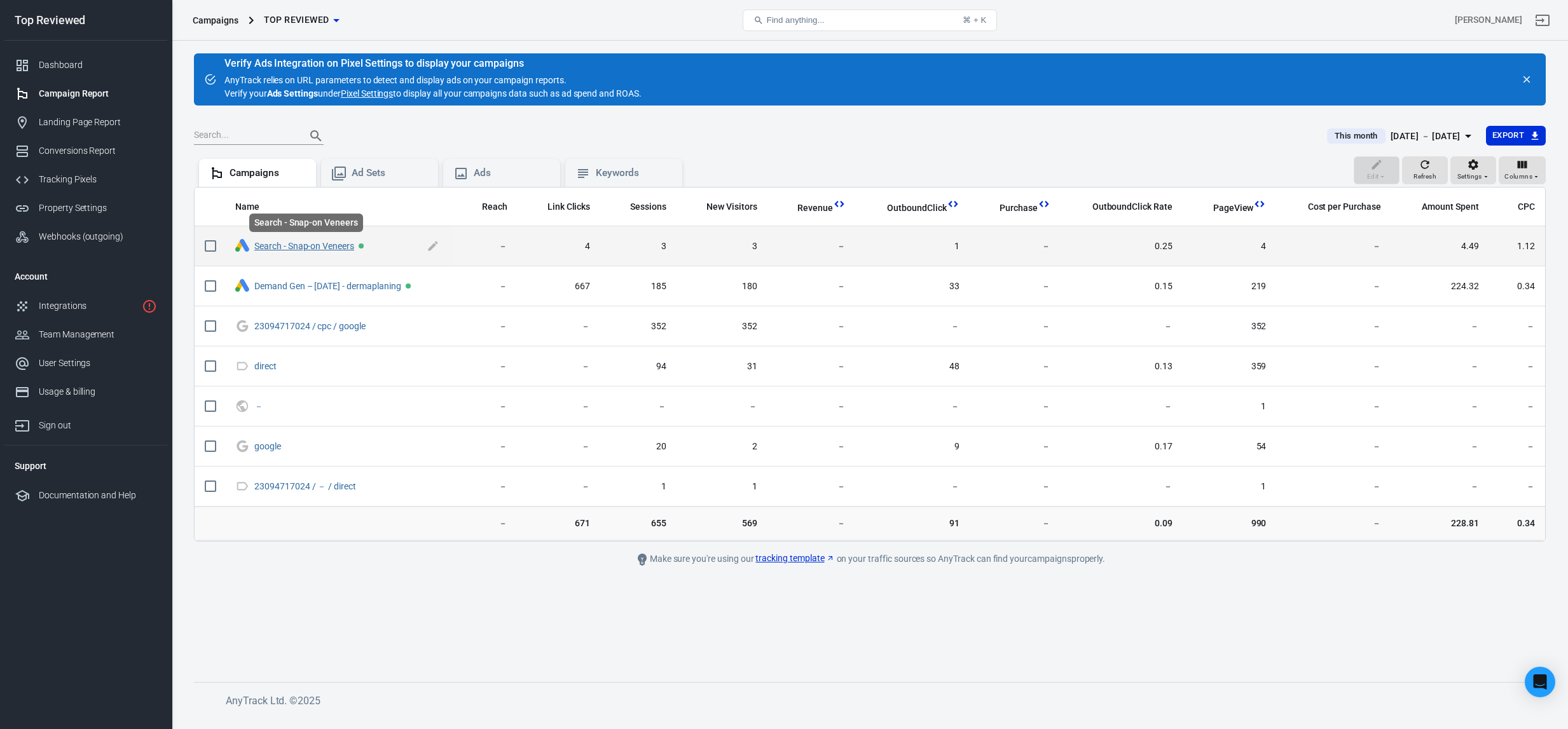
click at [305, 249] on link "Search - Snap-on Veneers" at bounding box center [304, 246] width 100 height 11
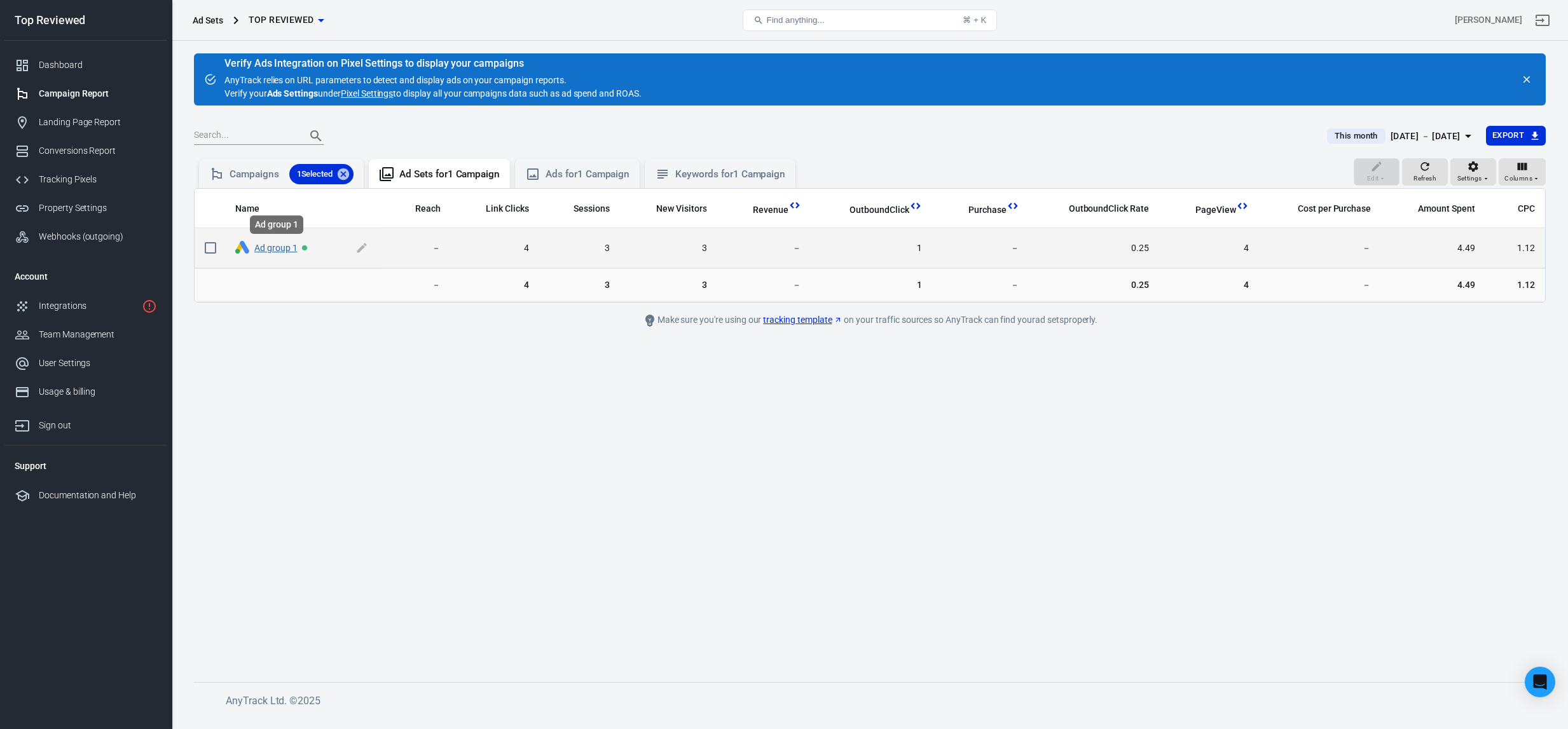
click at [275, 251] on link "Ad group 1" at bounding box center [275, 247] width 43 height 11
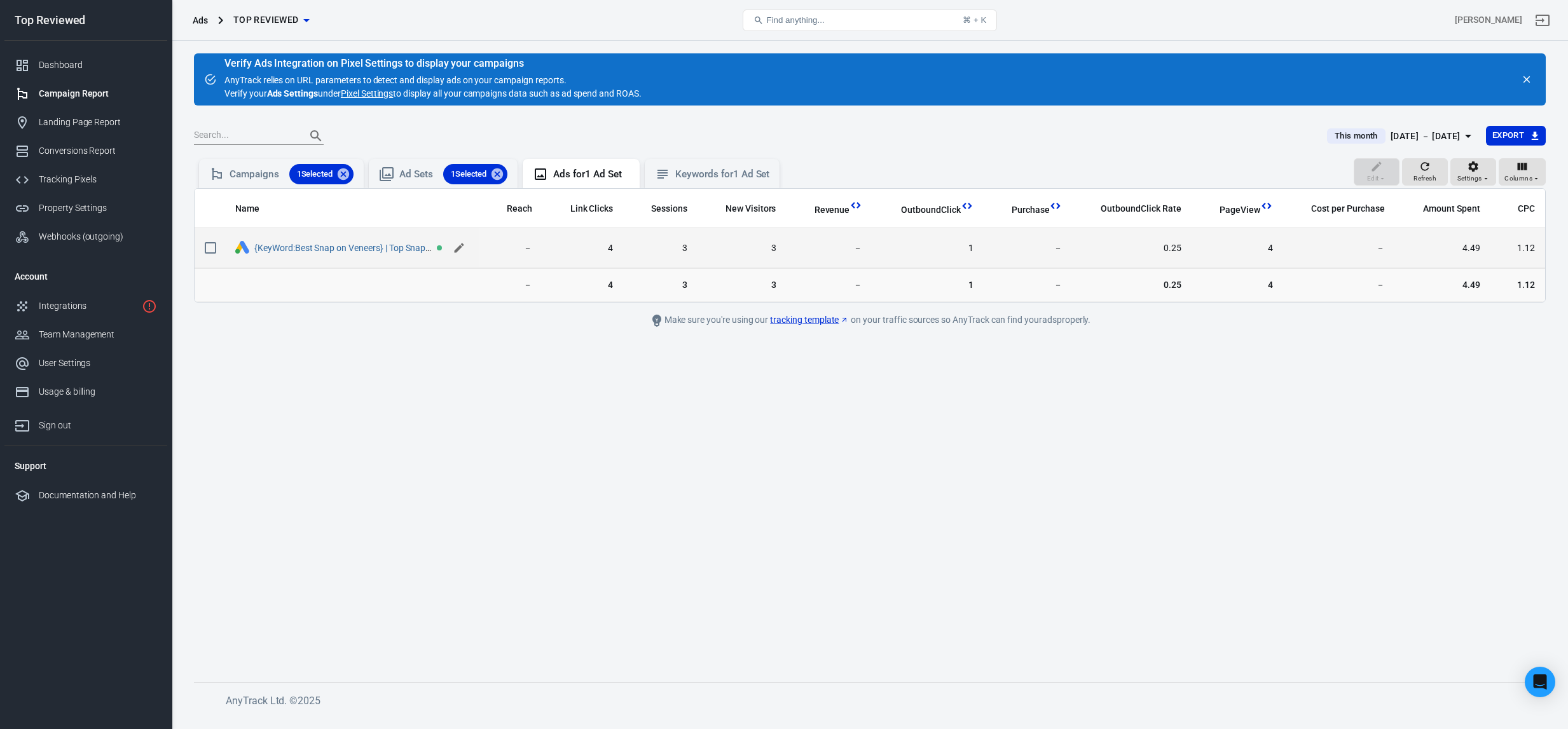
click at [463, 245] on icon "scrollable content" at bounding box center [460, 248] width 10 height 10
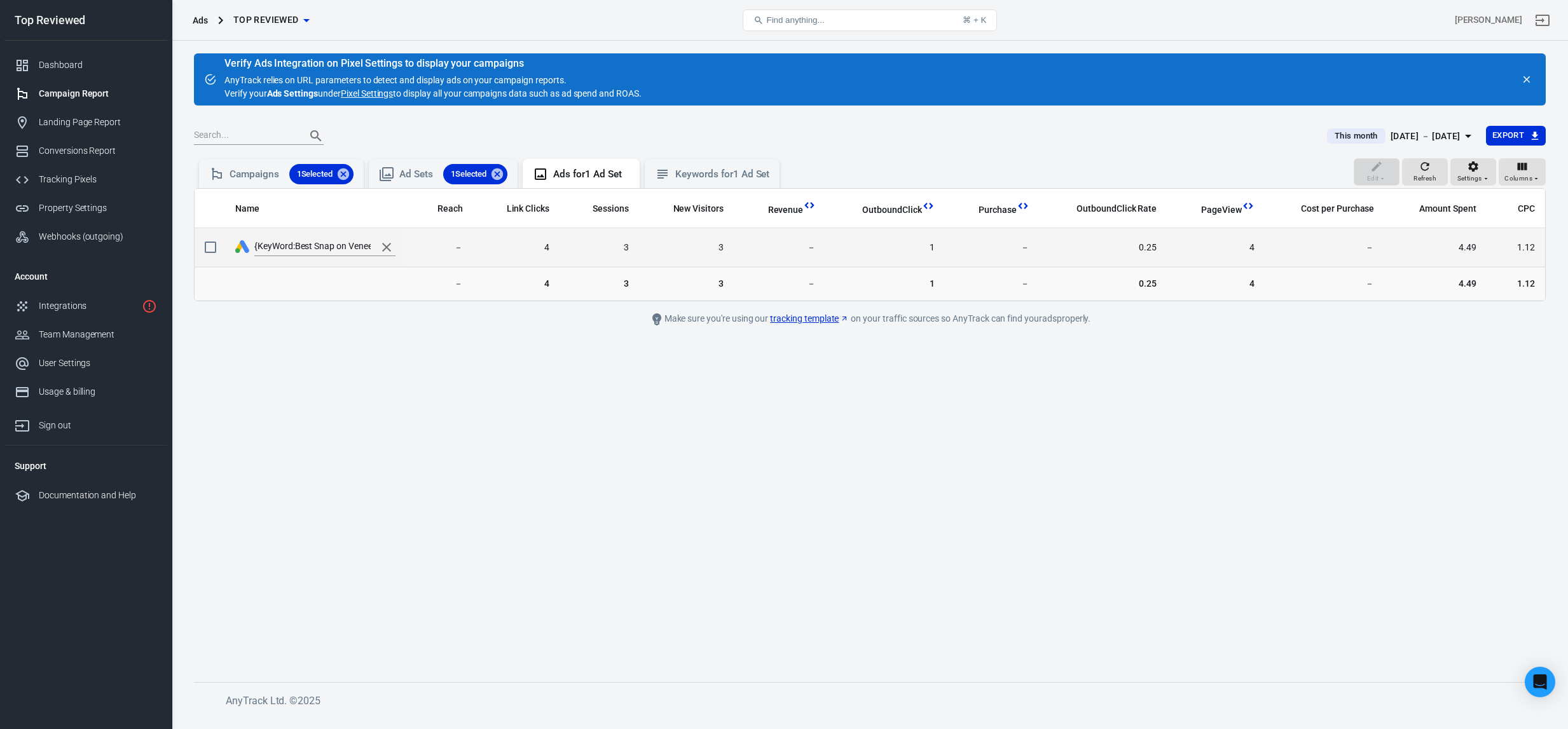
click at [379, 248] on icon "scrollable content" at bounding box center [387, 247] width 15 height 15
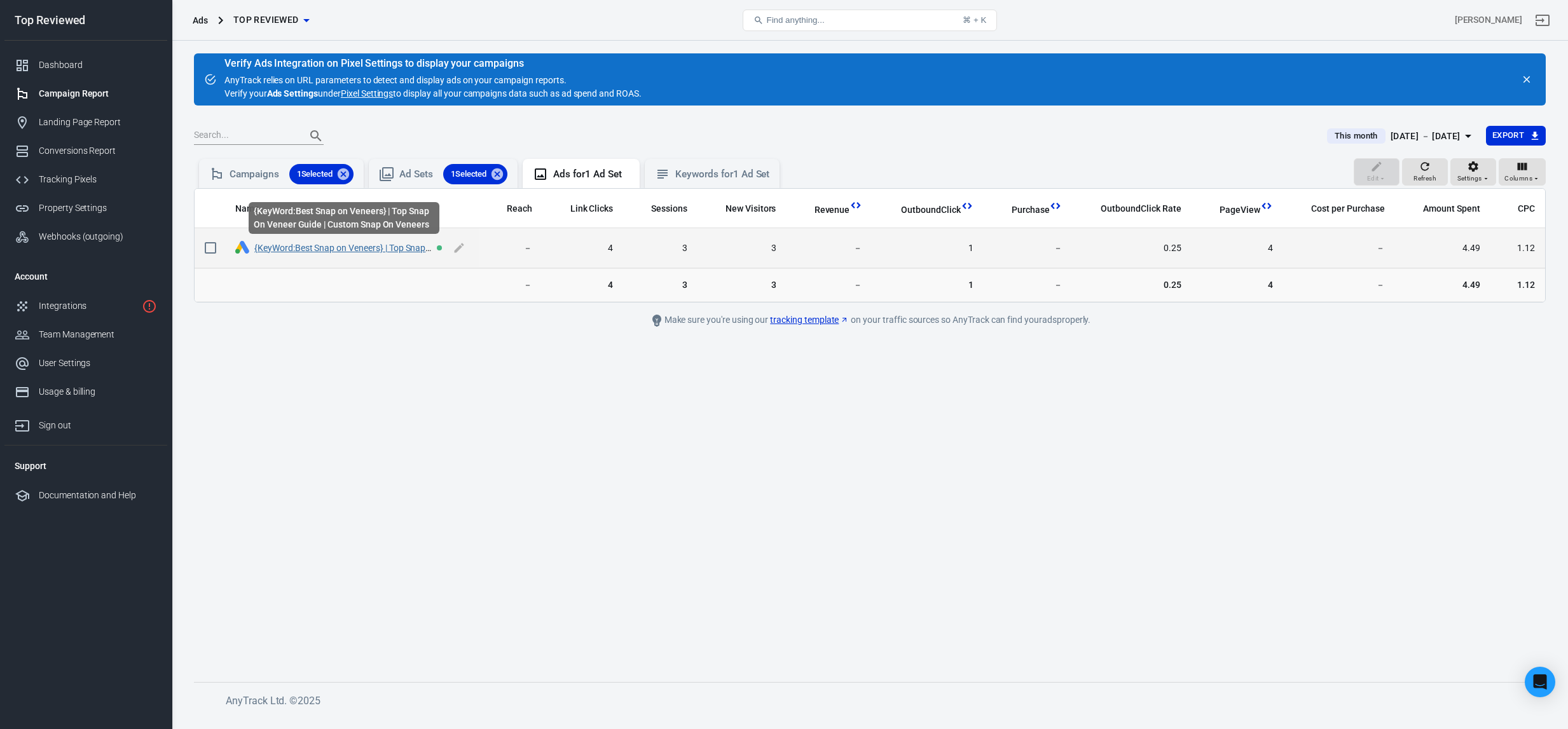
click at [292, 252] on link "{KeyWord:Best Snap on Veneers} | Top Snap On Veneer Guide | Custom Snap On Vene…" at bounding box center [426, 247] width 344 height 11
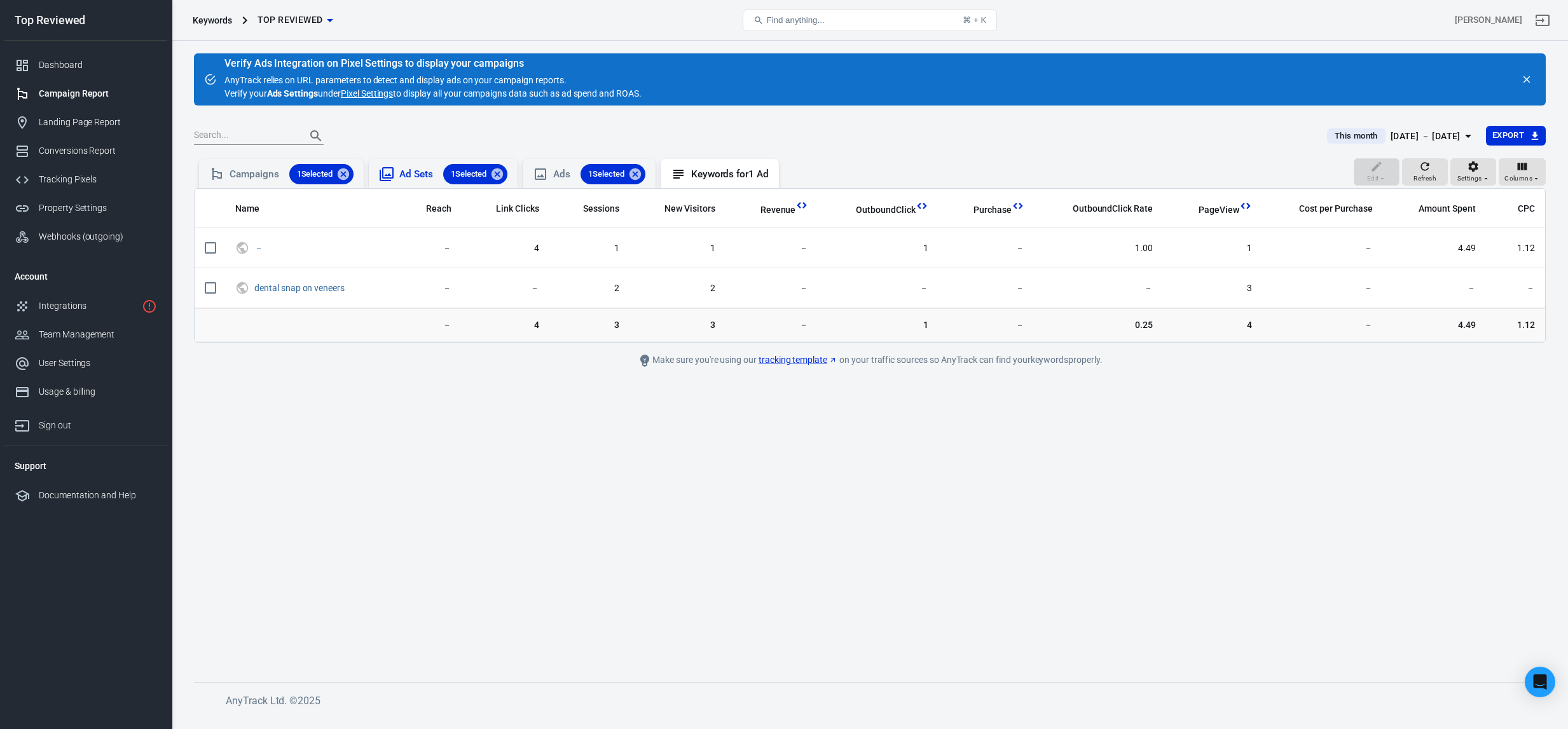
click at [411, 170] on div "Ad Sets 1 Selected" at bounding box center [453, 174] width 108 height 20
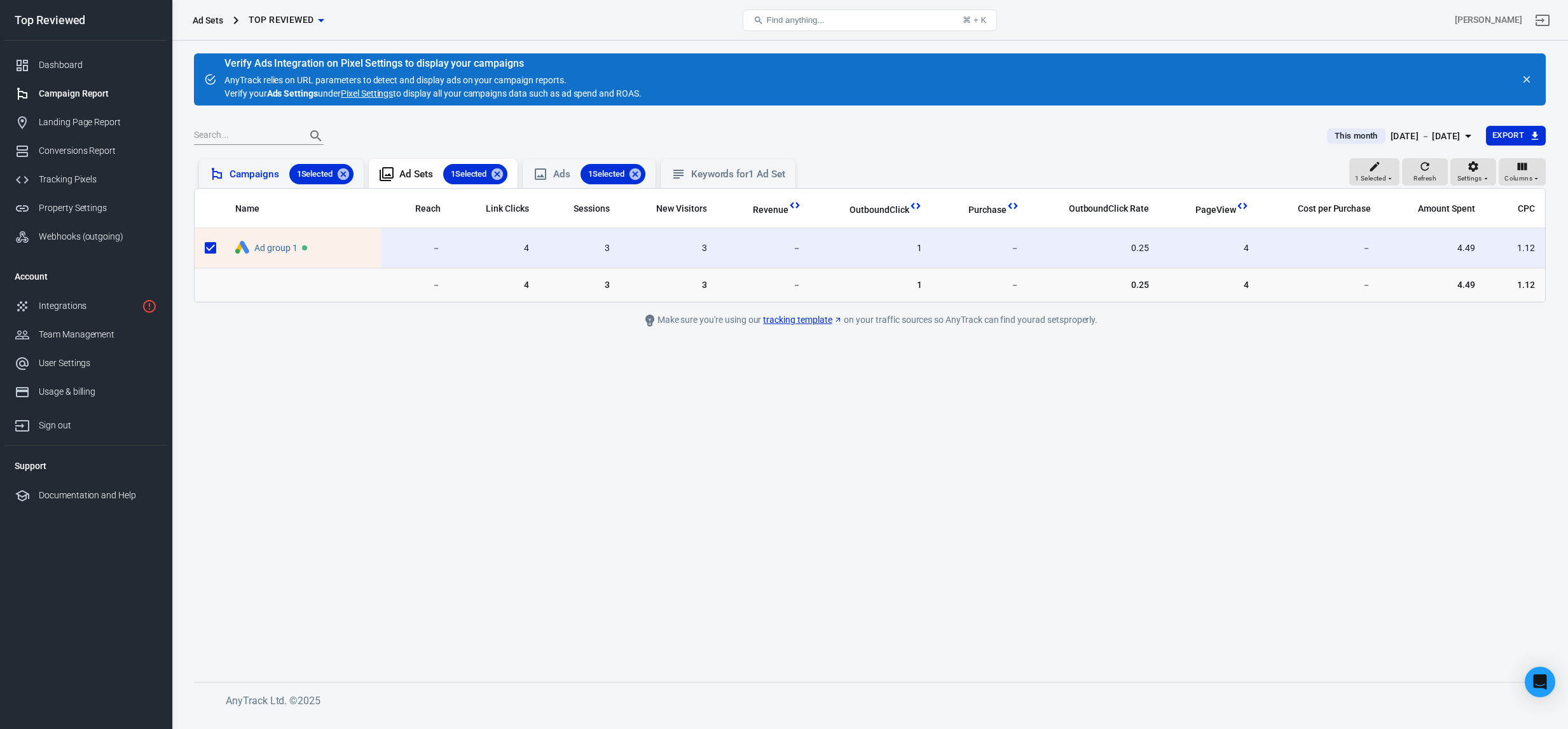
click at [280, 175] on div "Campaigns 1 Selected" at bounding box center [291, 174] width 124 height 20
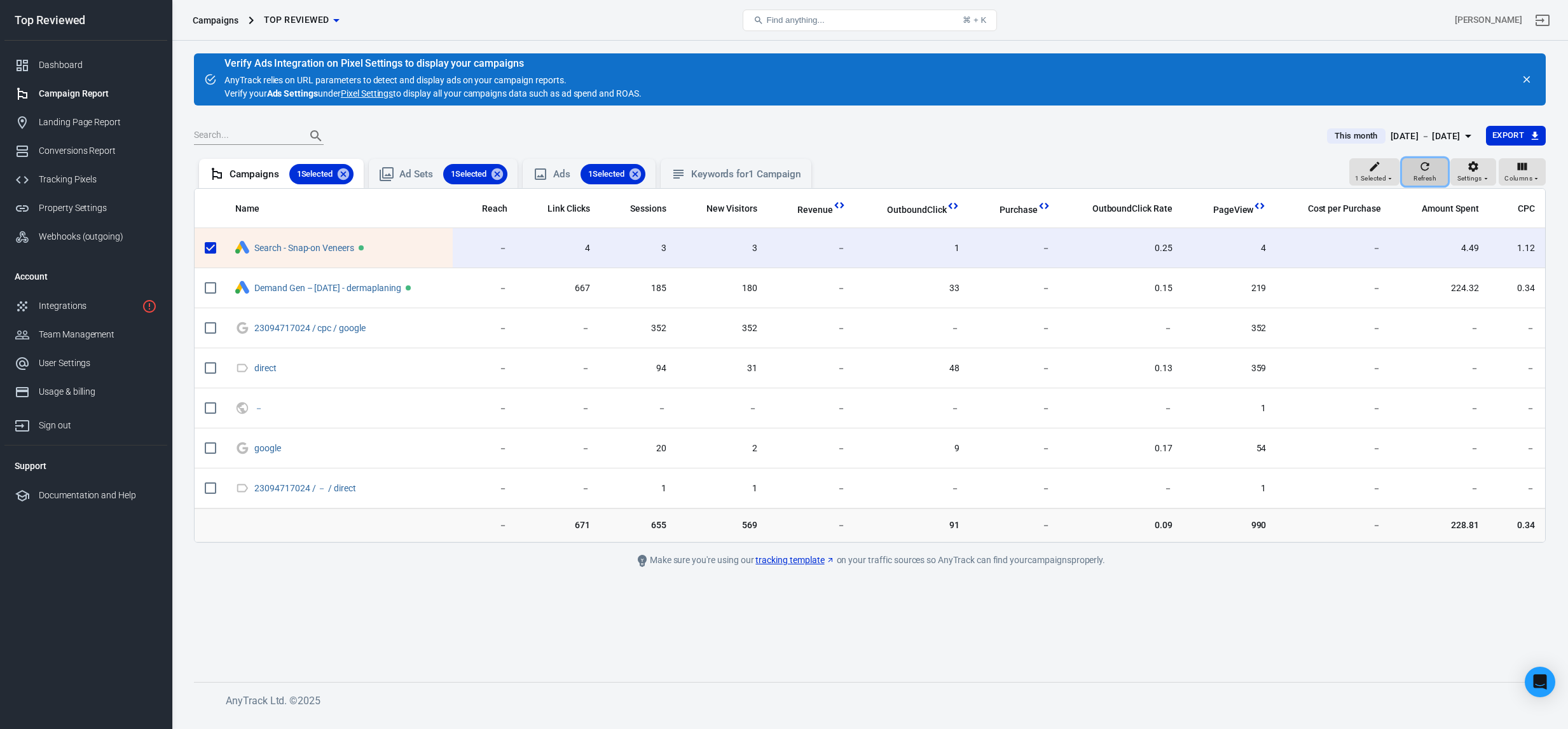
click at [1424, 167] on icon "button" at bounding box center [1425, 166] width 12 height 12
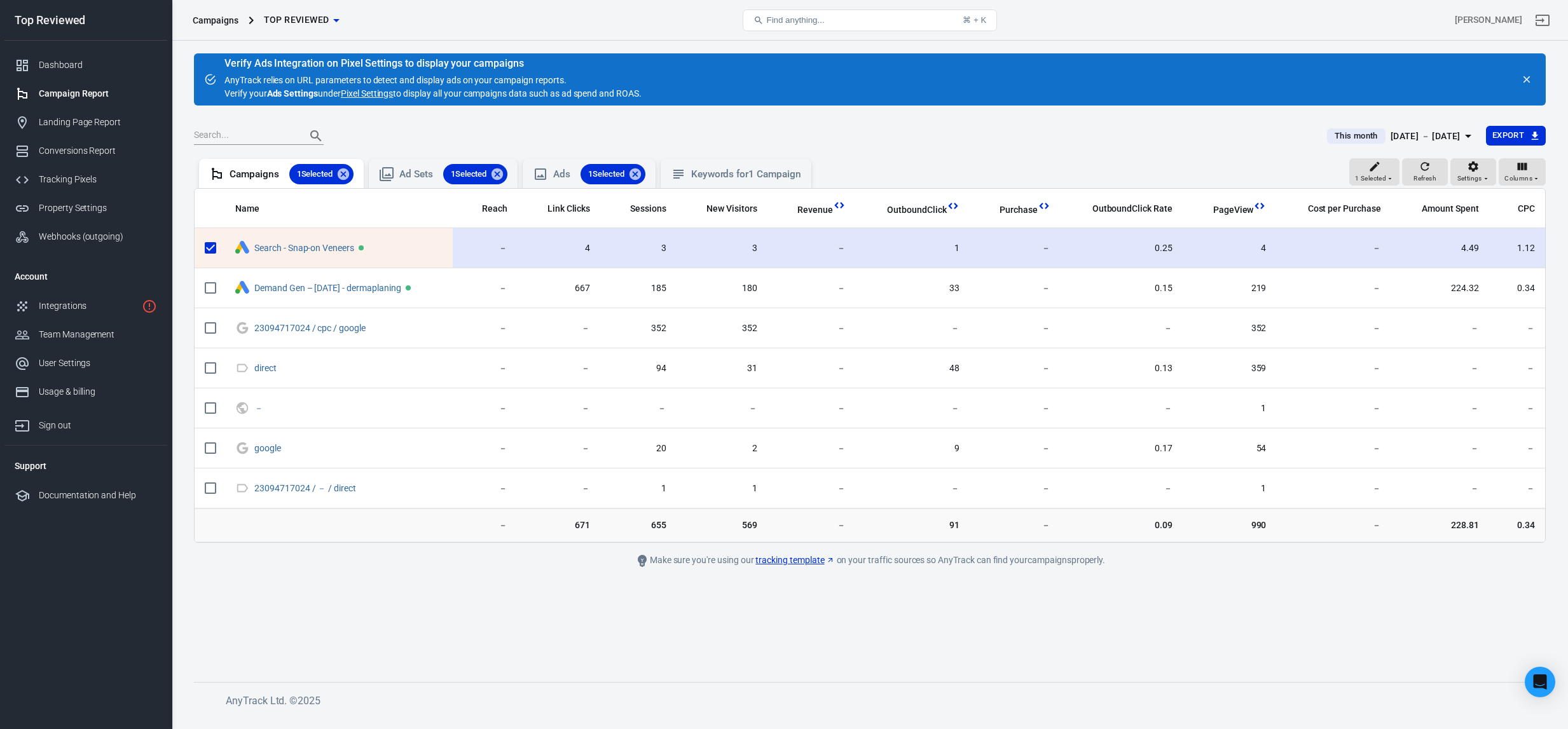
click at [204, 250] on input "scrollable content" at bounding box center [210, 248] width 27 height 27
checkbox input "false"
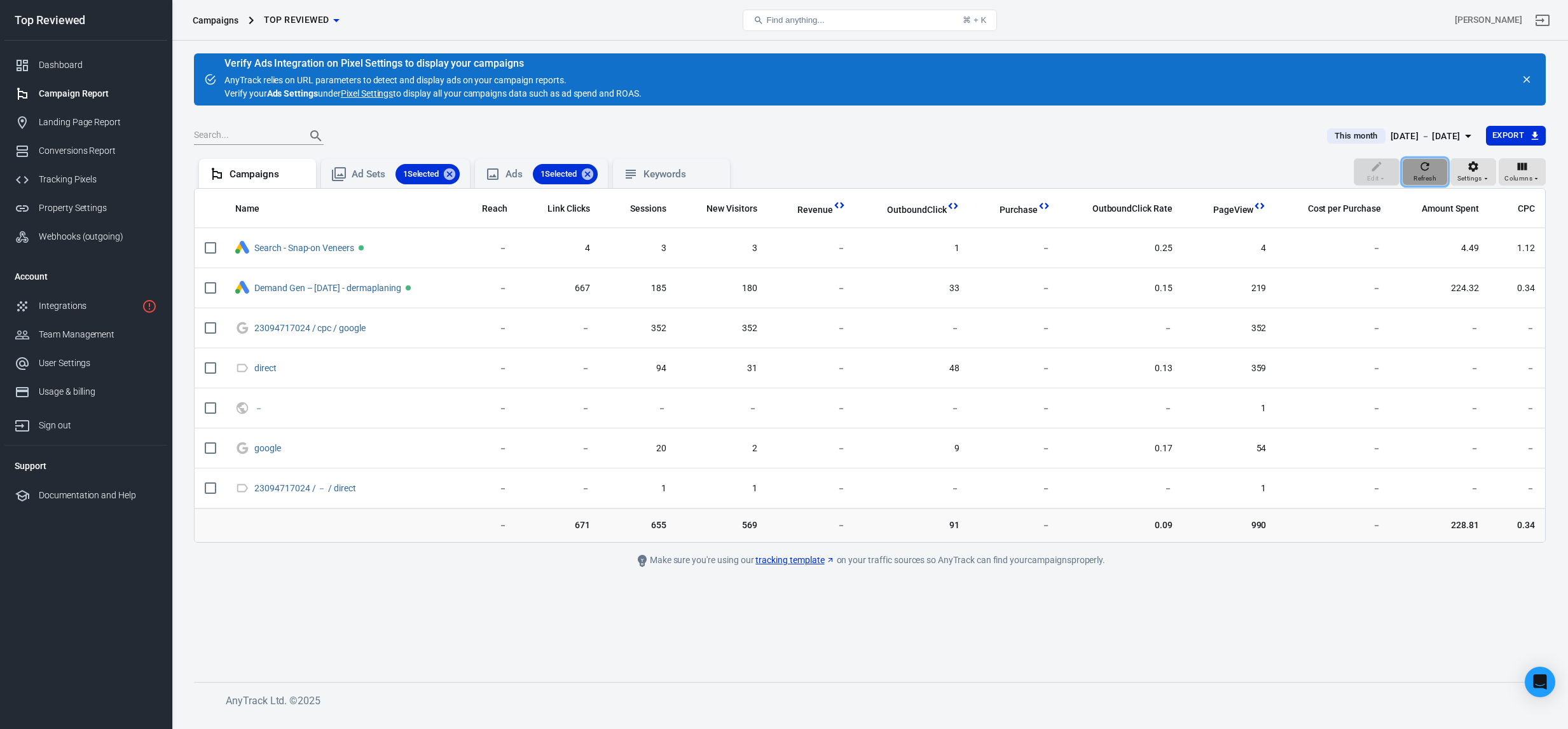
click at [1435, 172] on div "Refresh" at bounding box center [1426, 172] width 23 height 24
click at [70, 71] on div "Dashboard" at bounding box center [98, 65] width 118 height 13
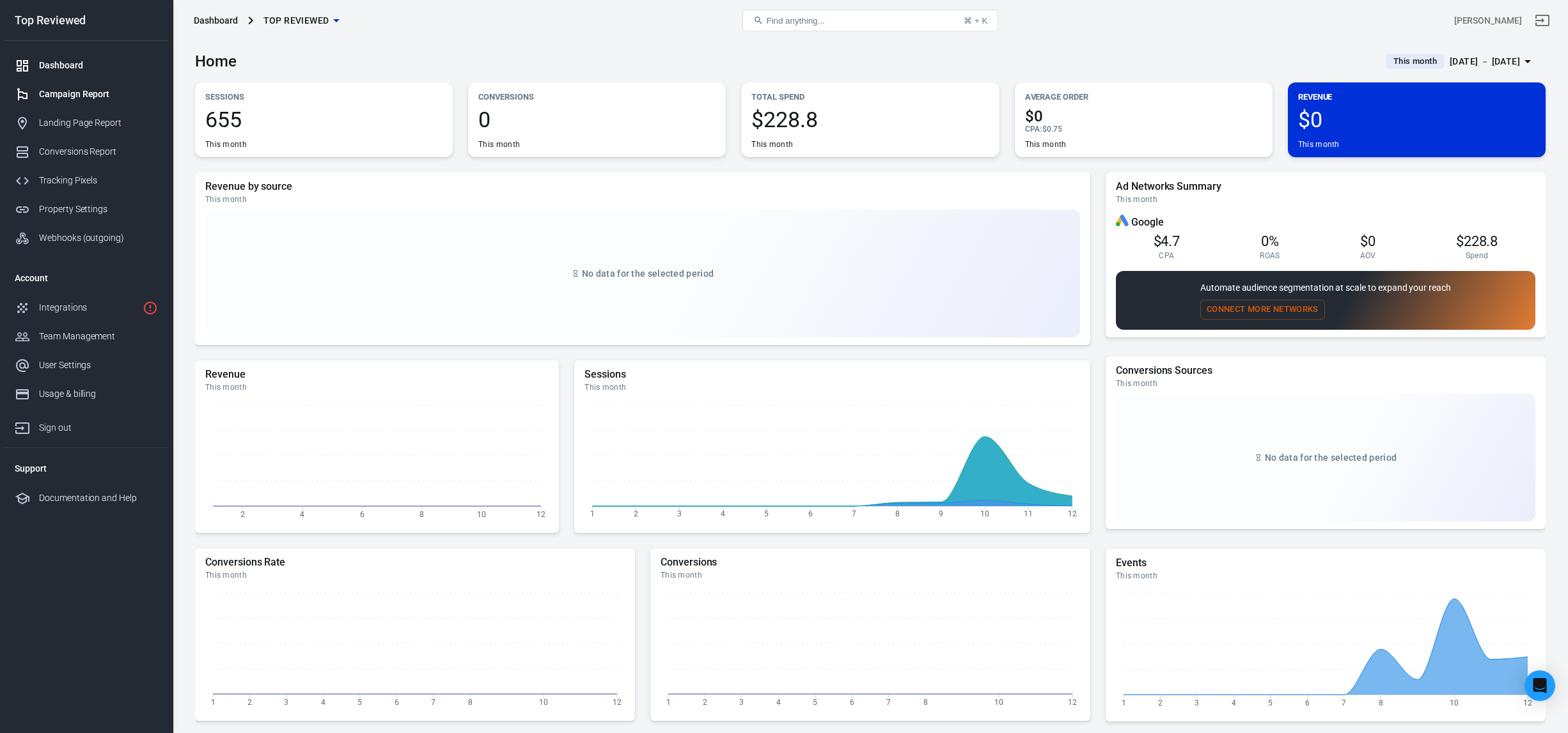
click at [85, 99] on div "Campaign Report" at bounding box center [99, 94] width 119 height 13
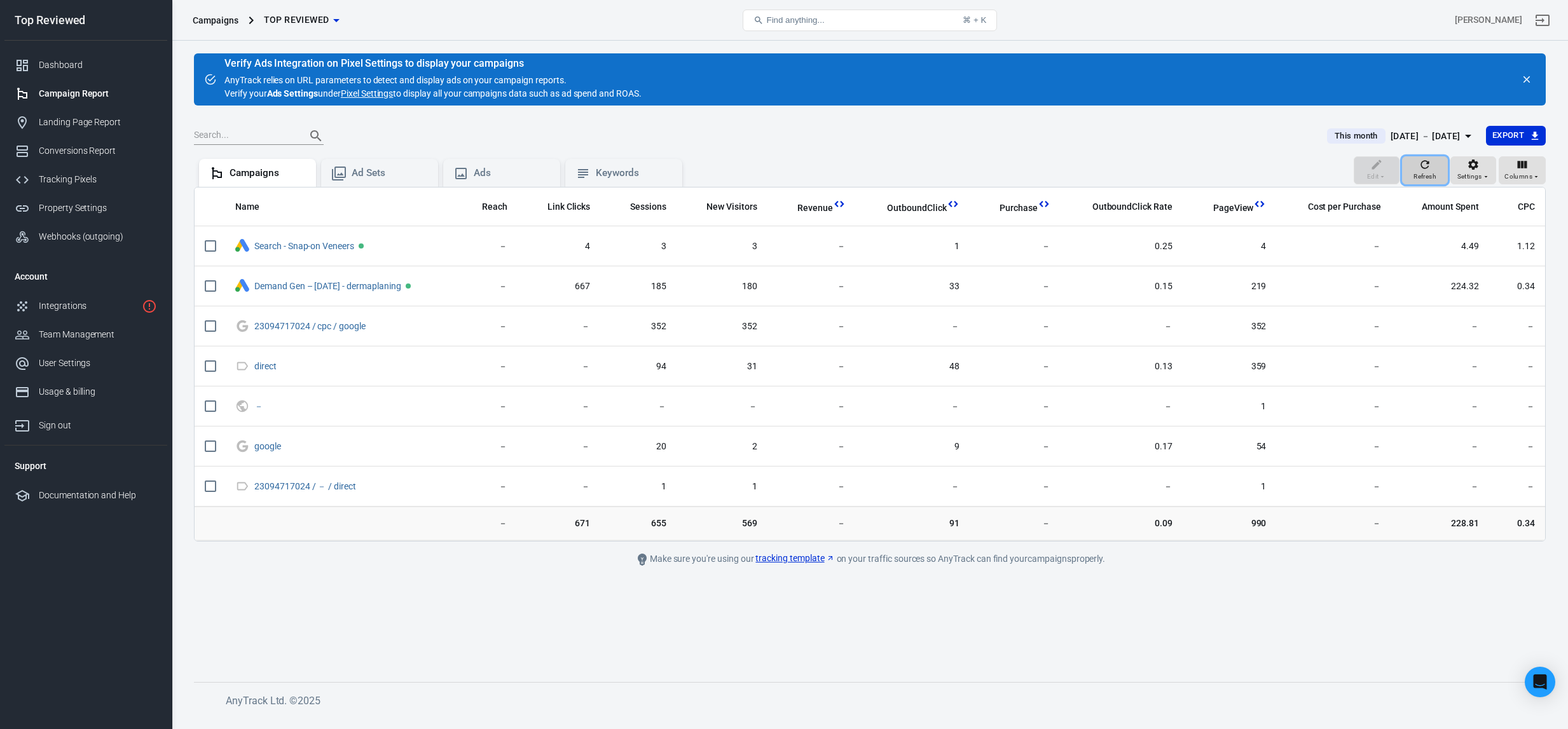
click at [1440, 173] on button "Refresh" at bounding box center [1426, 170] width 46 height 28
